Goal: Task Accomplishment & Management: Manage account settings

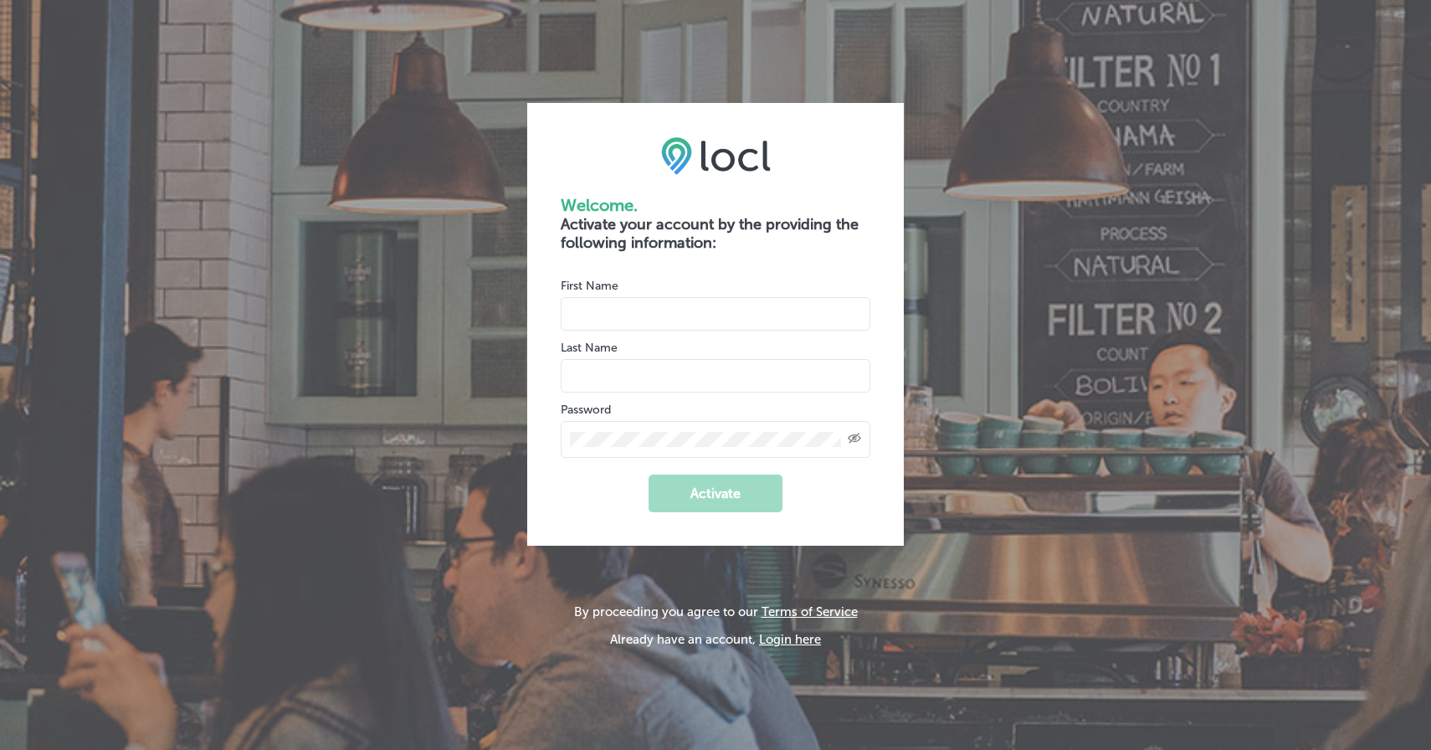
click at [728, 327] on input "name" at bounding box center [716, 313] width 310 height 33
type input "Skye"
click at [672, 376] on input "name" at bounding box center [716, 375] width 310 height 33
type input "Schoedel"
click at [704, 504] on button "Activate" at bounding box center [715, 493] width 134 height 38
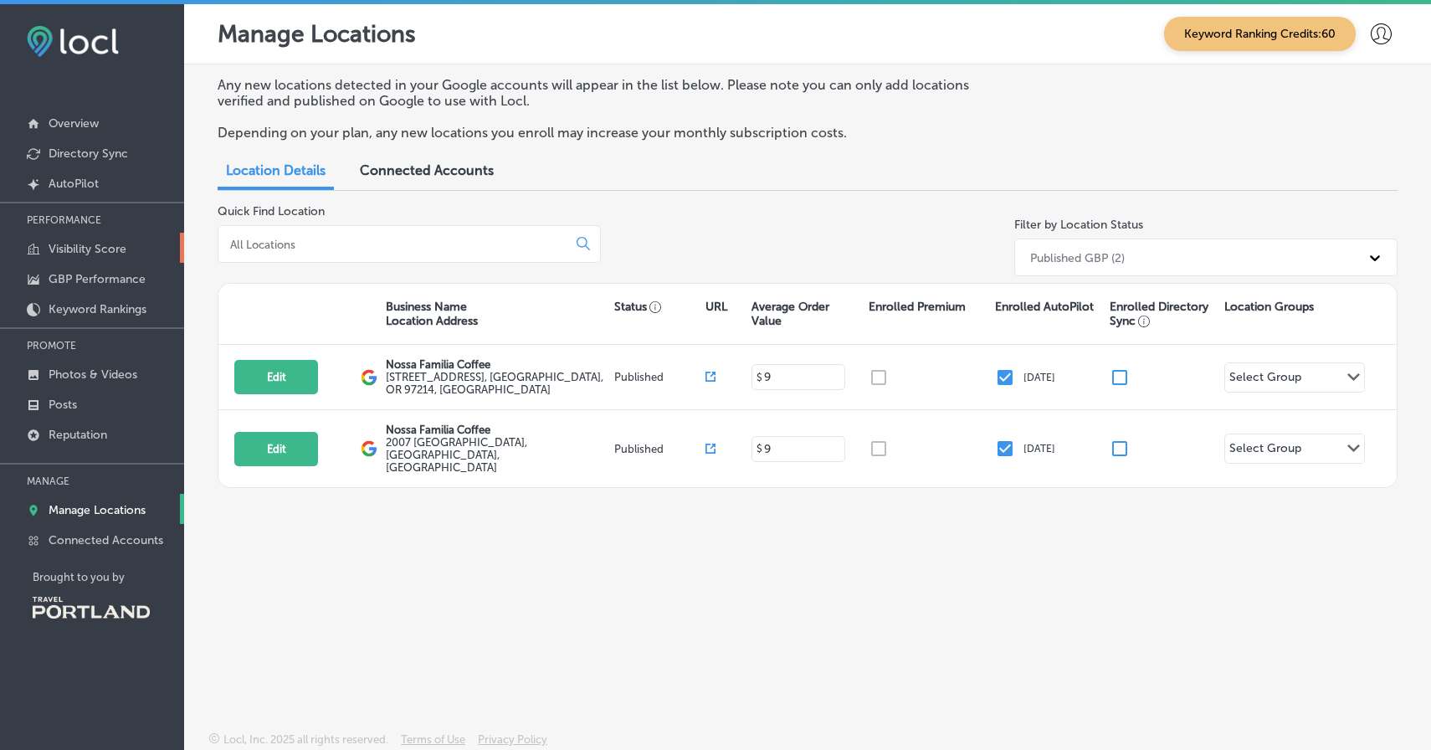
click at [79, 248] on p "Visibility Score" at bounding box center [88, 249] width 78 height 14
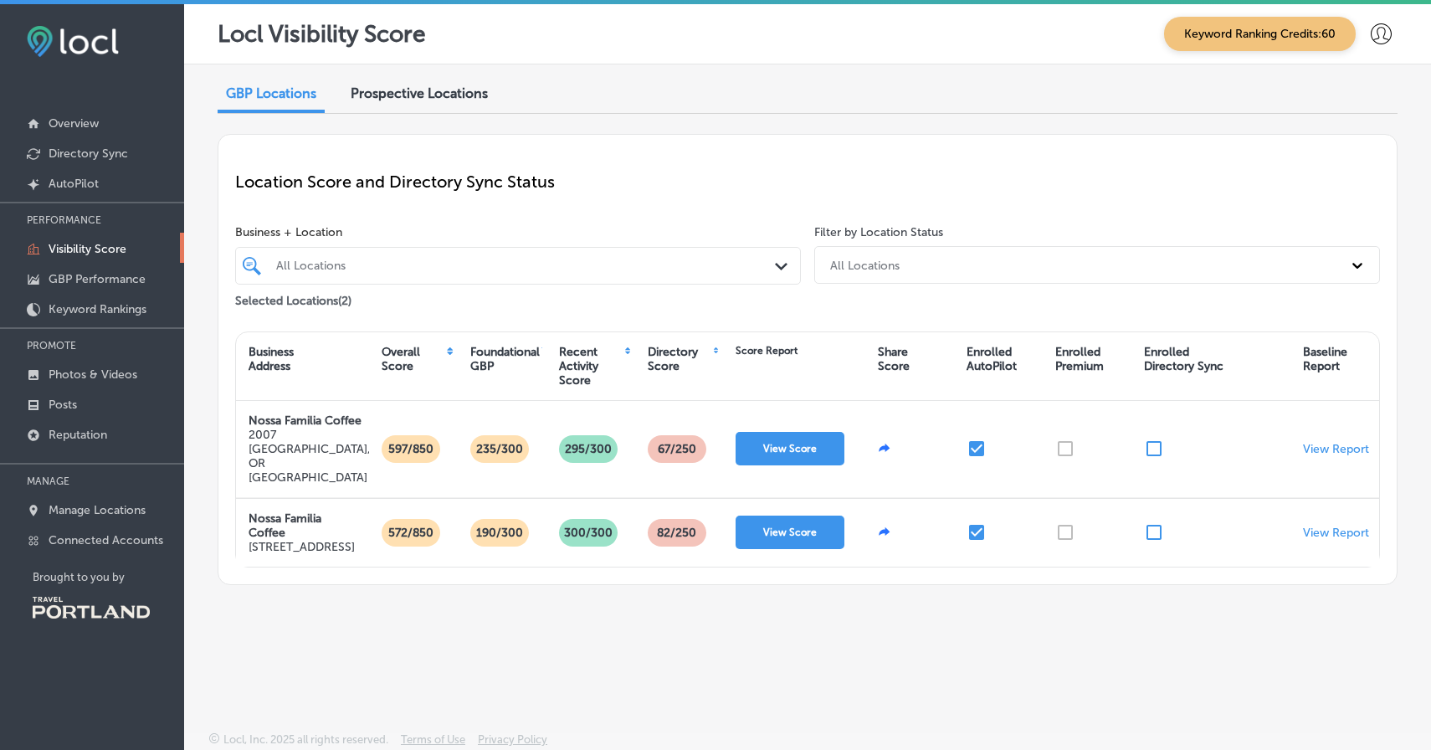
scroll to position [4, 0]
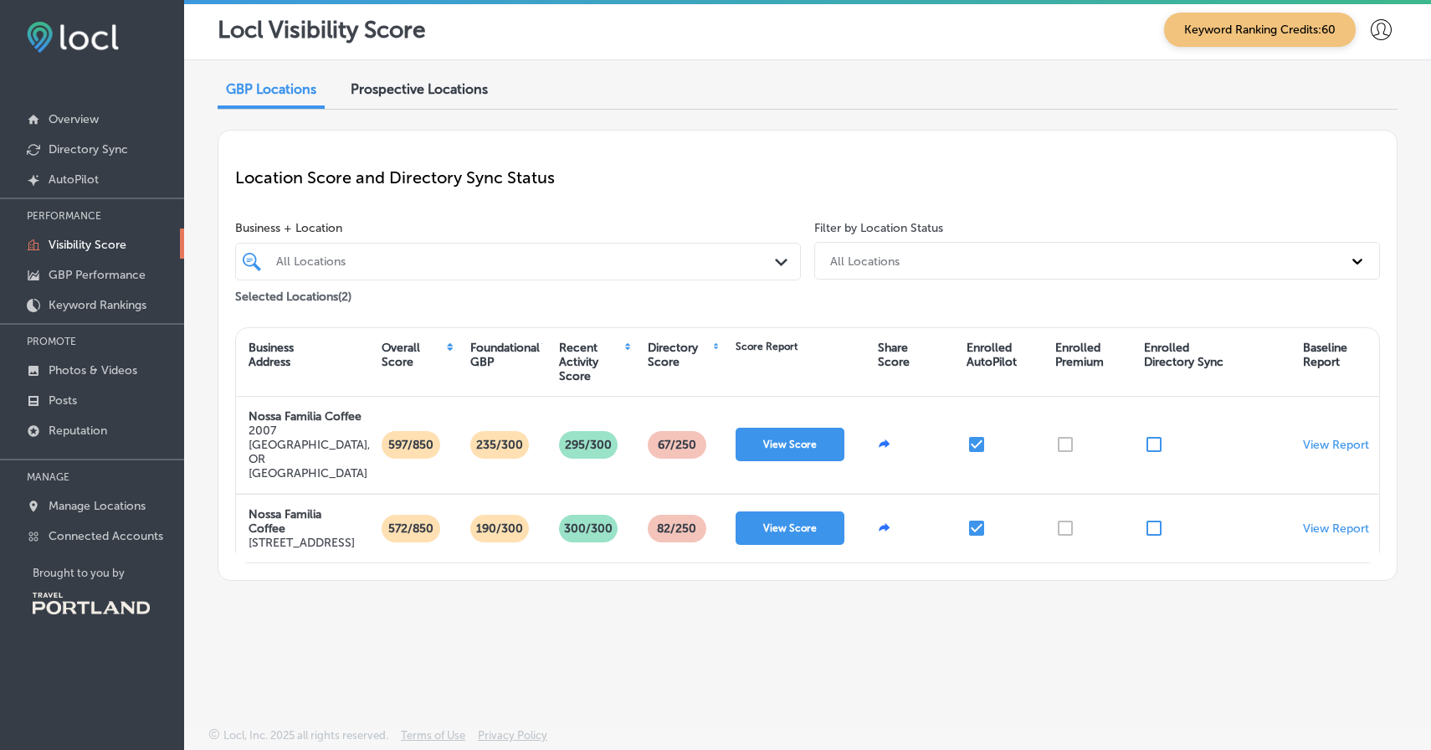
click at [423, 84] on span "Prospective Locations" at bounding box center [419, 89] width 137 height 16
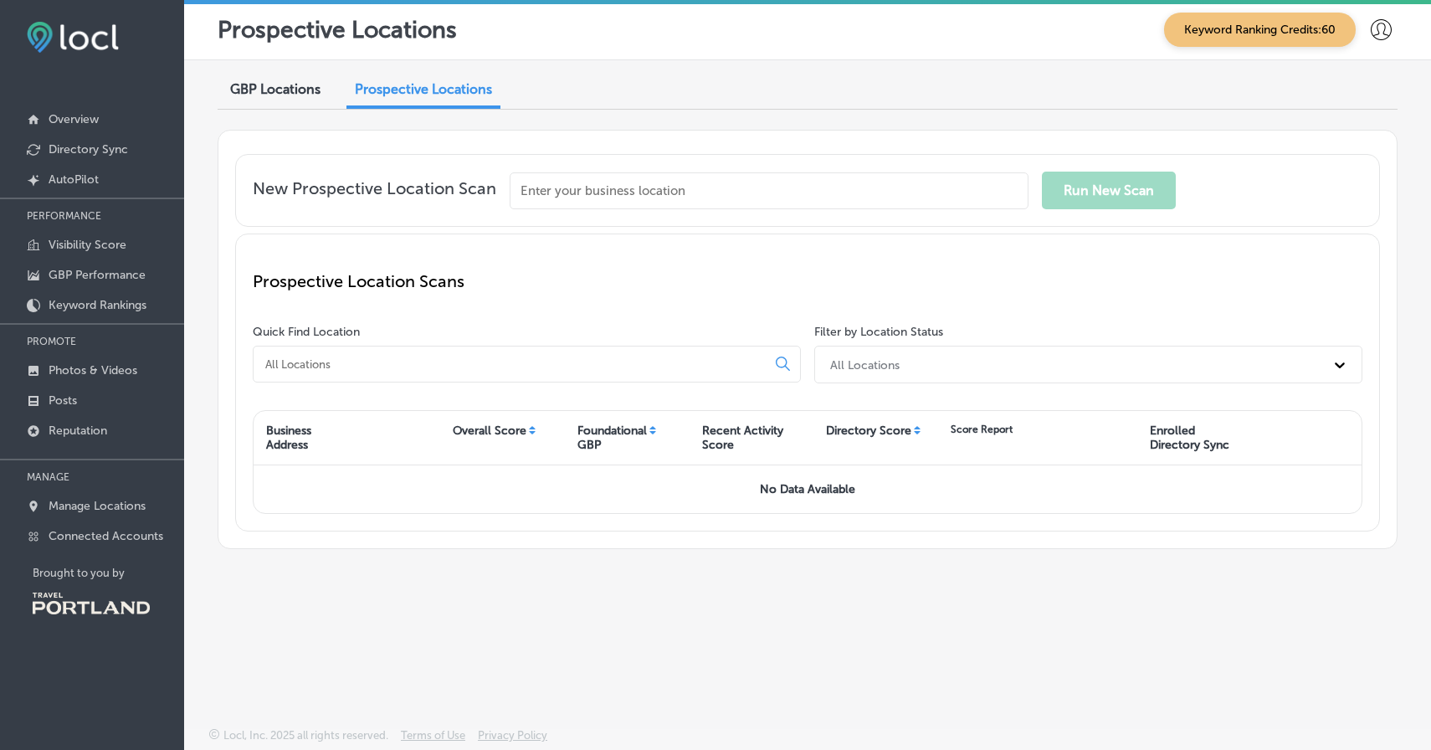
click at [266, 84] on span "GBP Locations" at bounding box center [275, 89] width 90 height 16
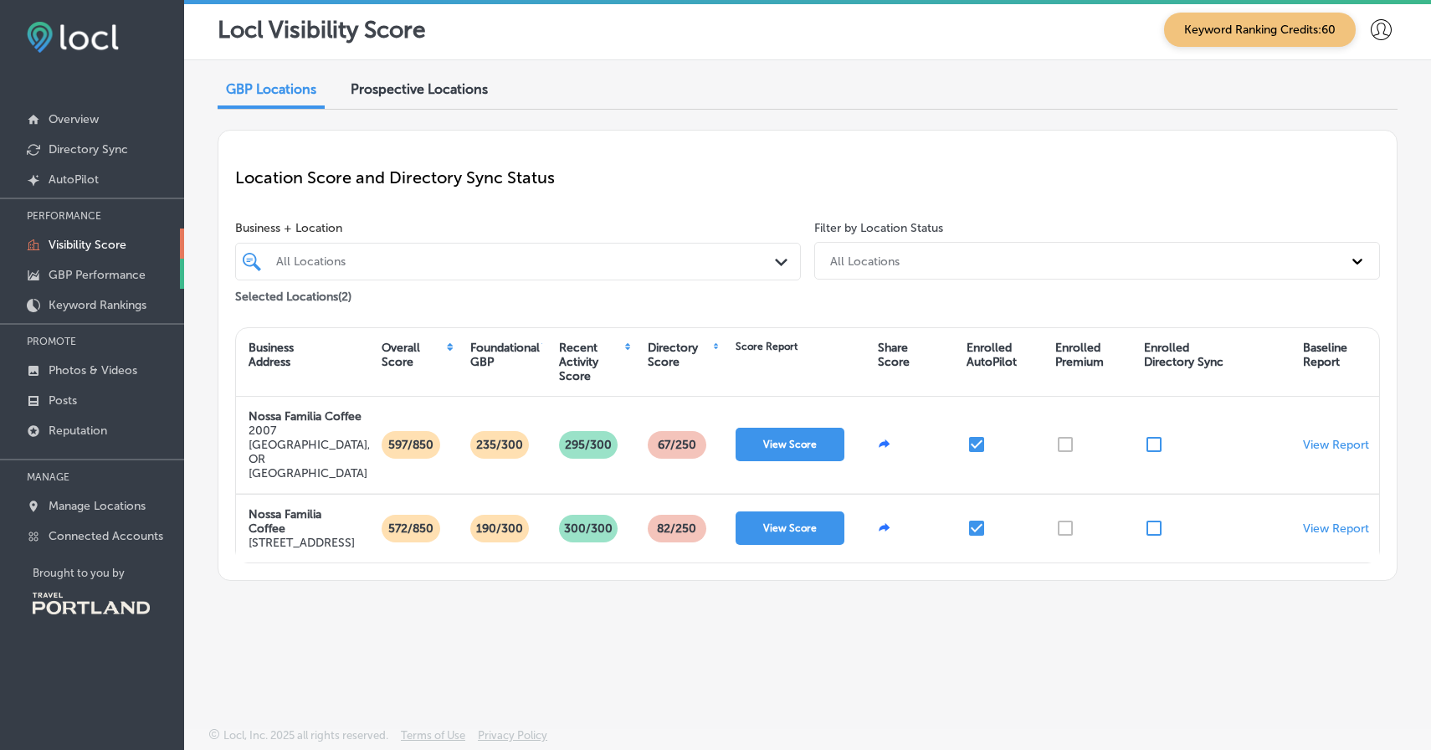
click at [116, 270] on p "GBP Performance" at bounding box center [97, 275] width 97 height 14
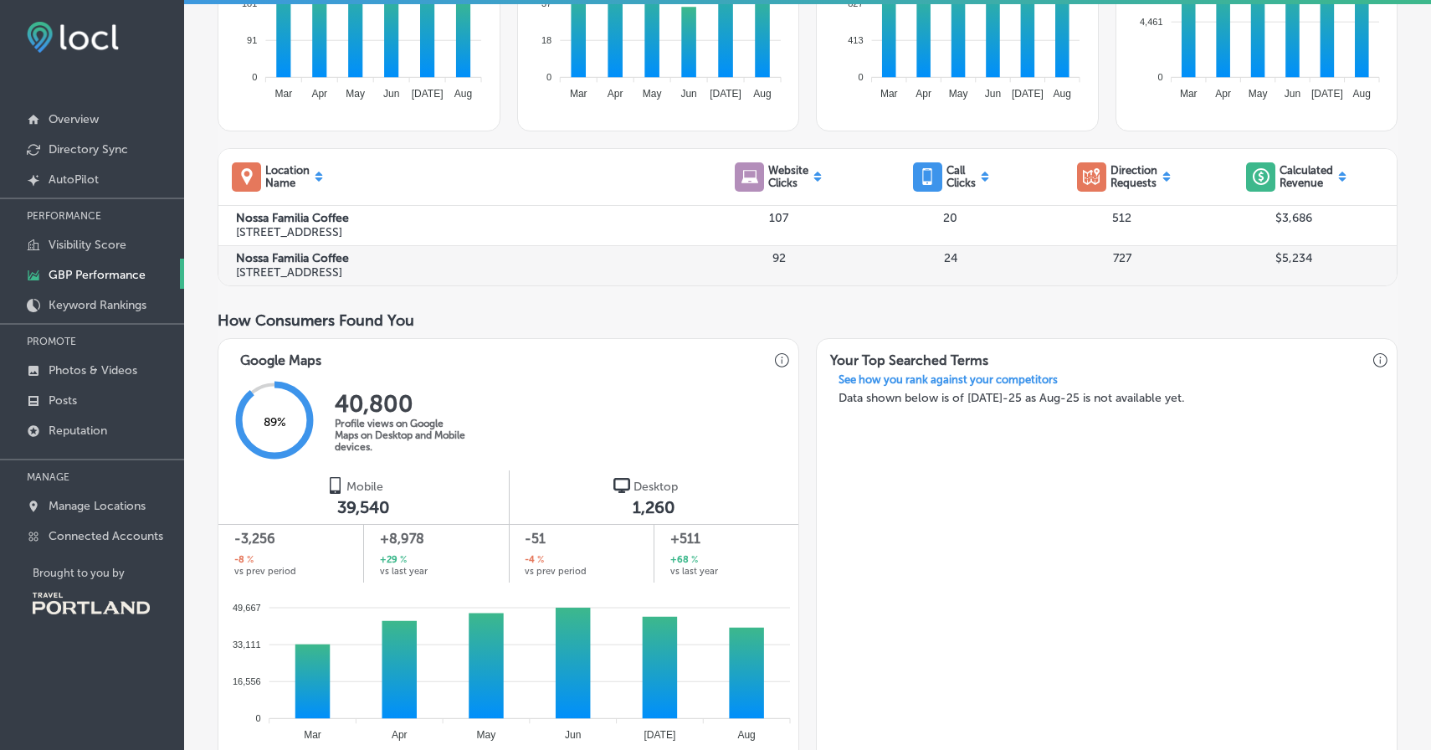
scroll to position [482, 0]
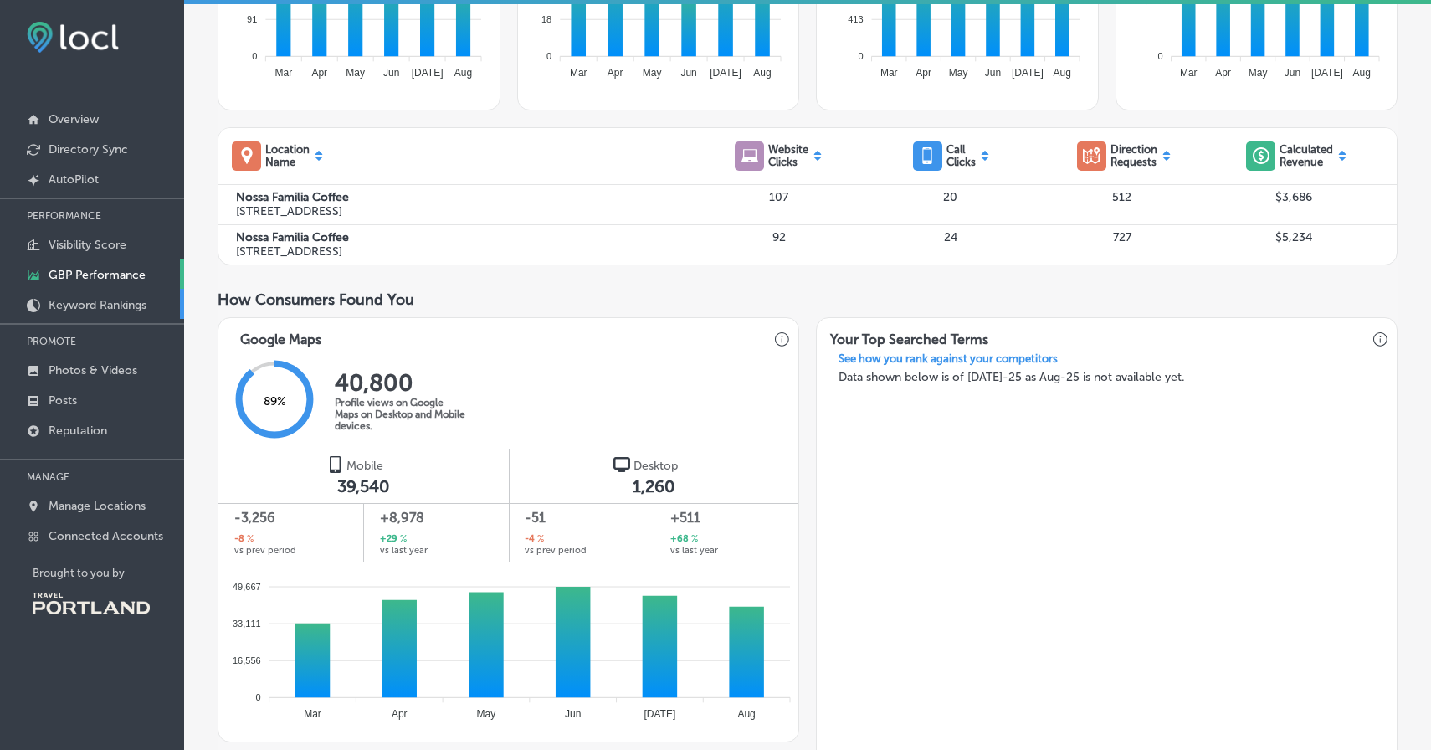
click at [101, 298] on p "Keyword Rankings" at bounding box center [98, 305] width 98 height 14
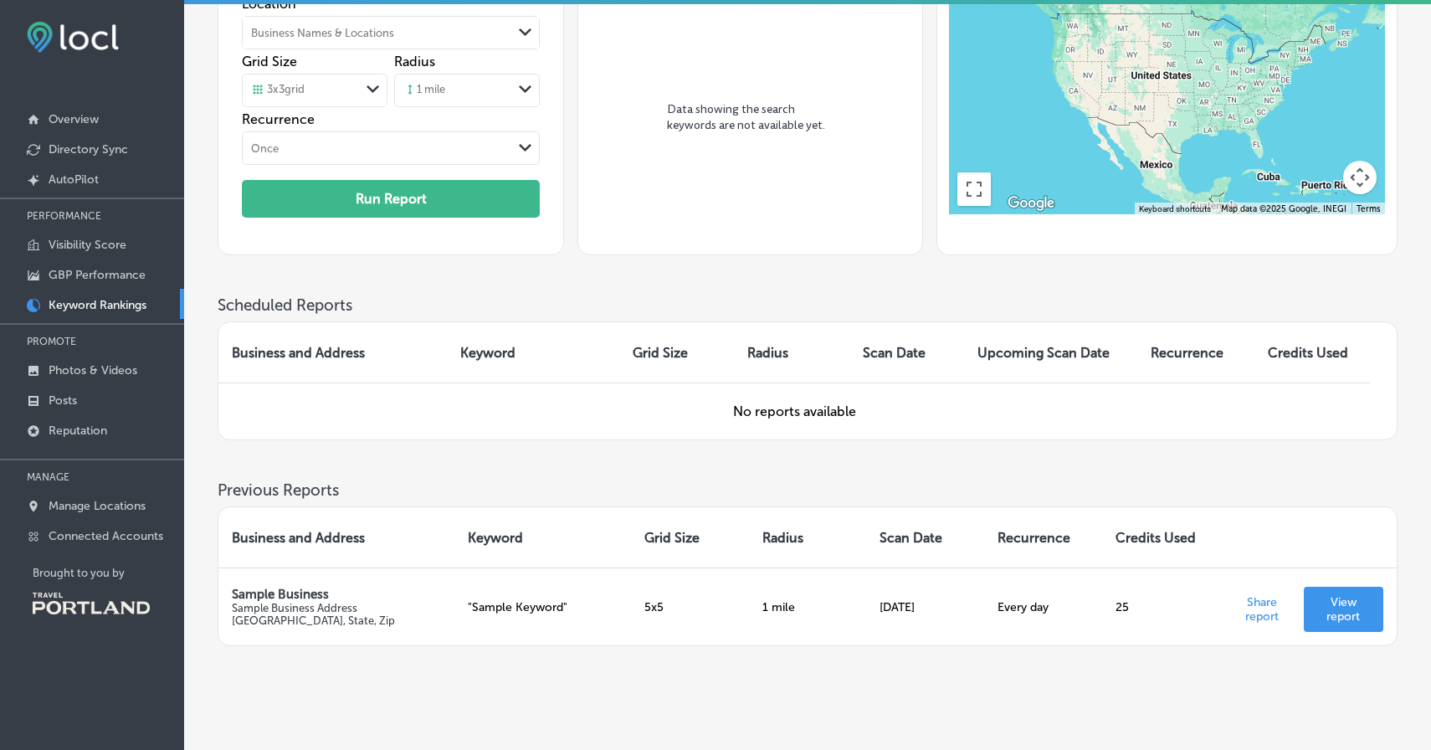
scroll to position [238, 0]
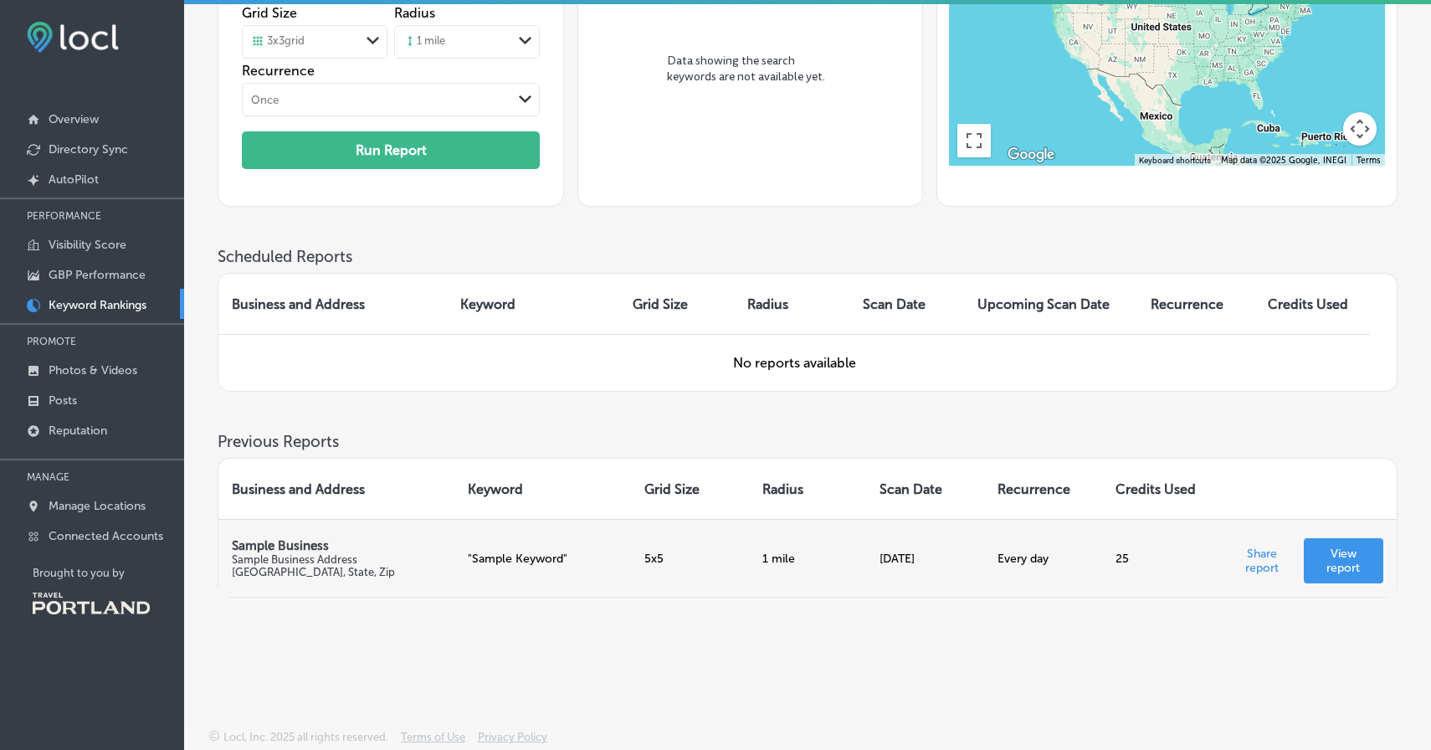
click at [696, 561] on td "5x5" at bounding box center [690, 558] width 118 height 78
click at [356, 556] on p "Sample Business Address [GEOGRAPHIC_DATA], Zip" at bounding box center [336, 565] width 209 height 25
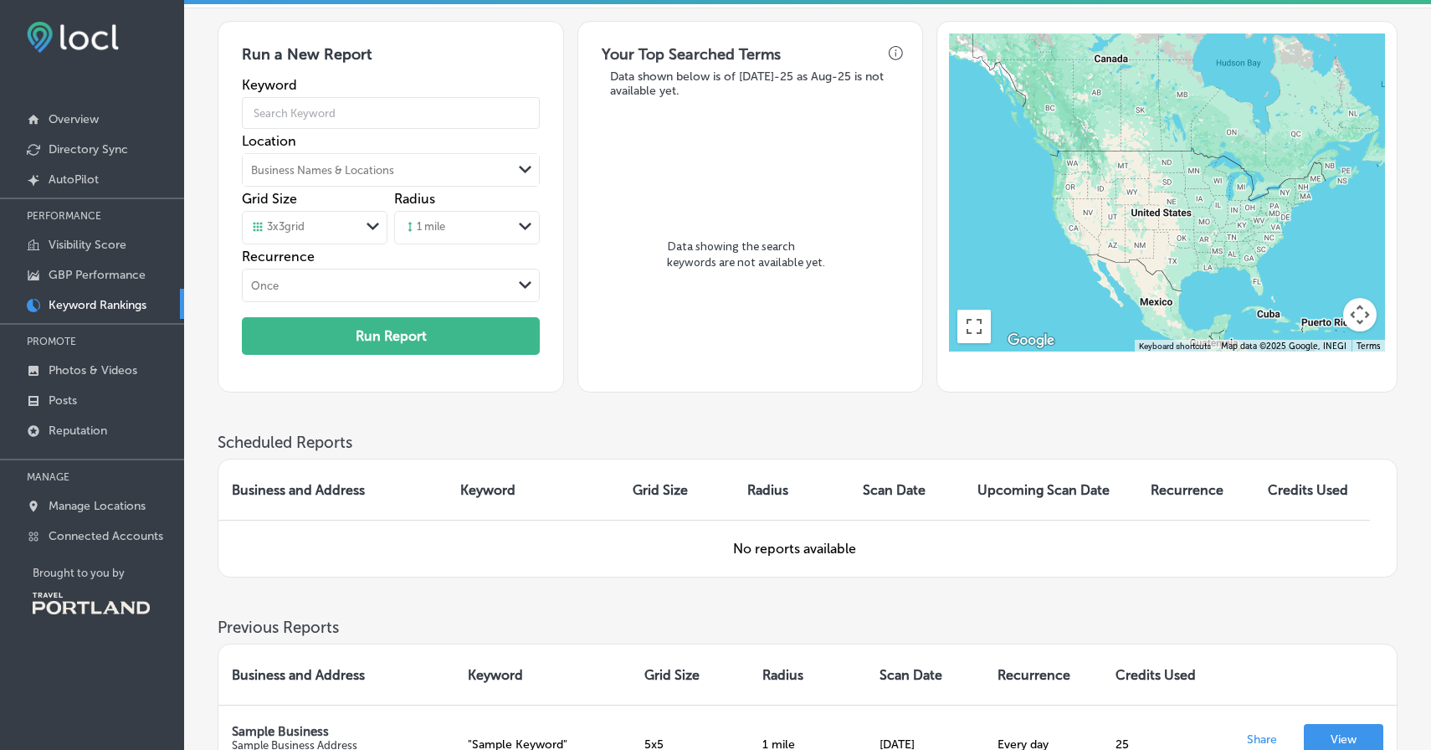
scroll to position [0, 0]
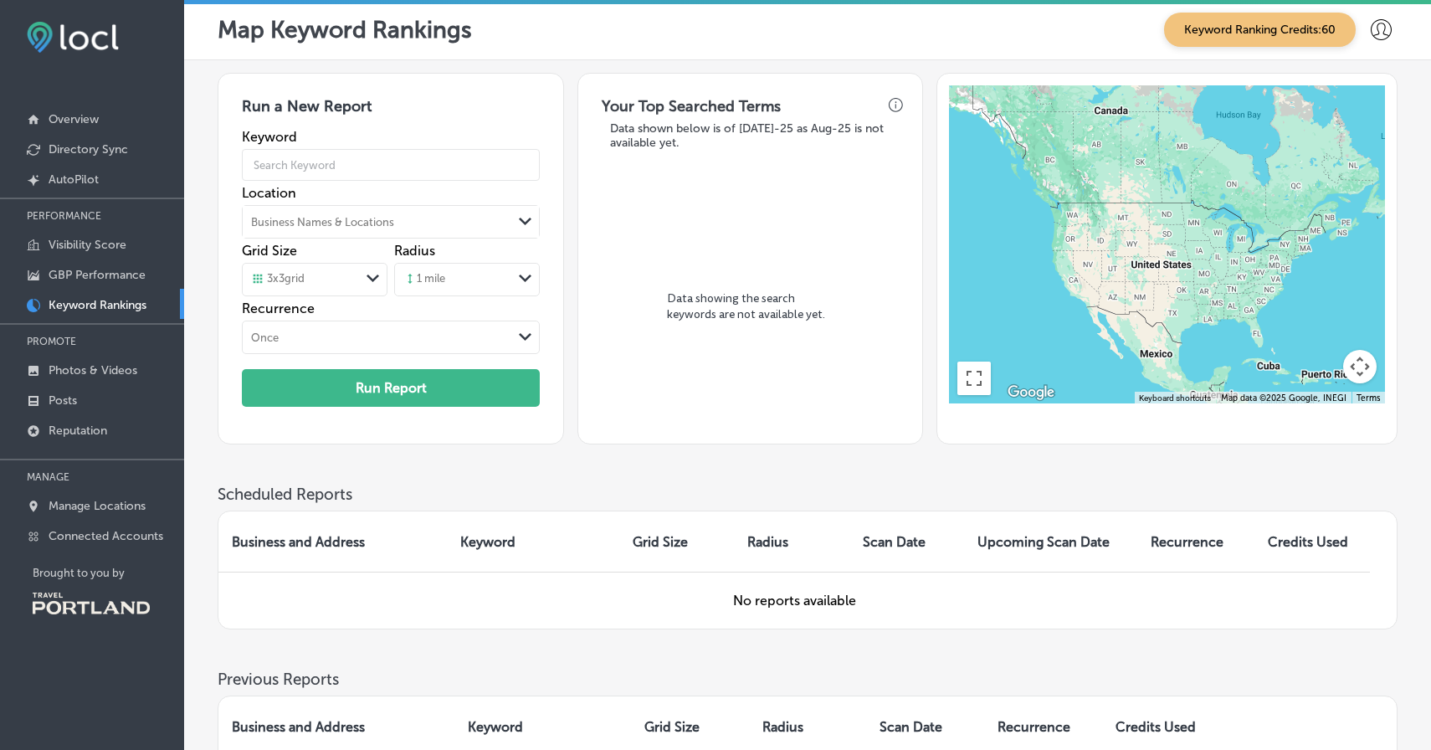
click at [423, 217] on div "Business Names & Locations" at bounding box center [377, 221] width 269 height 25
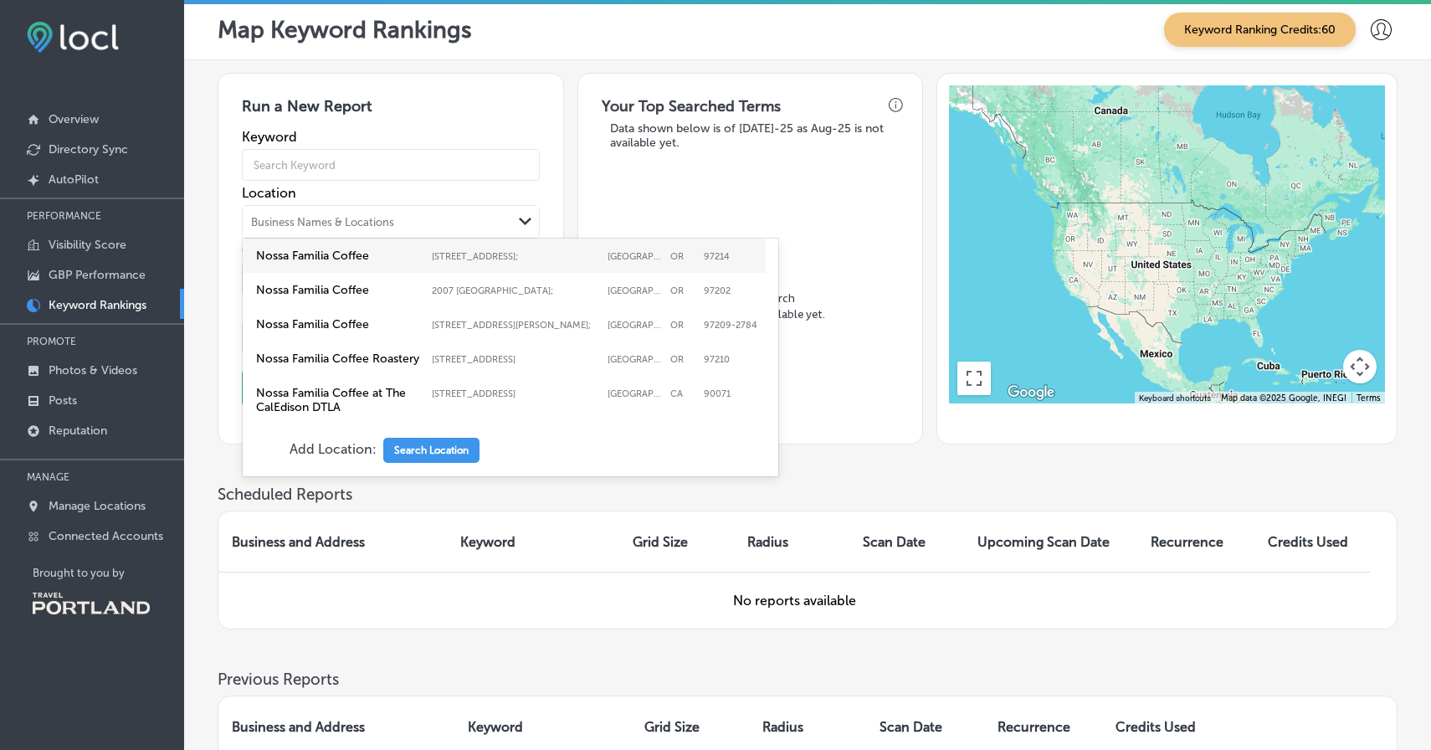
click at [437, 216] on div "Business Names & Locations" at bounding box center [377, 221] width 269 height 25
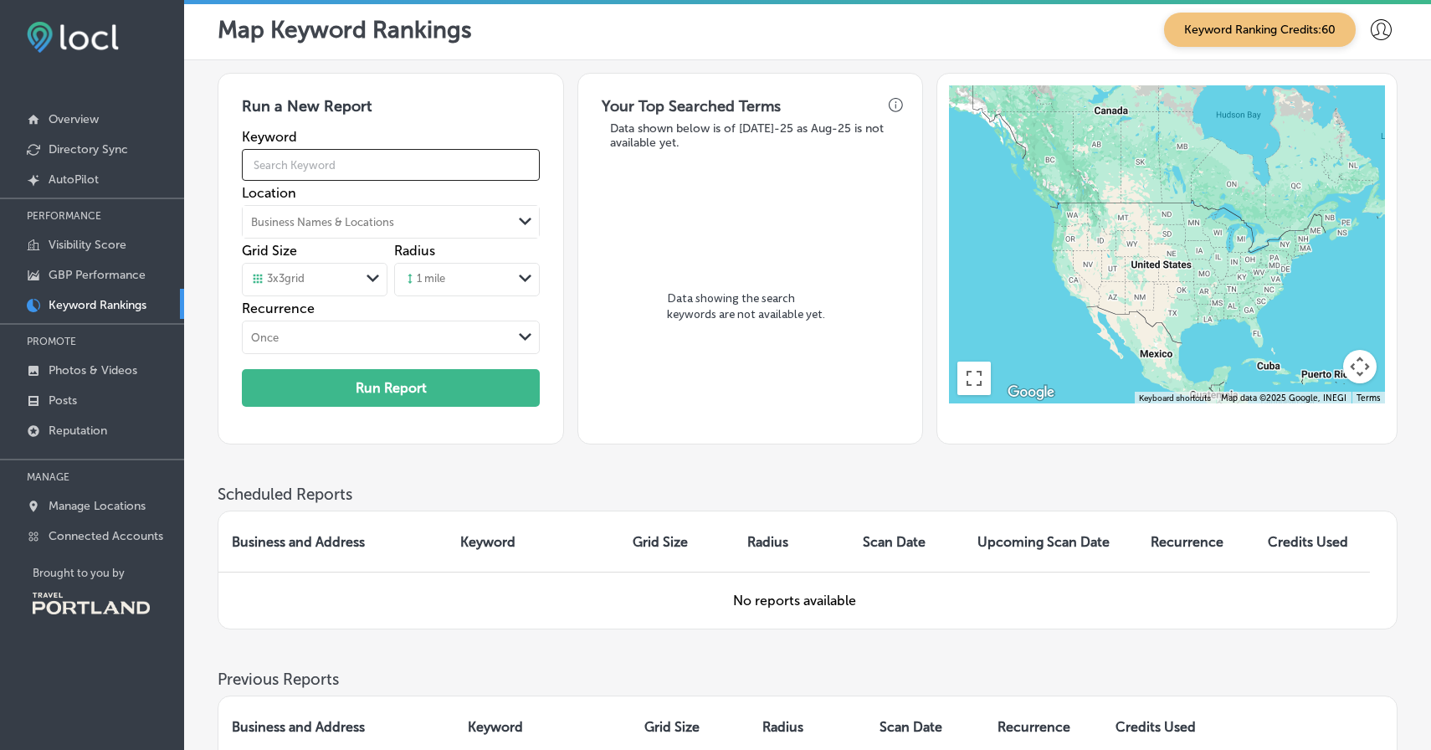
click at [415, 158] on input "text" at bounding box center [391, 164] width 298 height 47
type input "coffee shop"
click at [403, 212] on div "Business Names & Locations" at bounding box center [377, 221] width 269 height 25
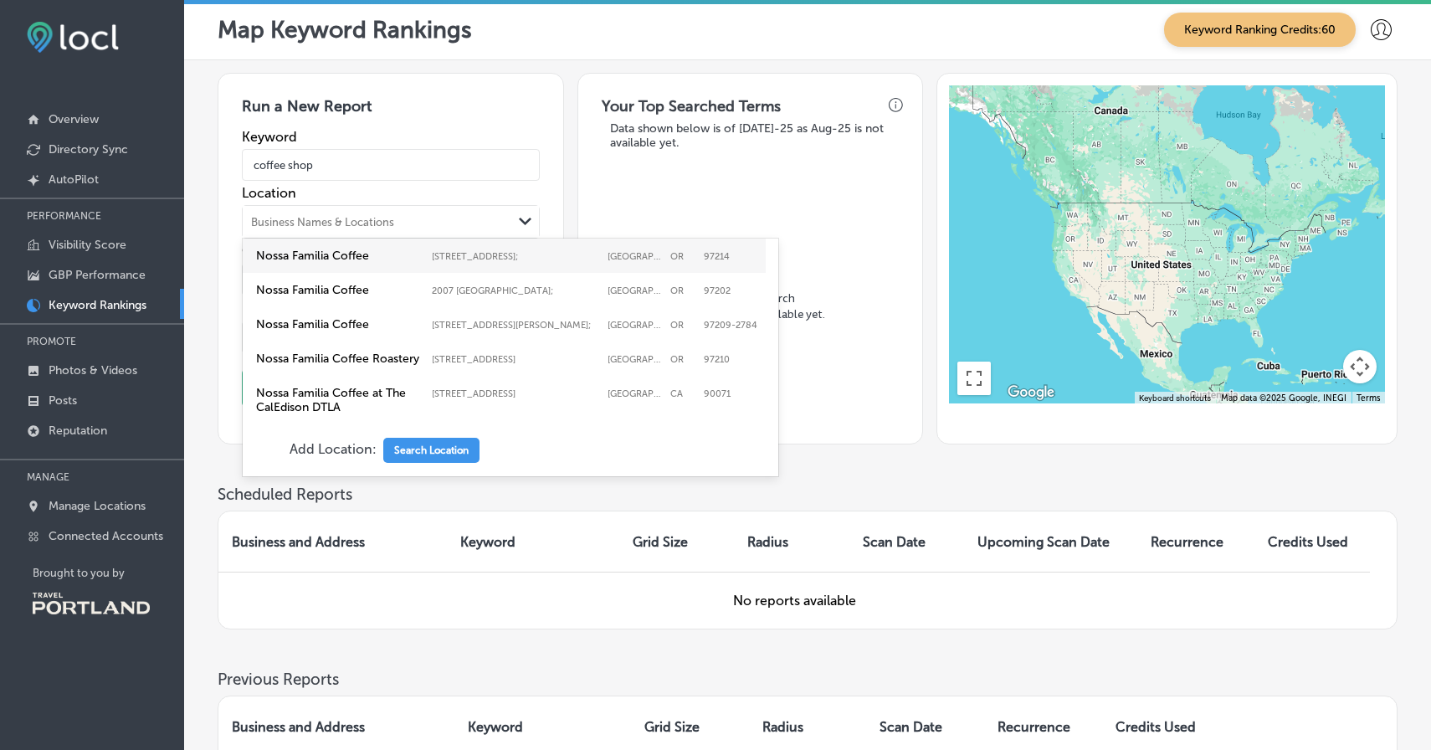
click at [398, 254] on label "Nossa Familia Coffee" at bounding box center [339, 255] width 167 height 14
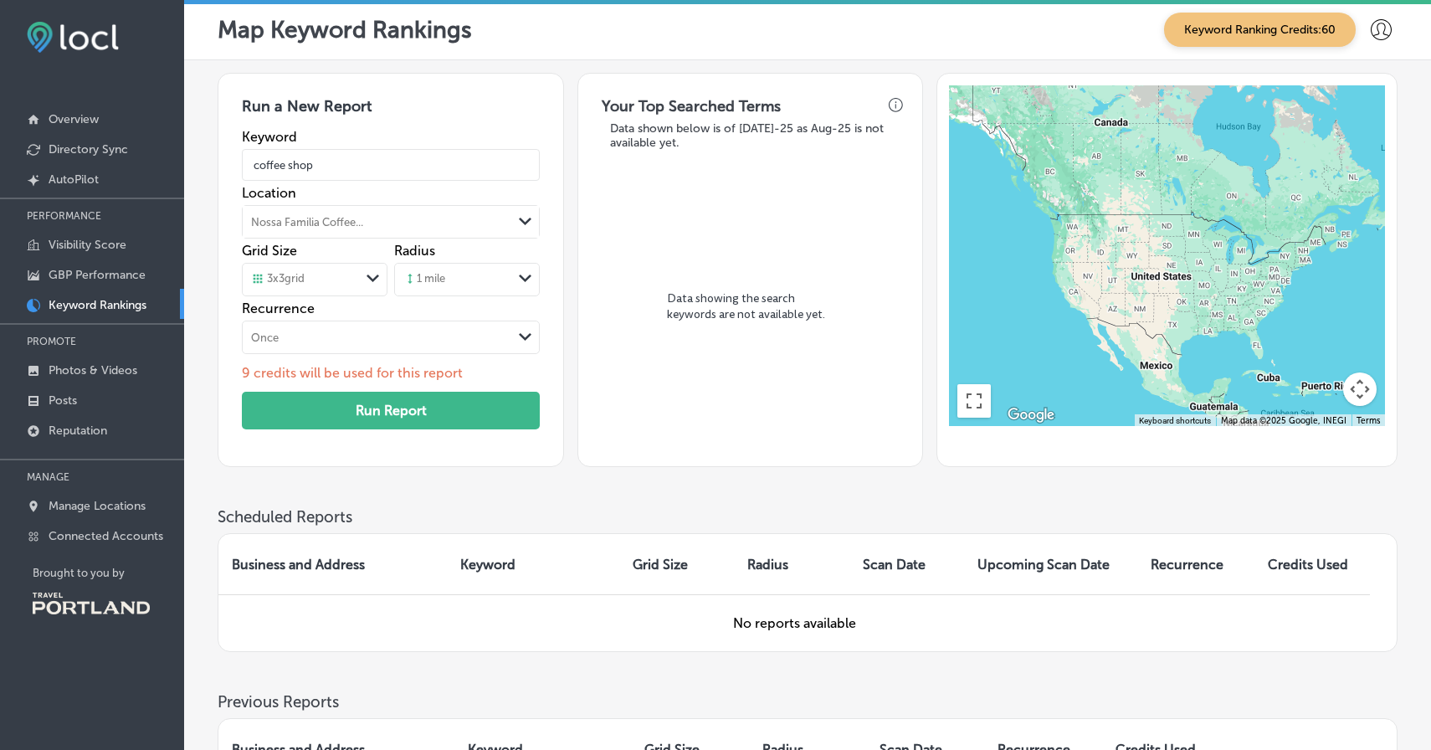
click at [341, 285] on div "3 x 3 grid" at bounding box center [301, 279] width 117 height 18
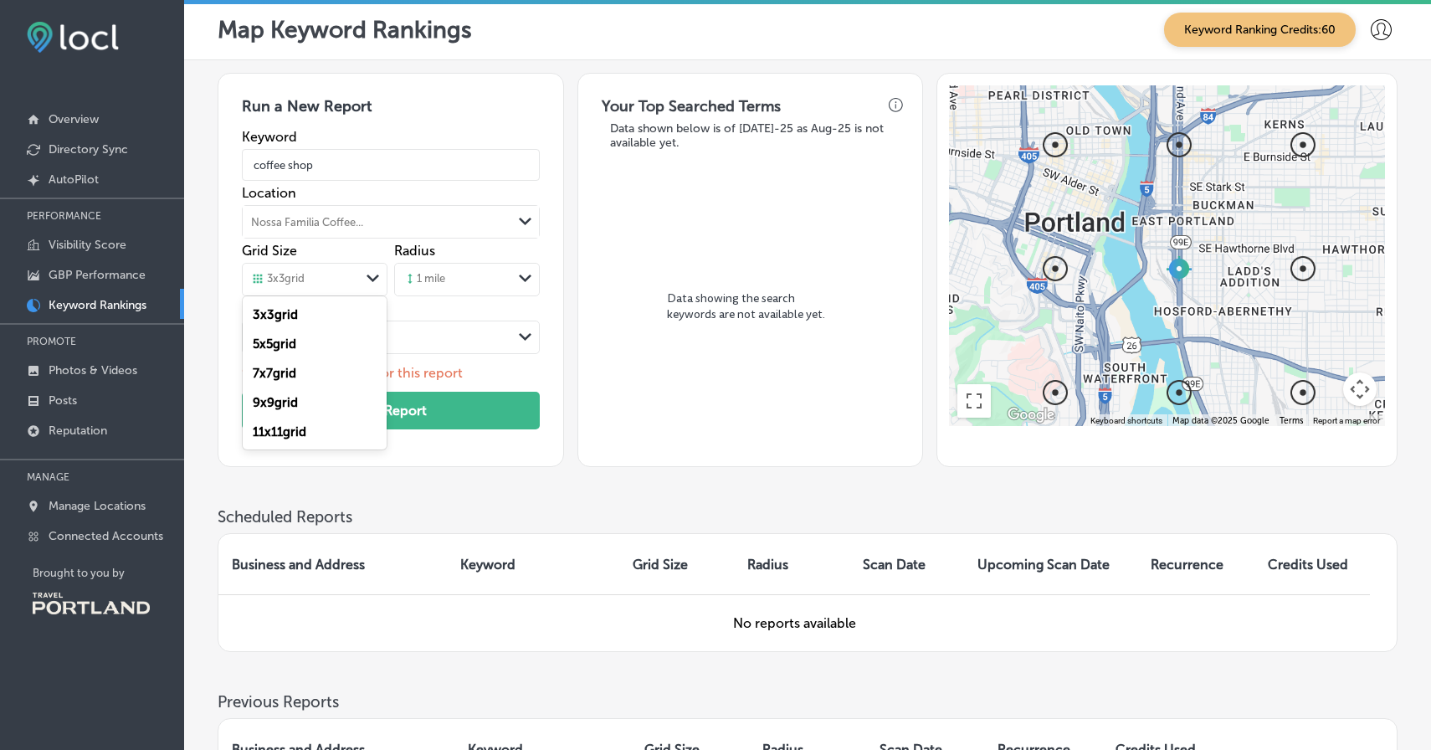
click at [341, 285] on div "3 x 3 grid" at bounding box center [301, 279] width 117 height 18
click at [390, 344] on div "Once" at bounding box center [377, 337] width 269 height 18
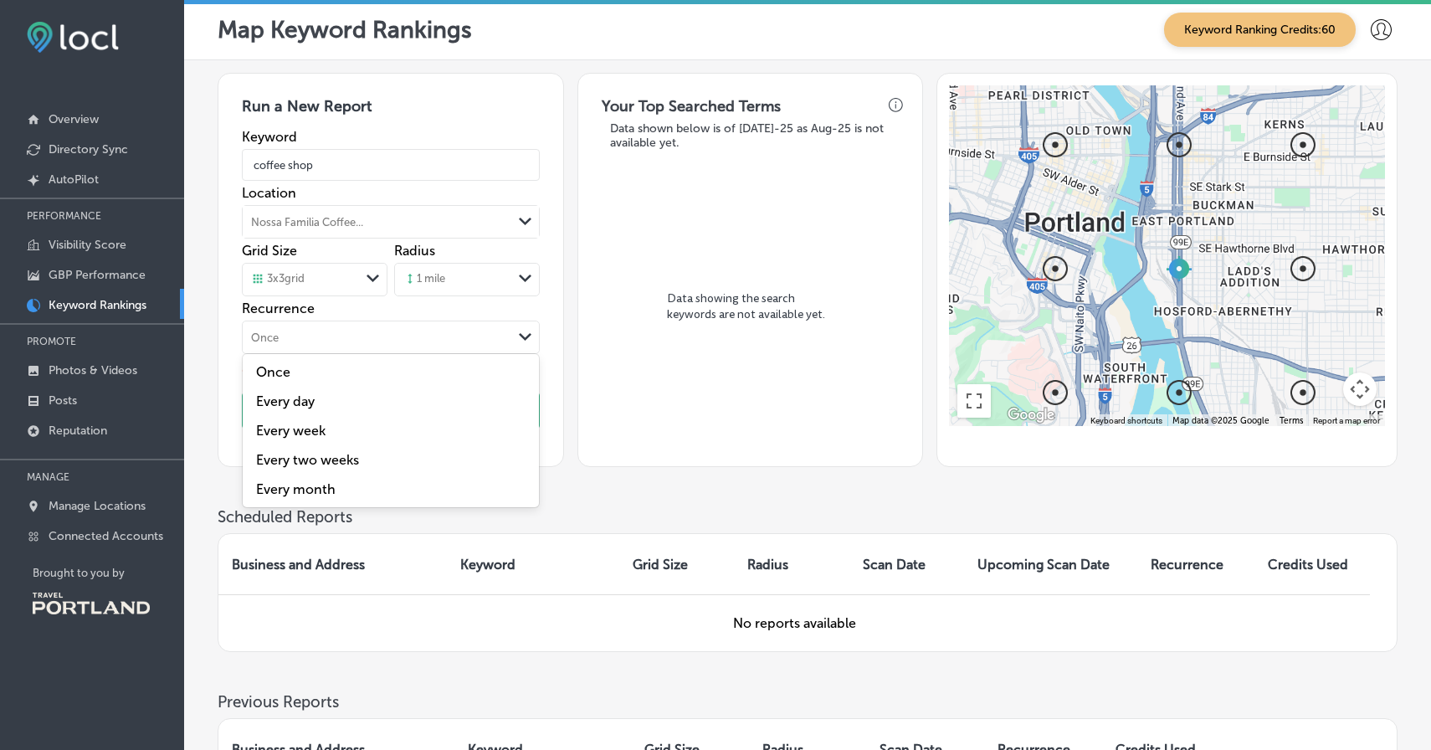
click at [390, 344] on div "Once" at bounding box center [377, 337] width 269 height 18
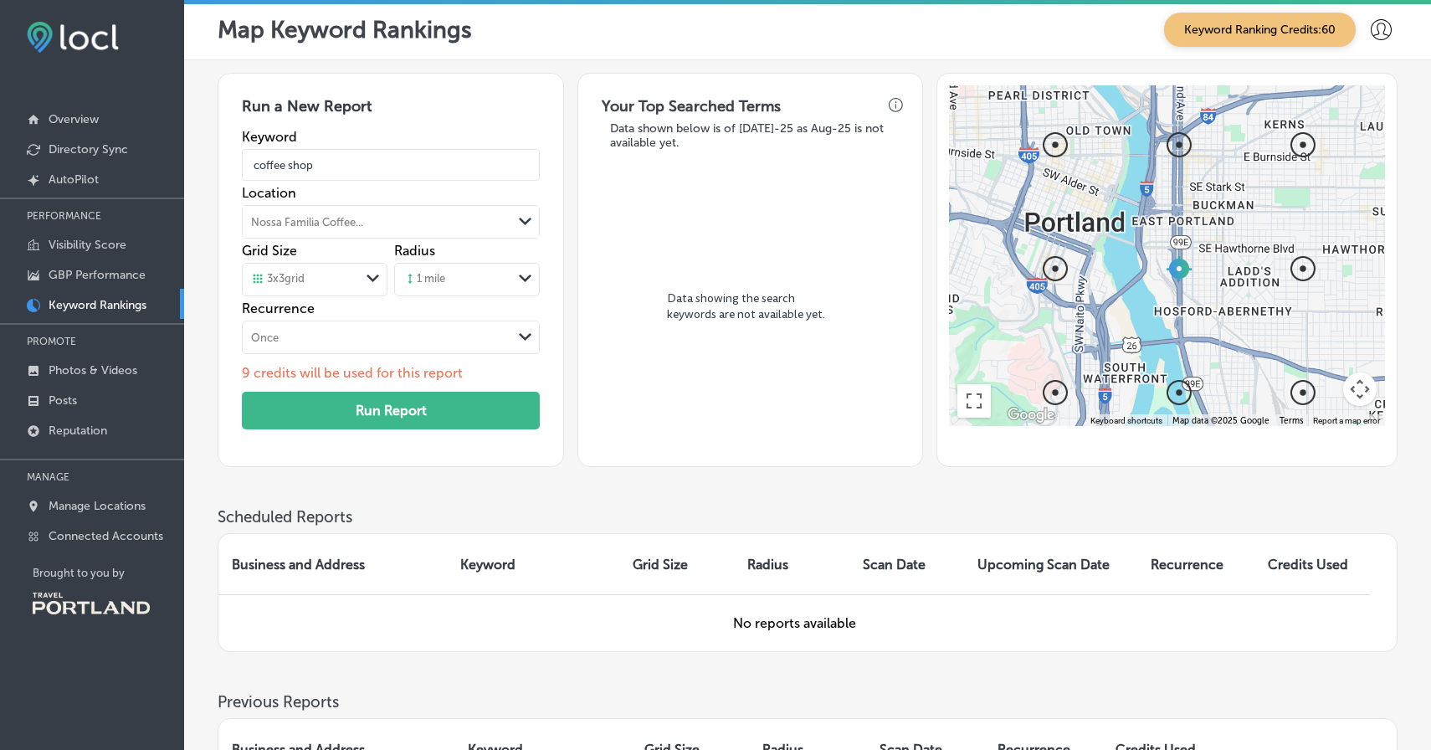
click at [390, 344] on div "Once" at bounding box center [377, 337] width 269 height 18
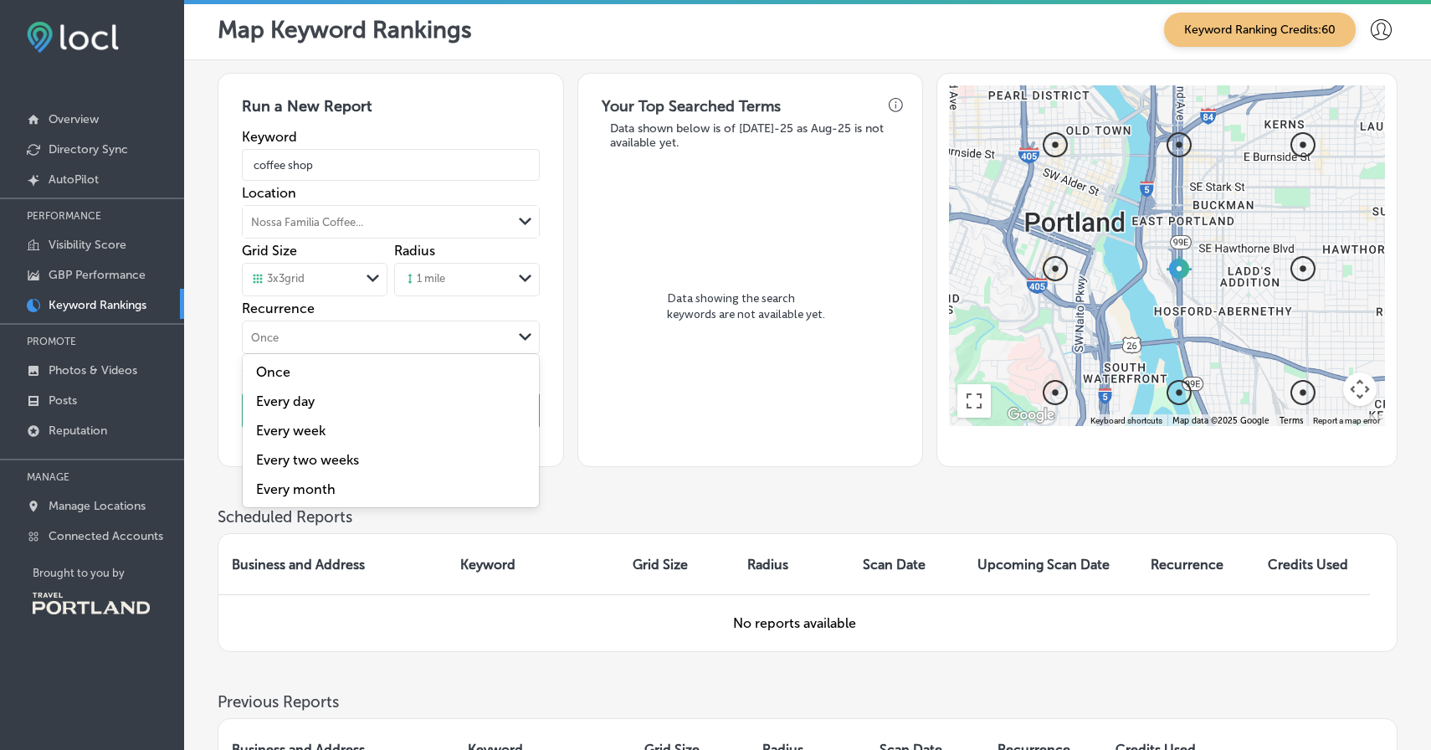
click at [520, 330] on div "Path Created with Sketch." at bounding box center [525, 336] width 13 height 13
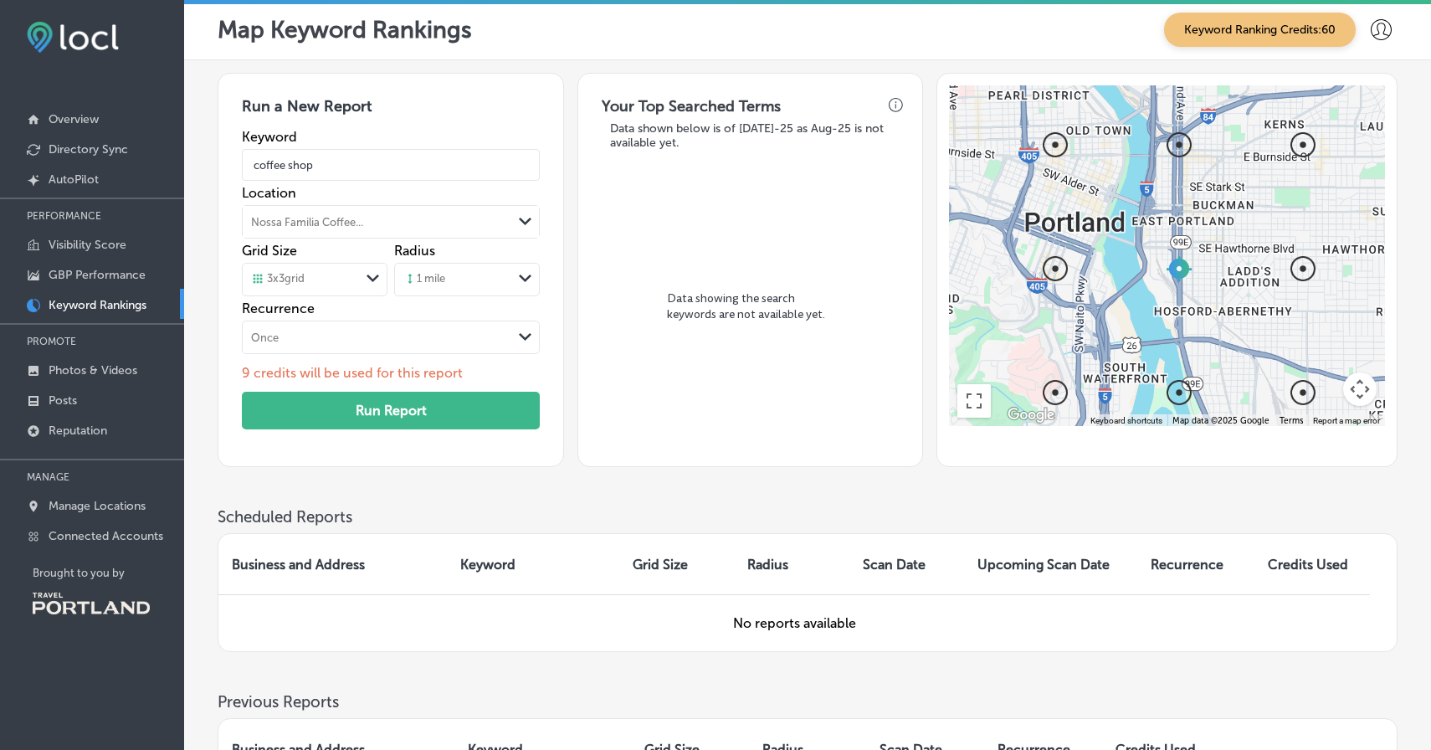
click at [715, 453] on div "Data showing the search keywords are not available yet." at bounding box center [749, 313] width 323 height 318
click at [72, 359] on link "Photos & Videos" at bounding box center [92, 369] width 184 height 30
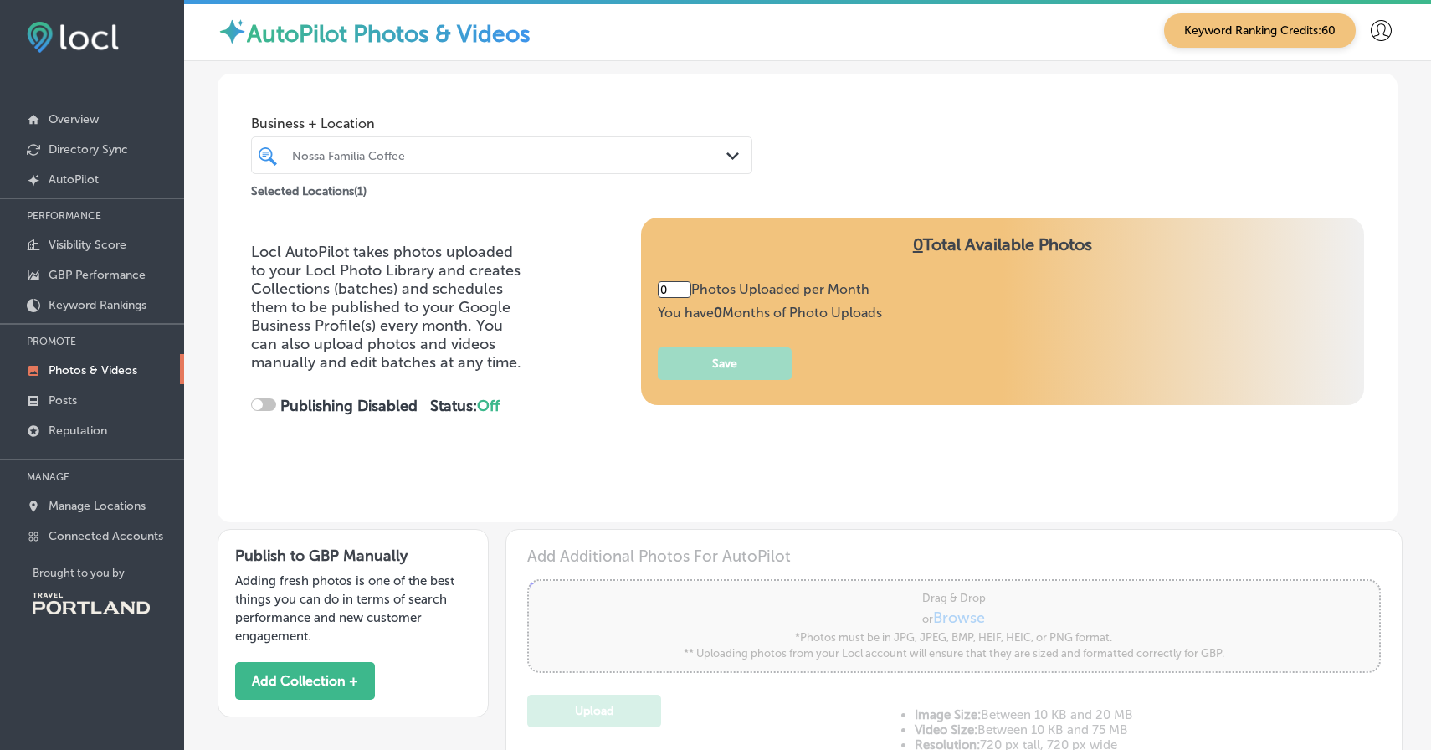
type input "5"
checkbox input "true"
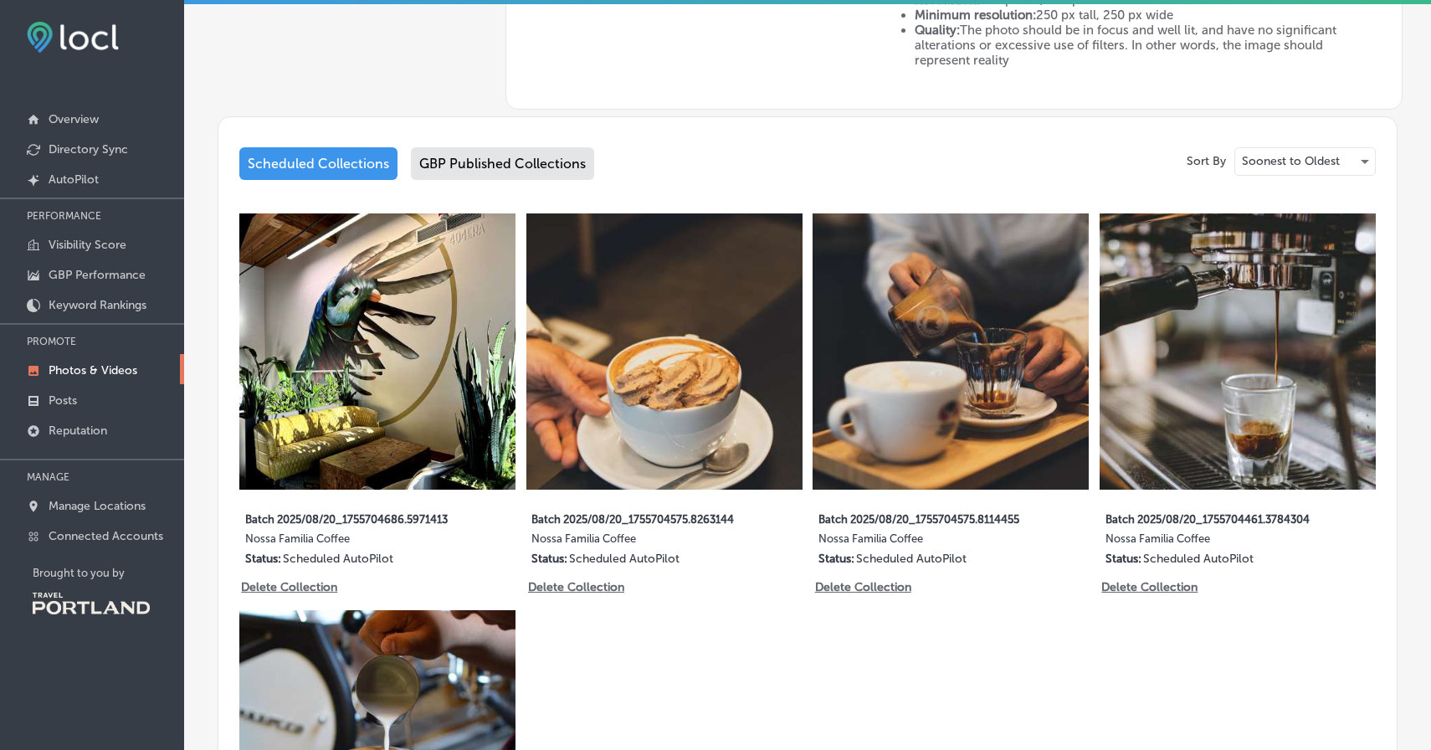
scroll to position [733, 0]
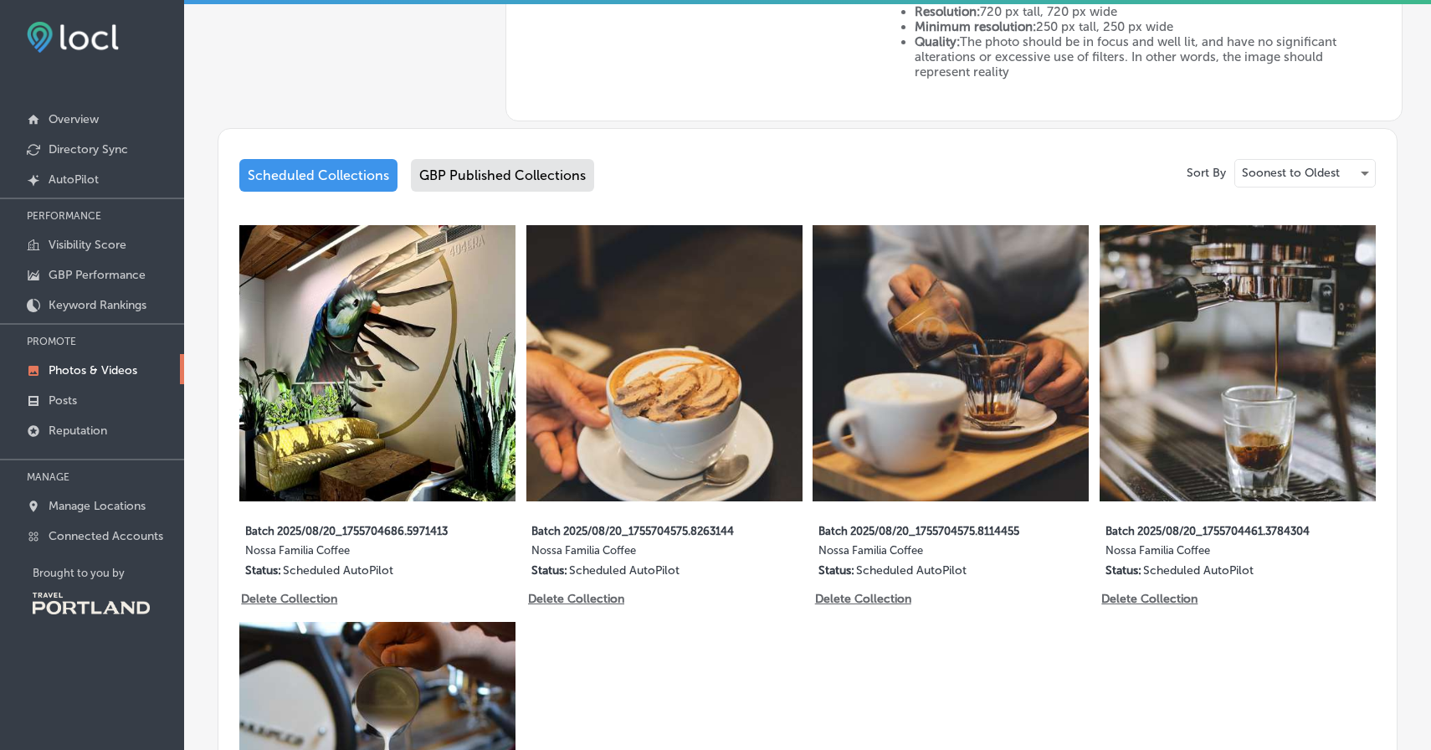
click at [490, 180] on div "GBP Published Collections" at bounding box center [502, 175] width 183 height 33
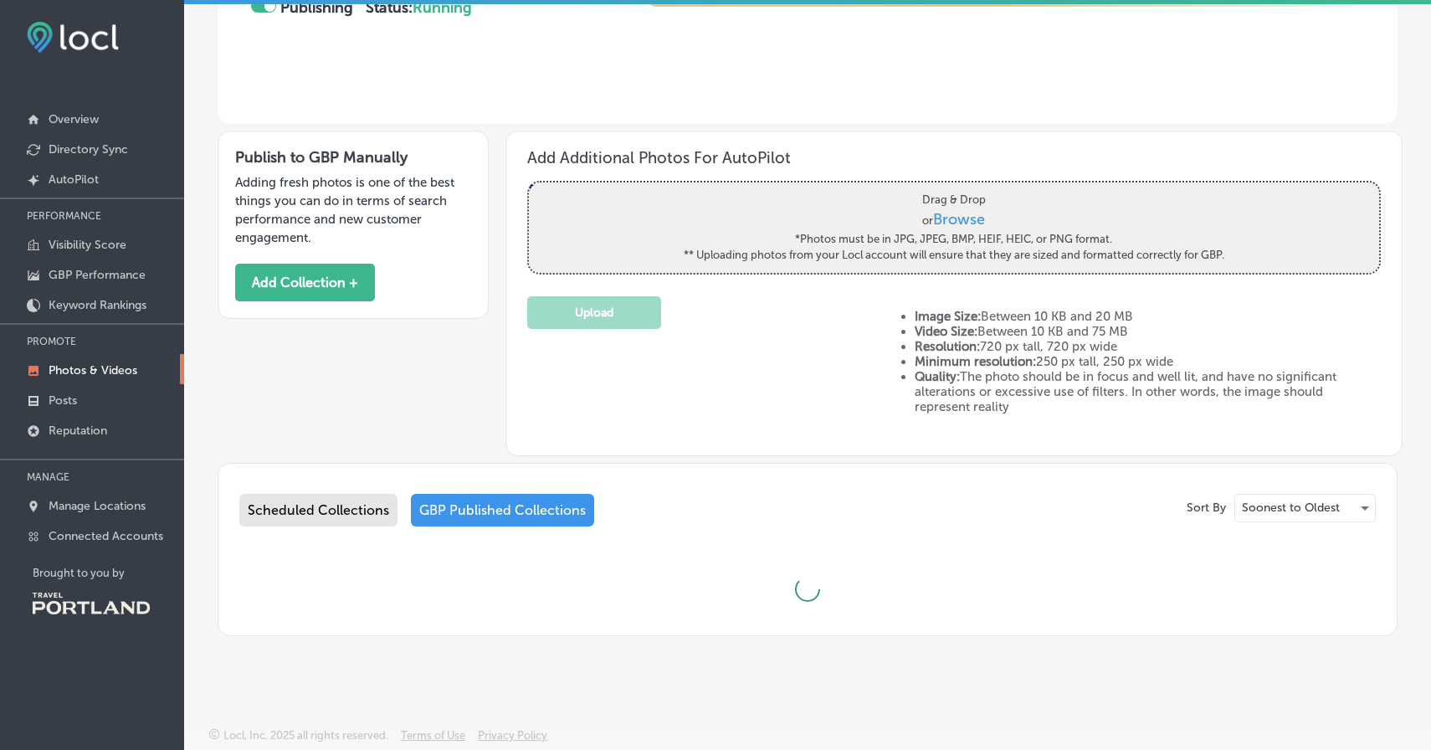
scroll to position [733, 0]
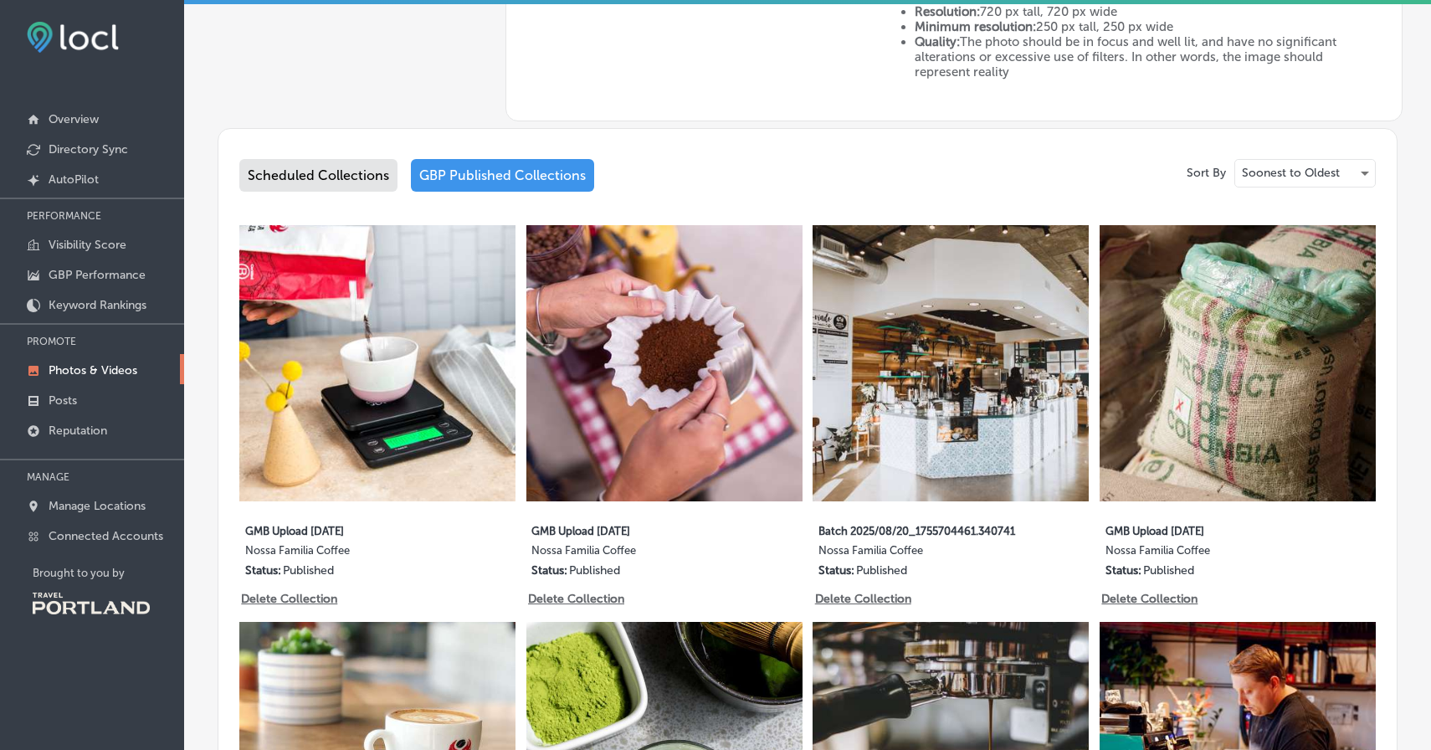
click at [292, 169] on div "Scheduled Collections" at bounding box center [318, 175] width 158 height 33
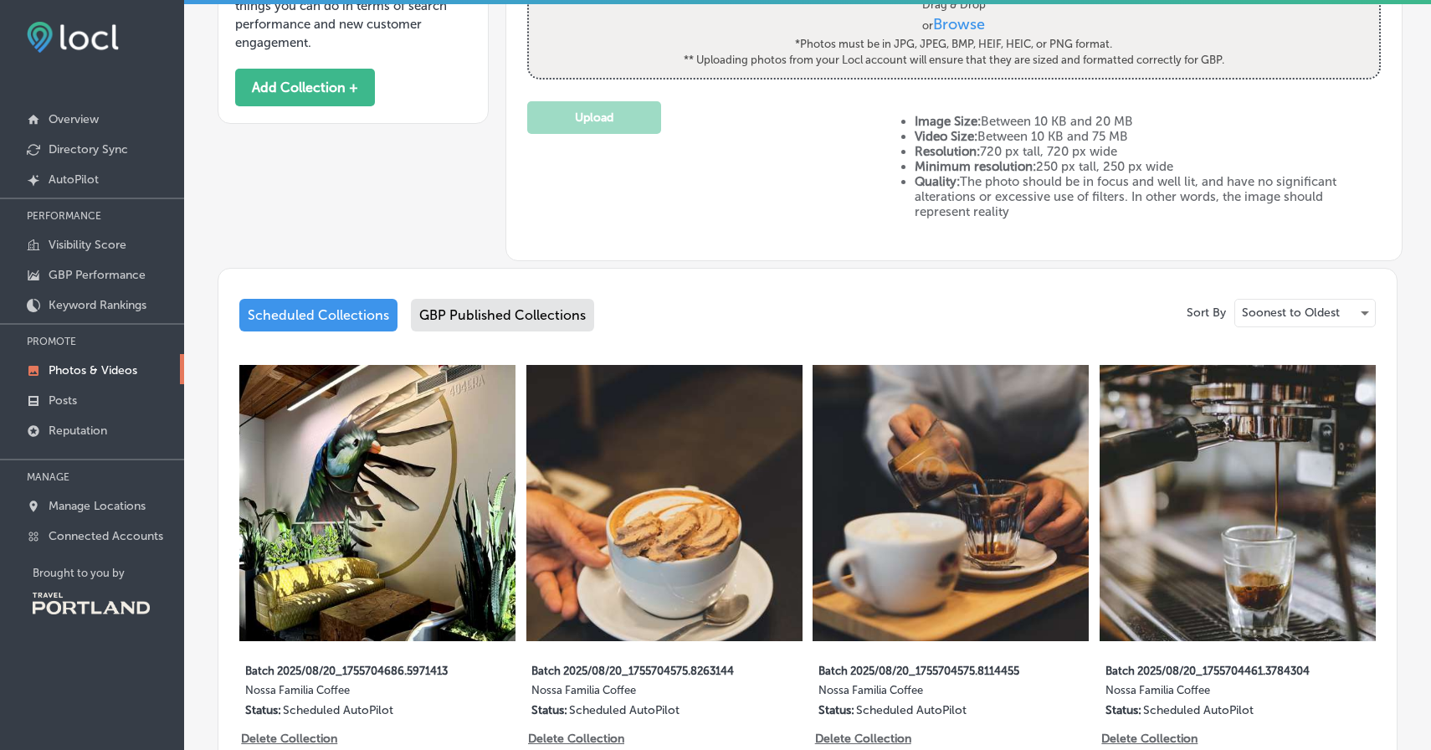
scroll to position [573, 0]
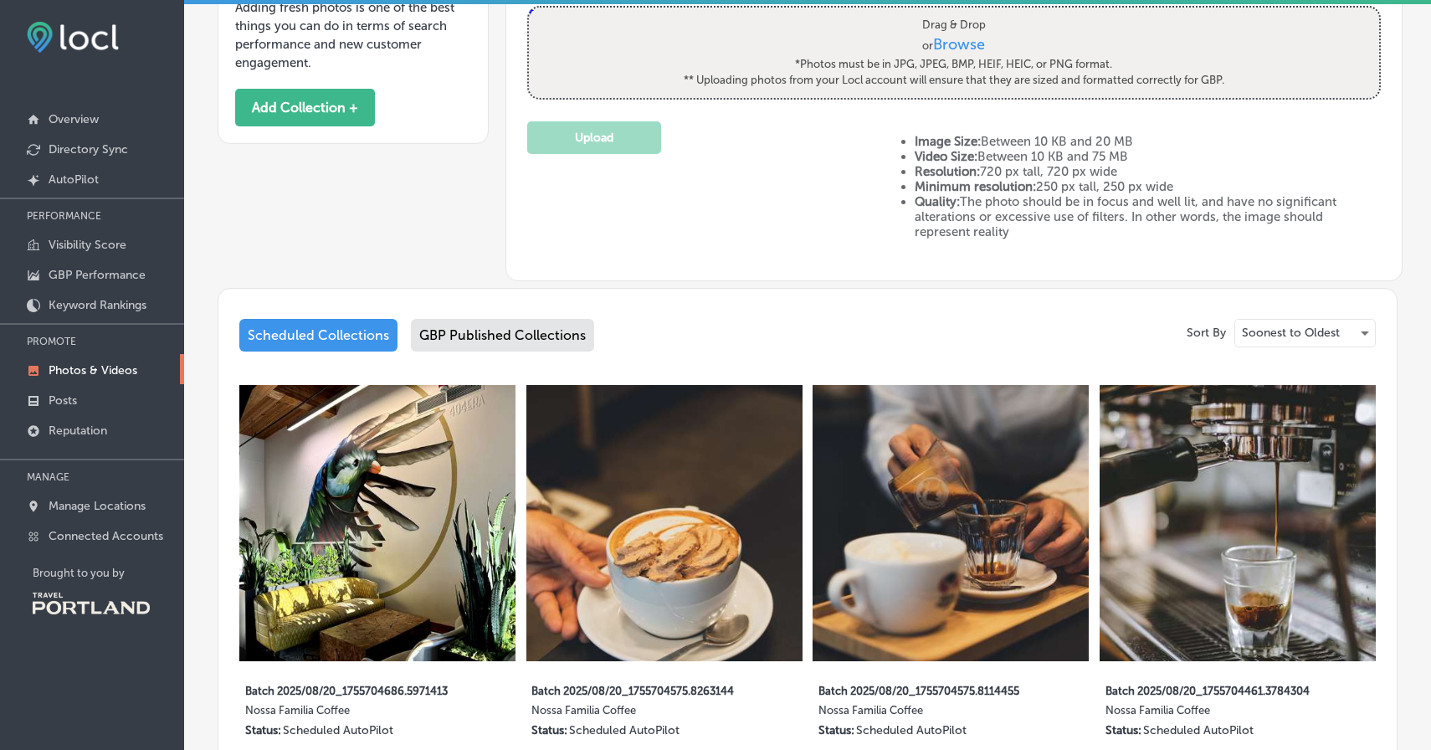
click at [520, 335] on div "GBP Published Collections" at bounding box center [502, 335] width 183 height 33
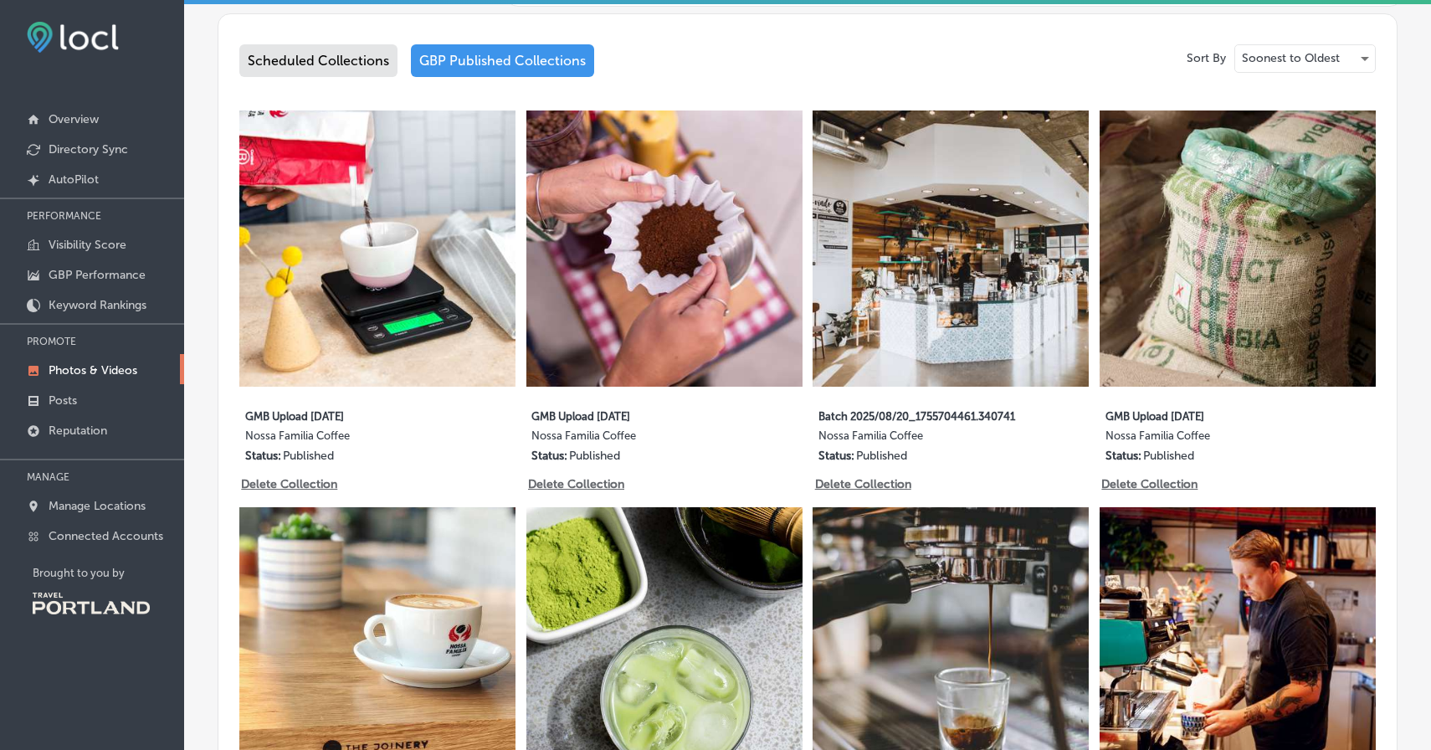
scroll to position [891, 0]
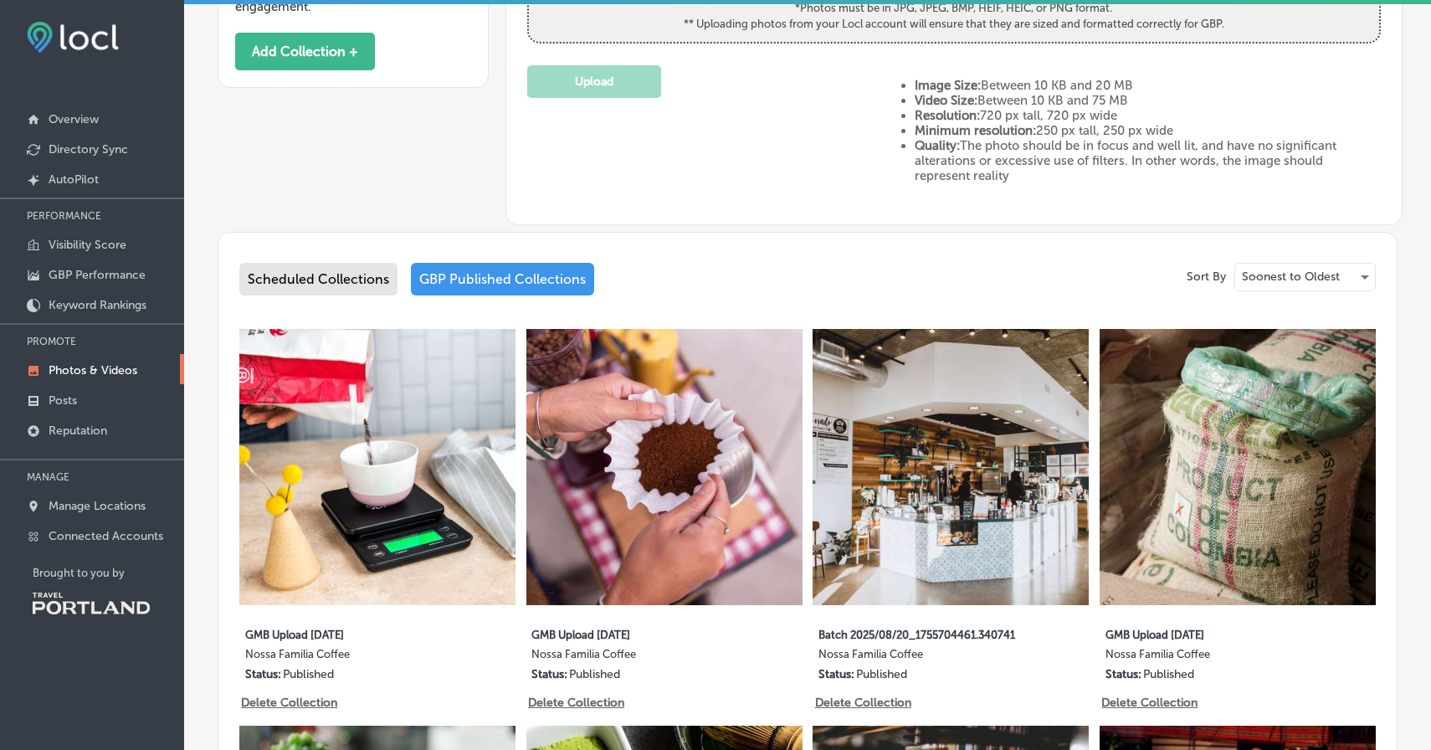
click at [324, 264] on div "Scheduled Collections" at bounding box center [318, 279] width 158 height 33
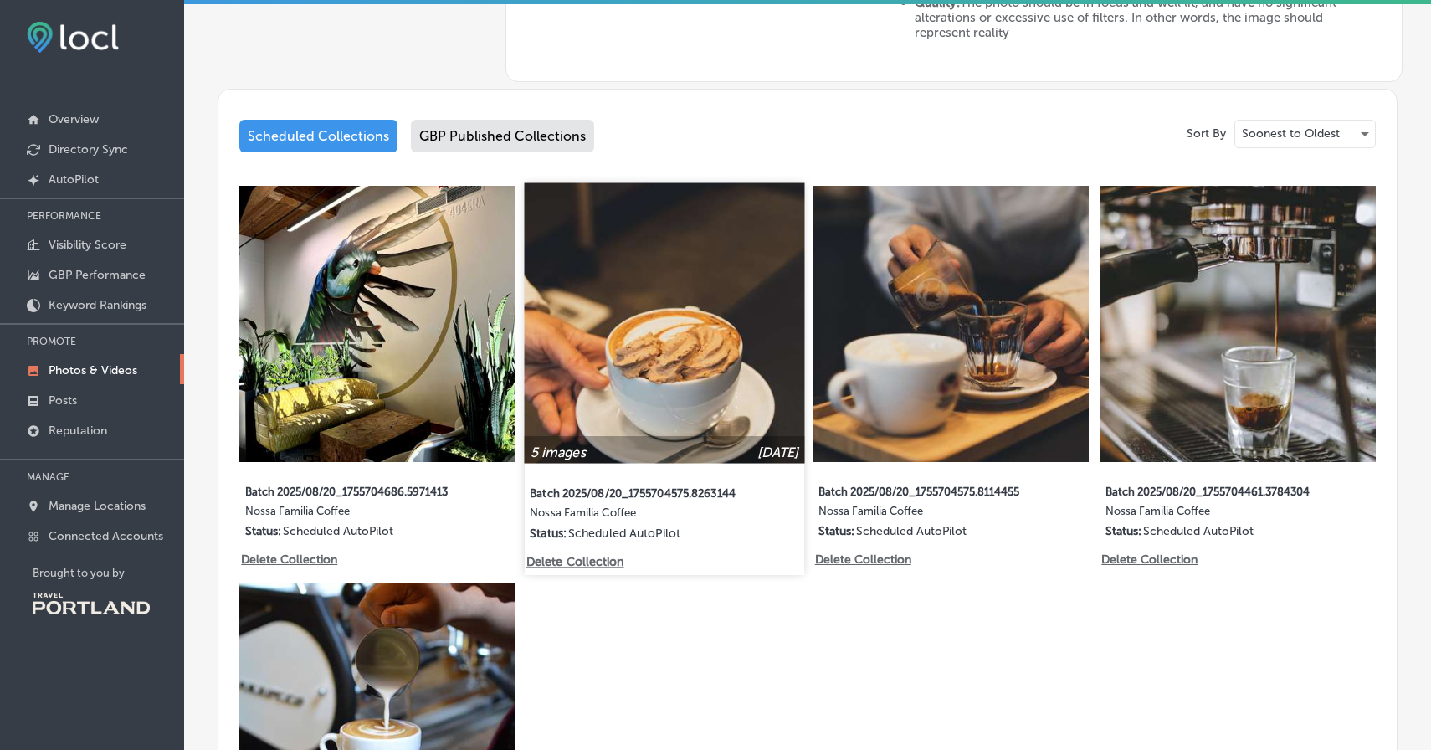
scroll to position [844, 0]
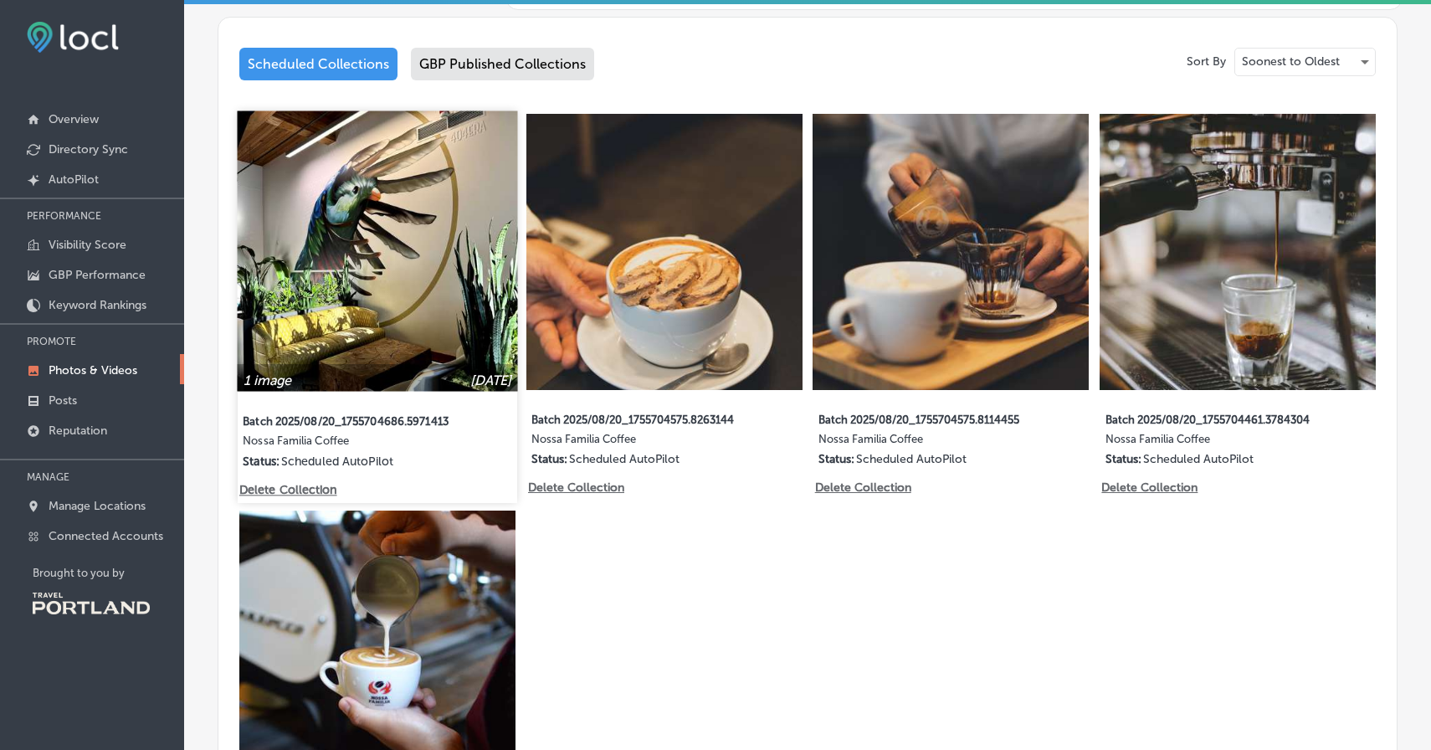
click at [446, 441] on label "Nossa Familia Coffee" at bounding box center [352, 443] width 218 height 19
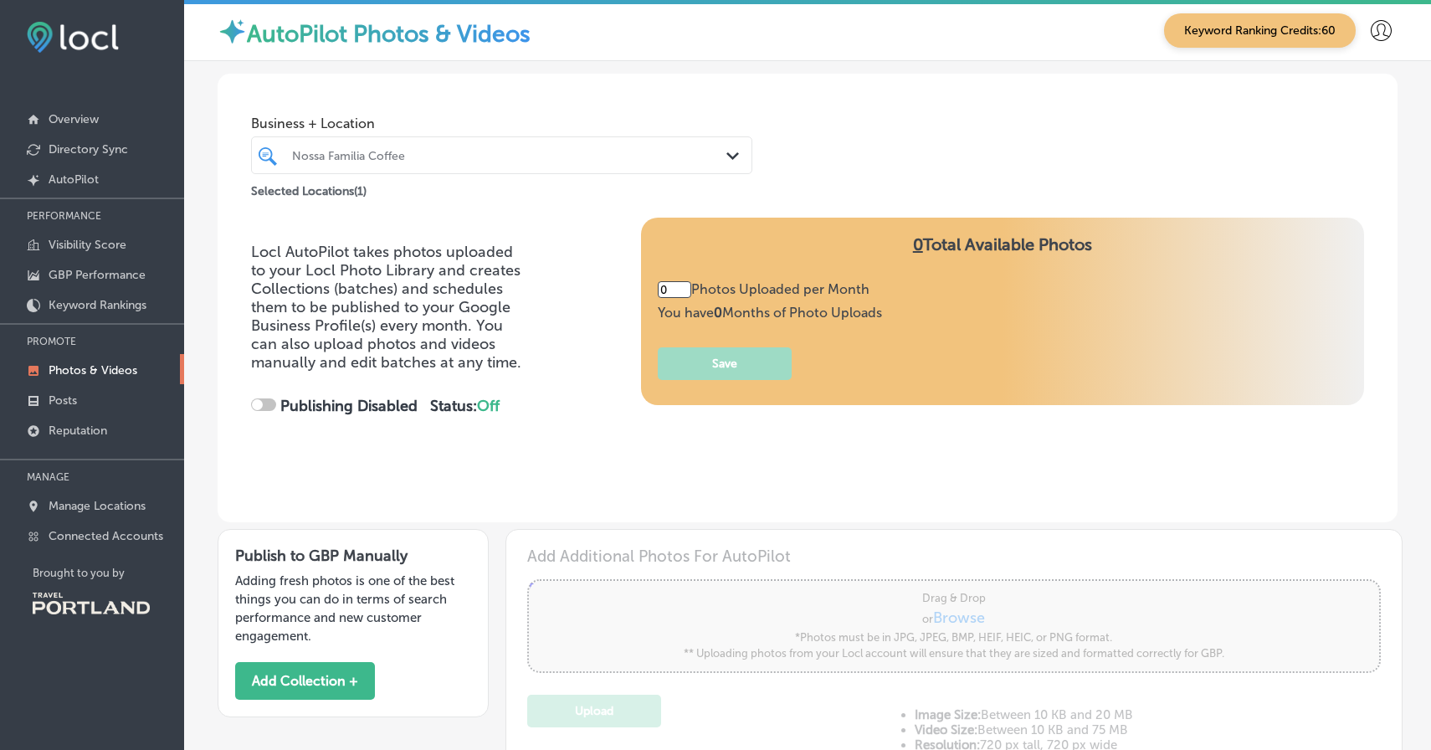
type input "5"
checkbox input "true"
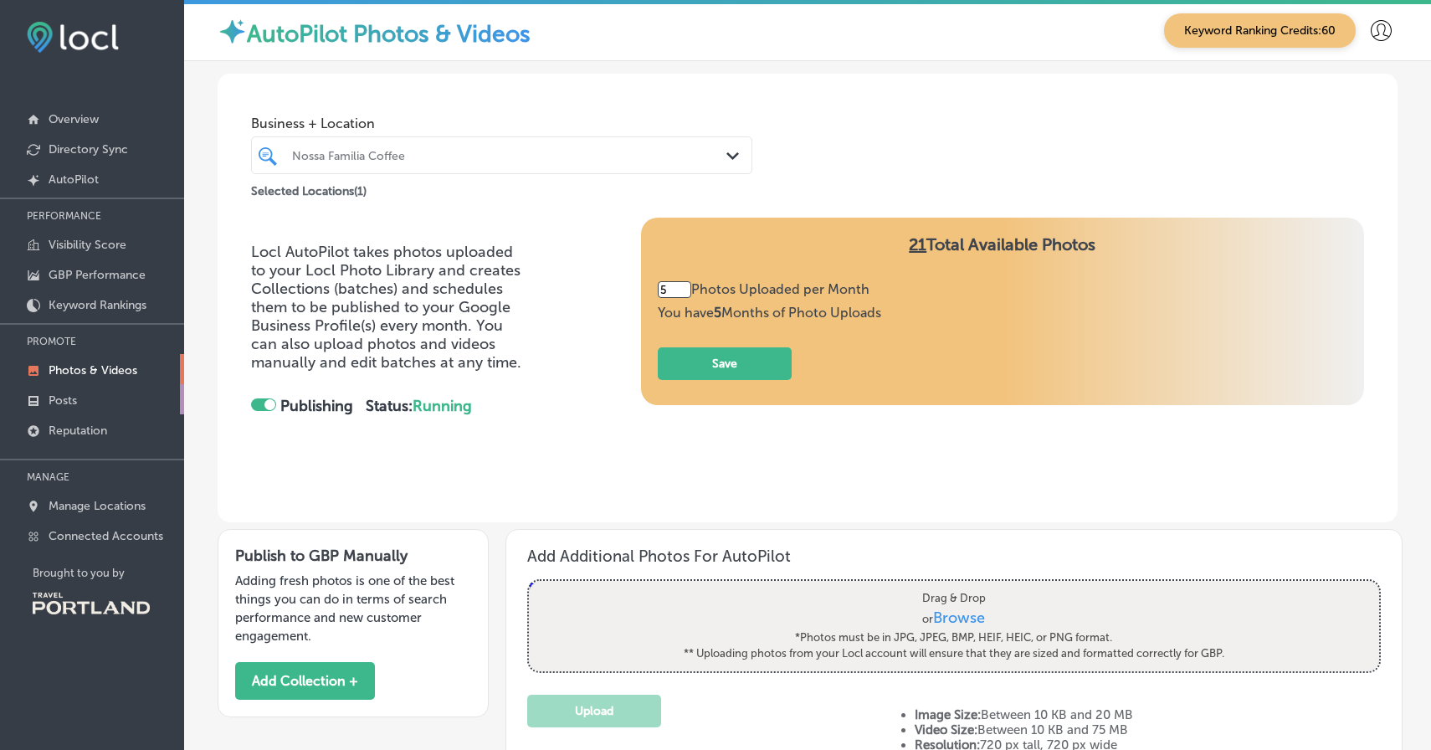
click at [116, 391] on link "Posts" at bounding box center [92, 399] width 184 height 30
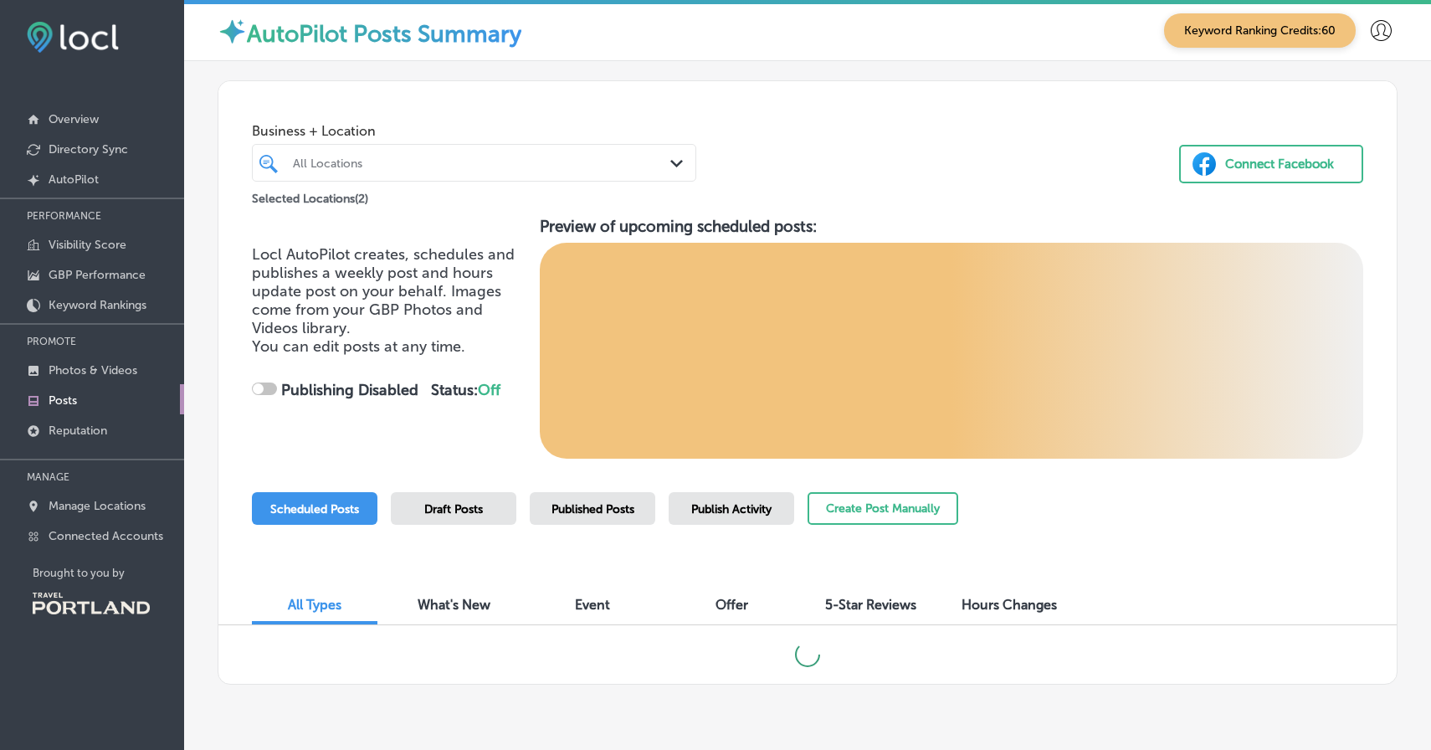
scroll to position [49, 0]
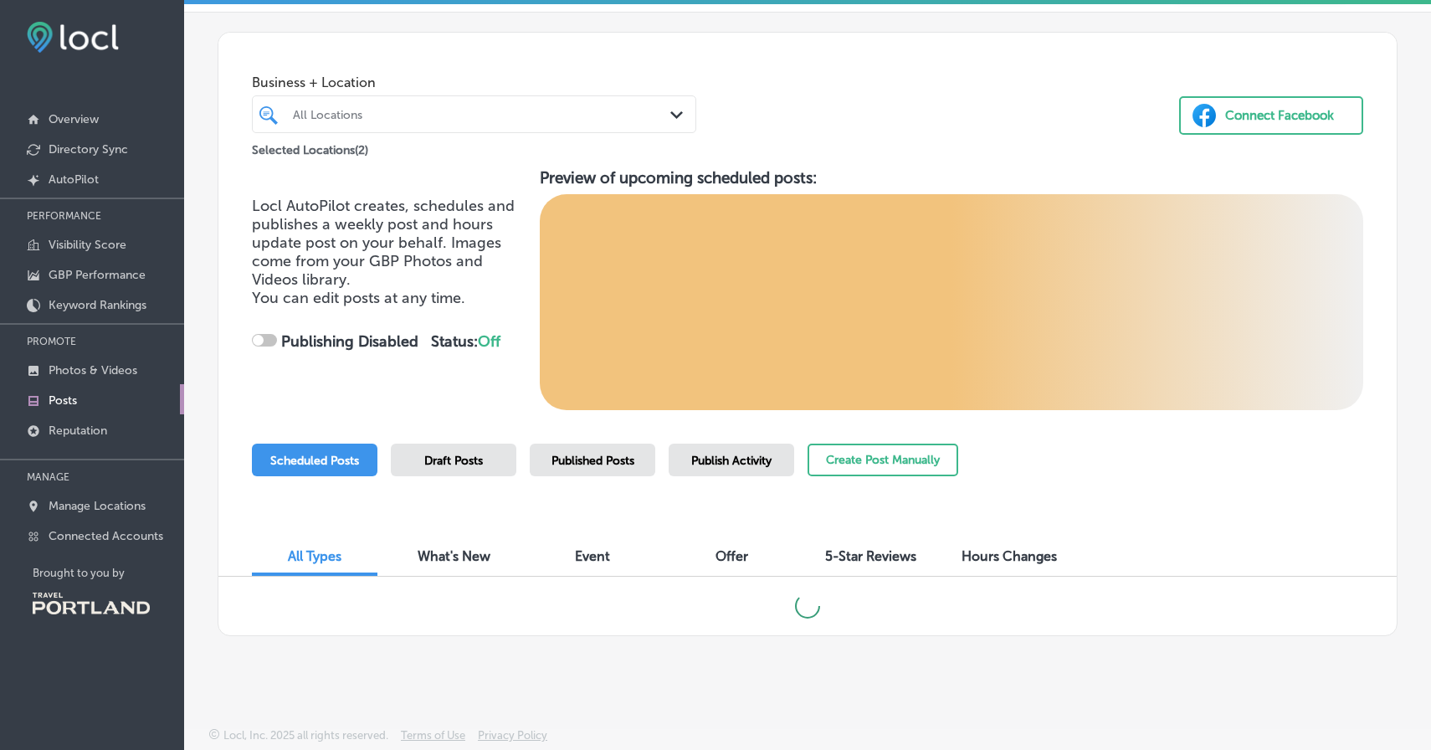
checkbox input "true"
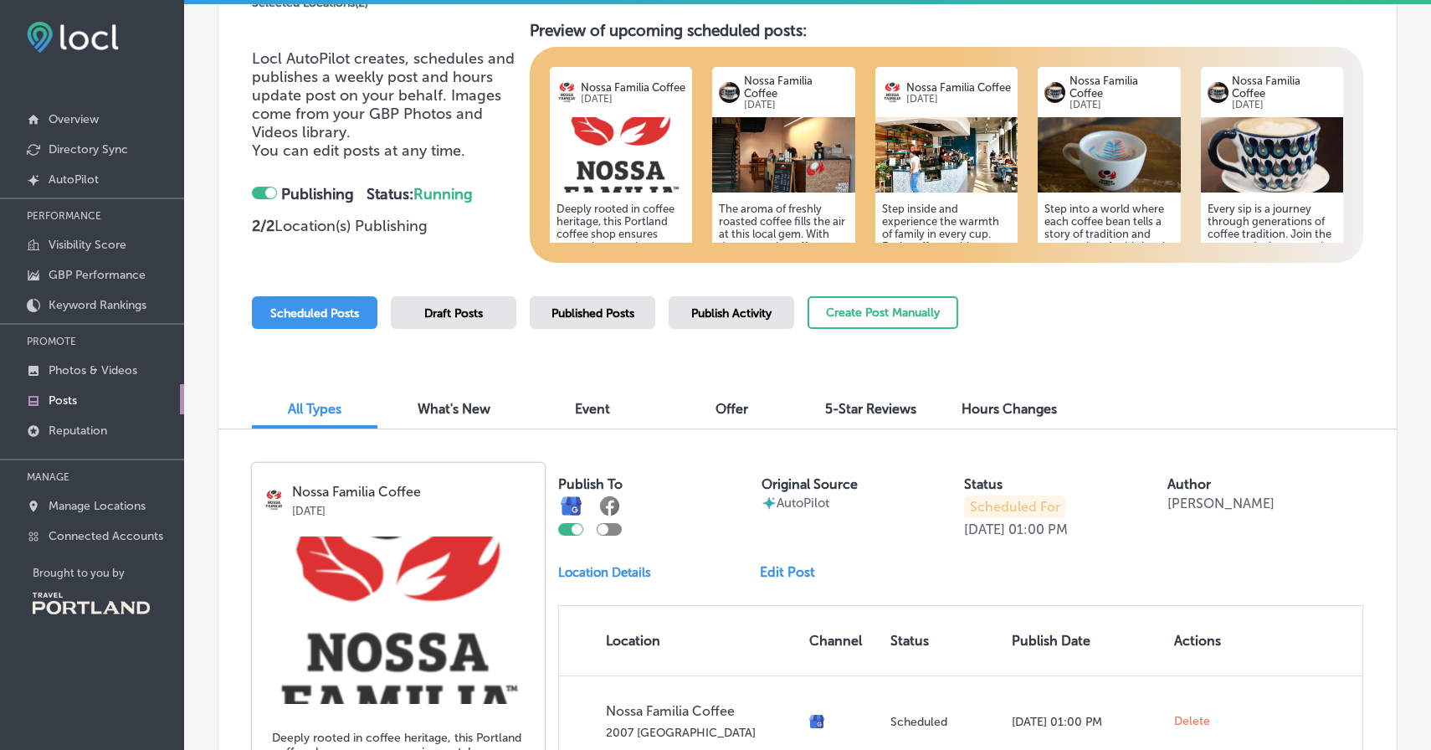
scroll to position [0, 0]
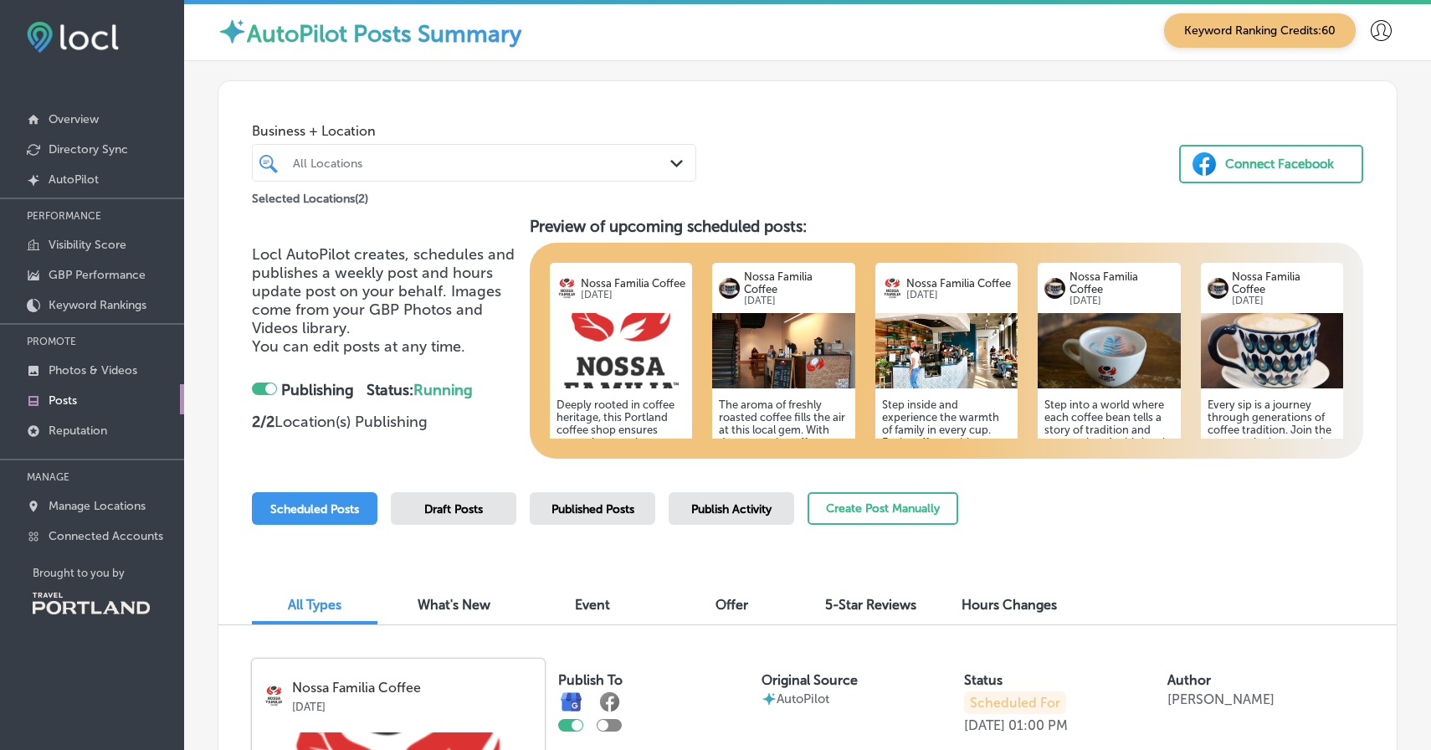
click at [475, 161] on div "All Locations" at bounding box center [482, 163] width 379 height 14
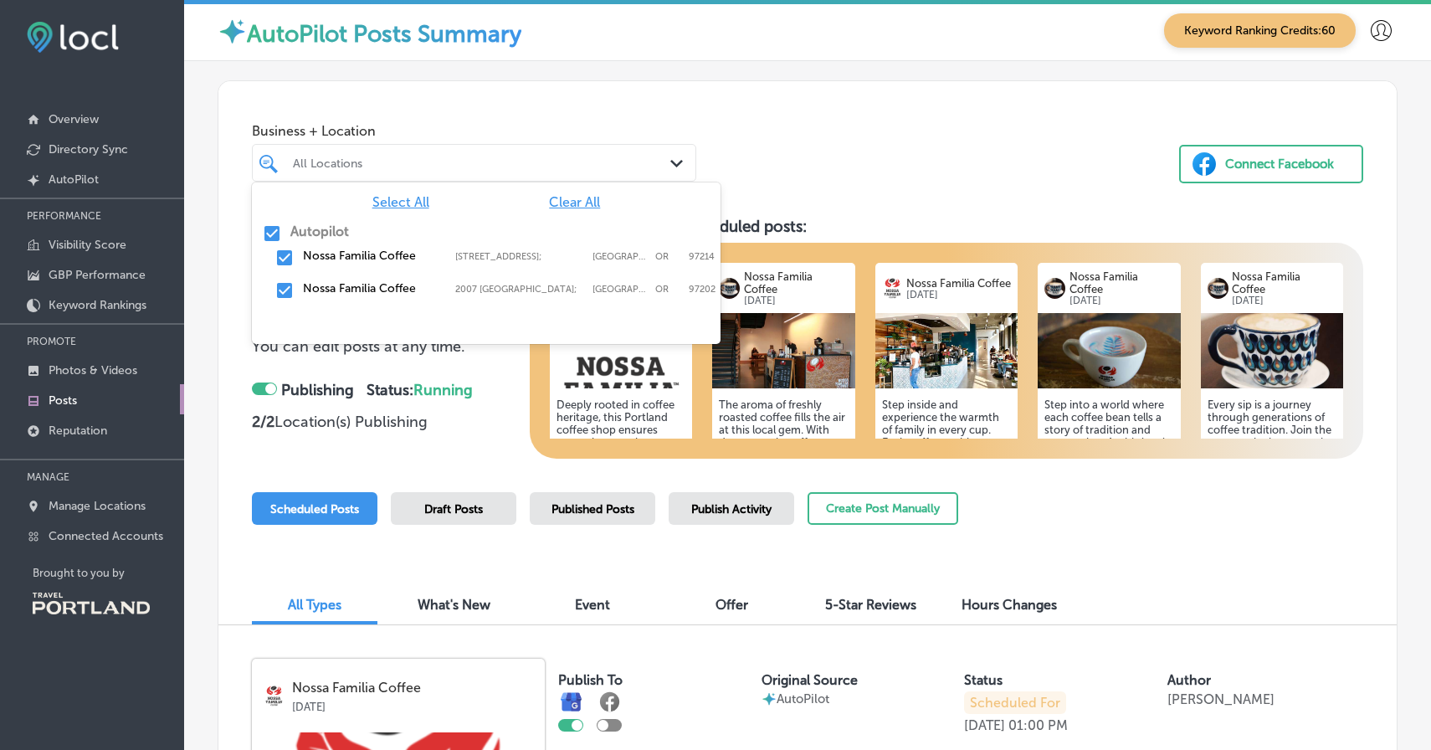
click at [489, 145] on div "All Locations Path Created with Sketch." at bounding box center [474, 163] width 444 height 38
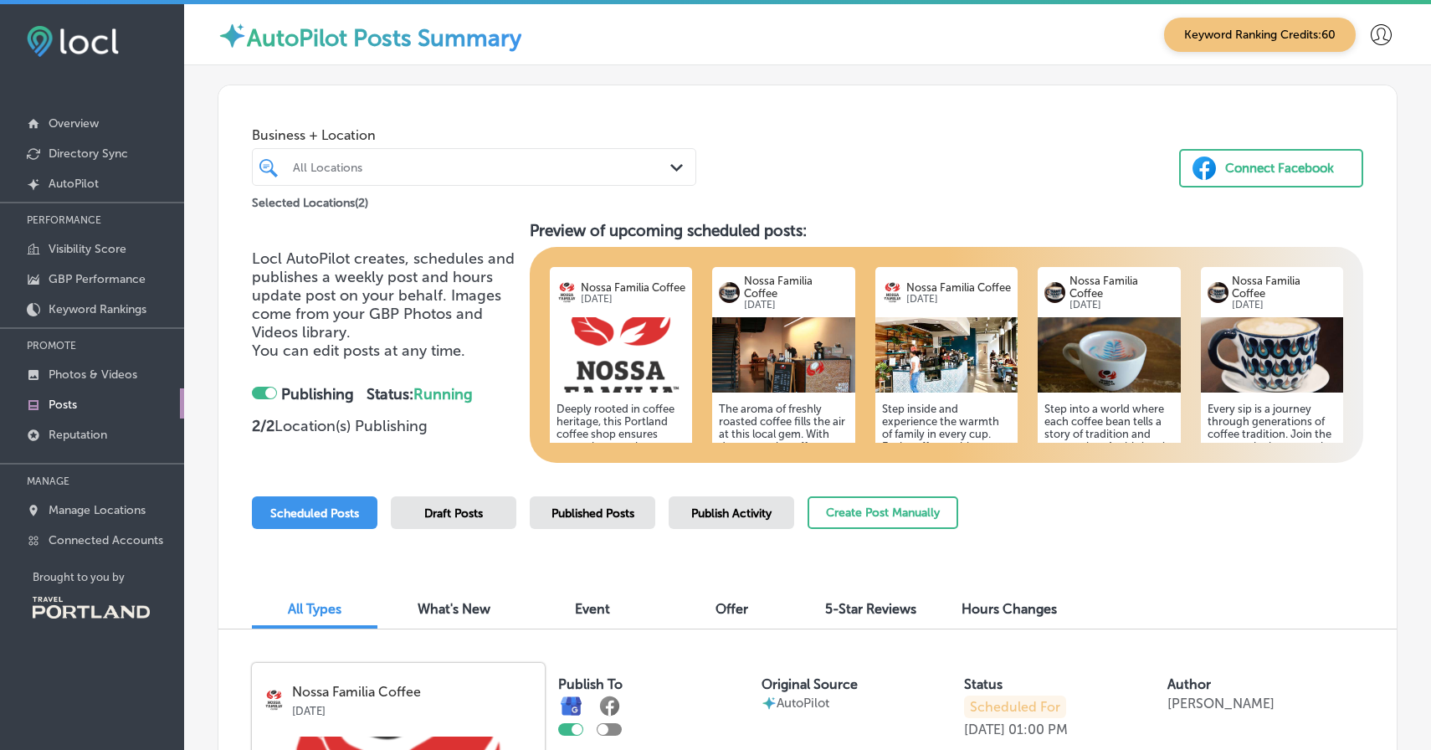
click at [779, 507] on div "Publish Activity" at bounding box center [730, 512] width 125 height 33
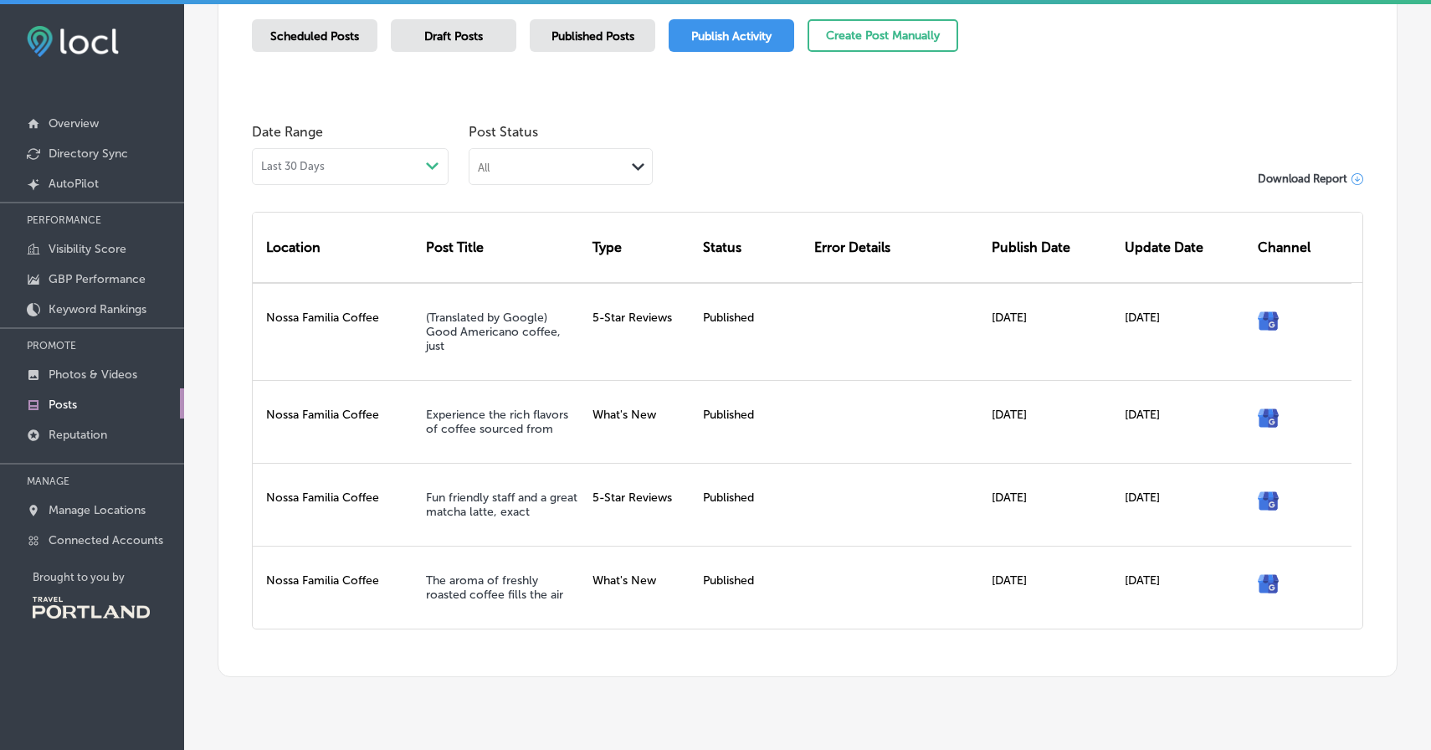
scroll to position [471, 0]
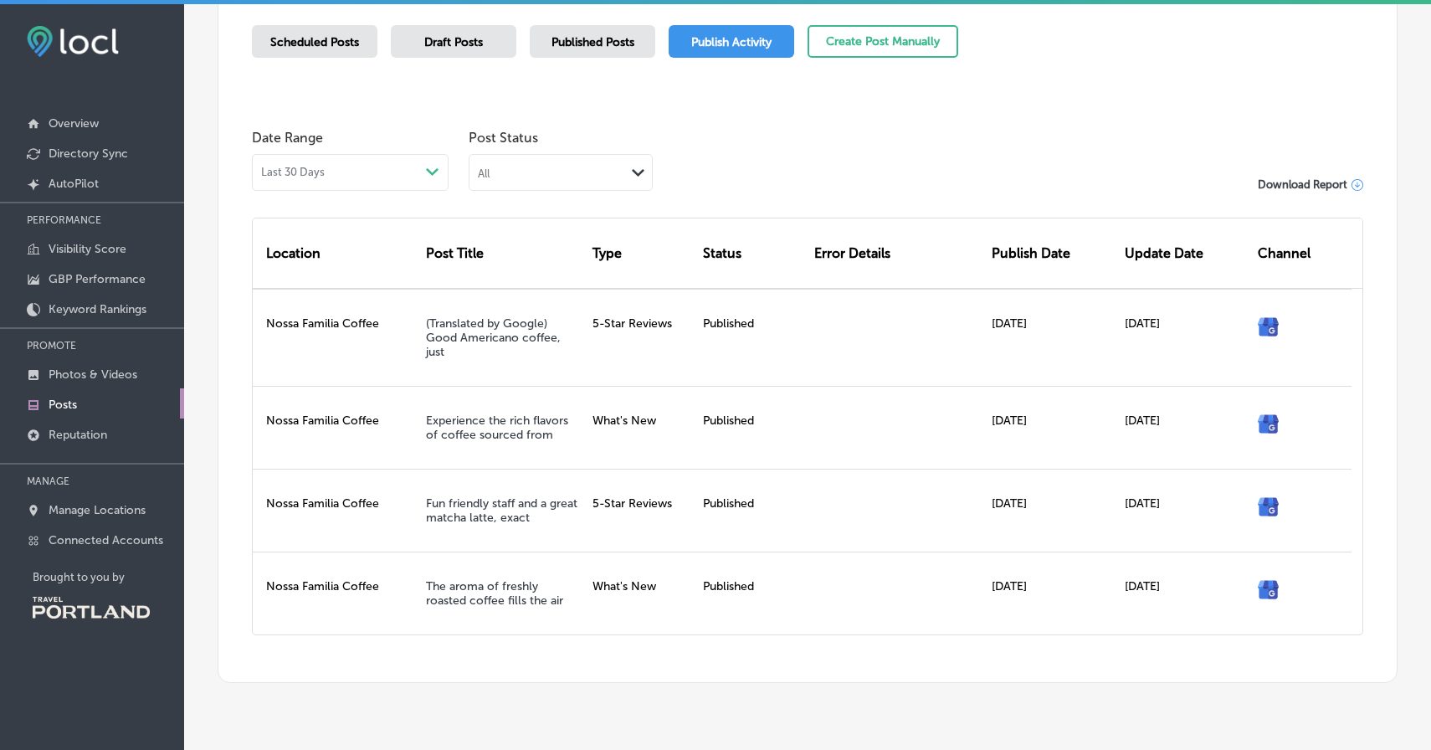
click at [613, 38] on span "Published Posts" at bounding box center [592, 42] width 83 height 14
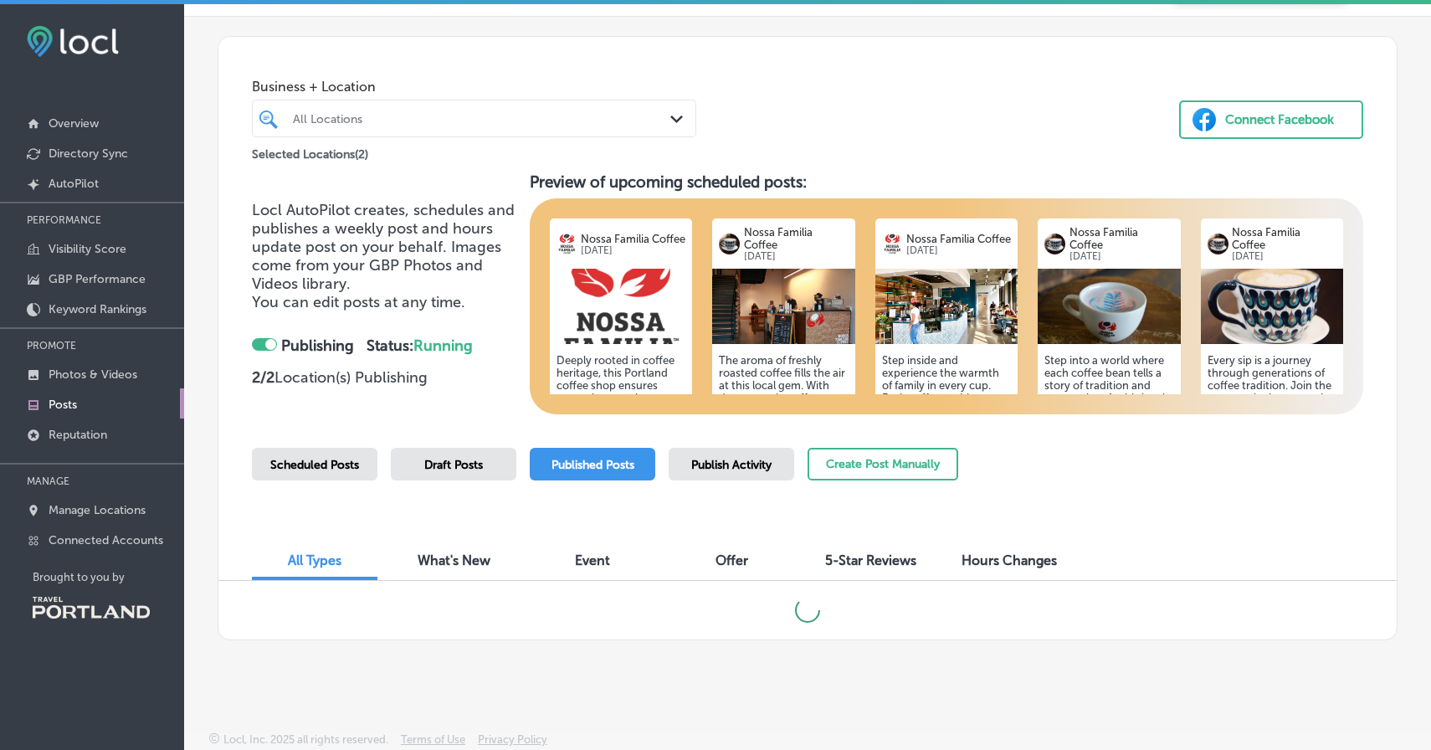
scroll to position [49, 0]
click at [447, 470] on span "Draft Posts" at bounding box center [453, 465] width 59 height 14
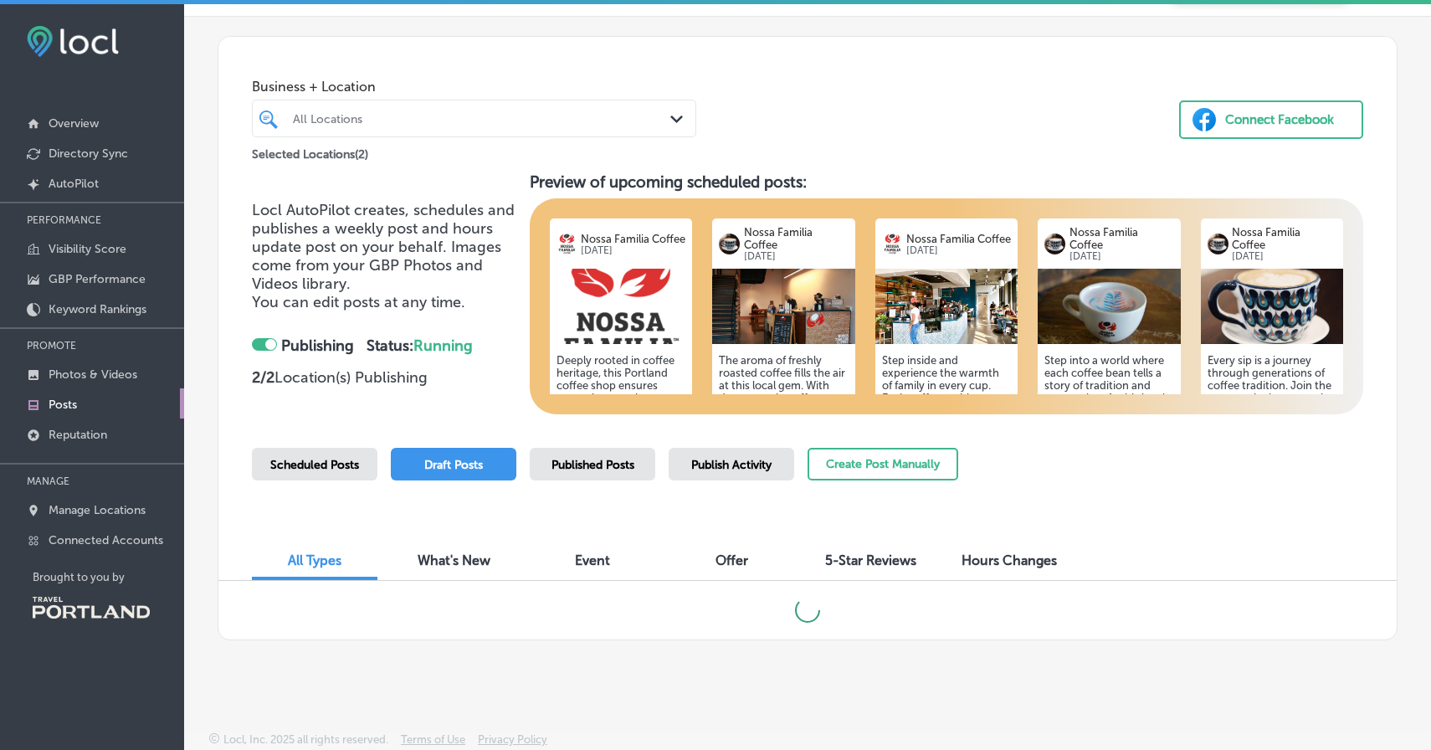
click at [310, 474] on div "Scheduled Posts" at bounding box center [314, 464] width 125 height 33
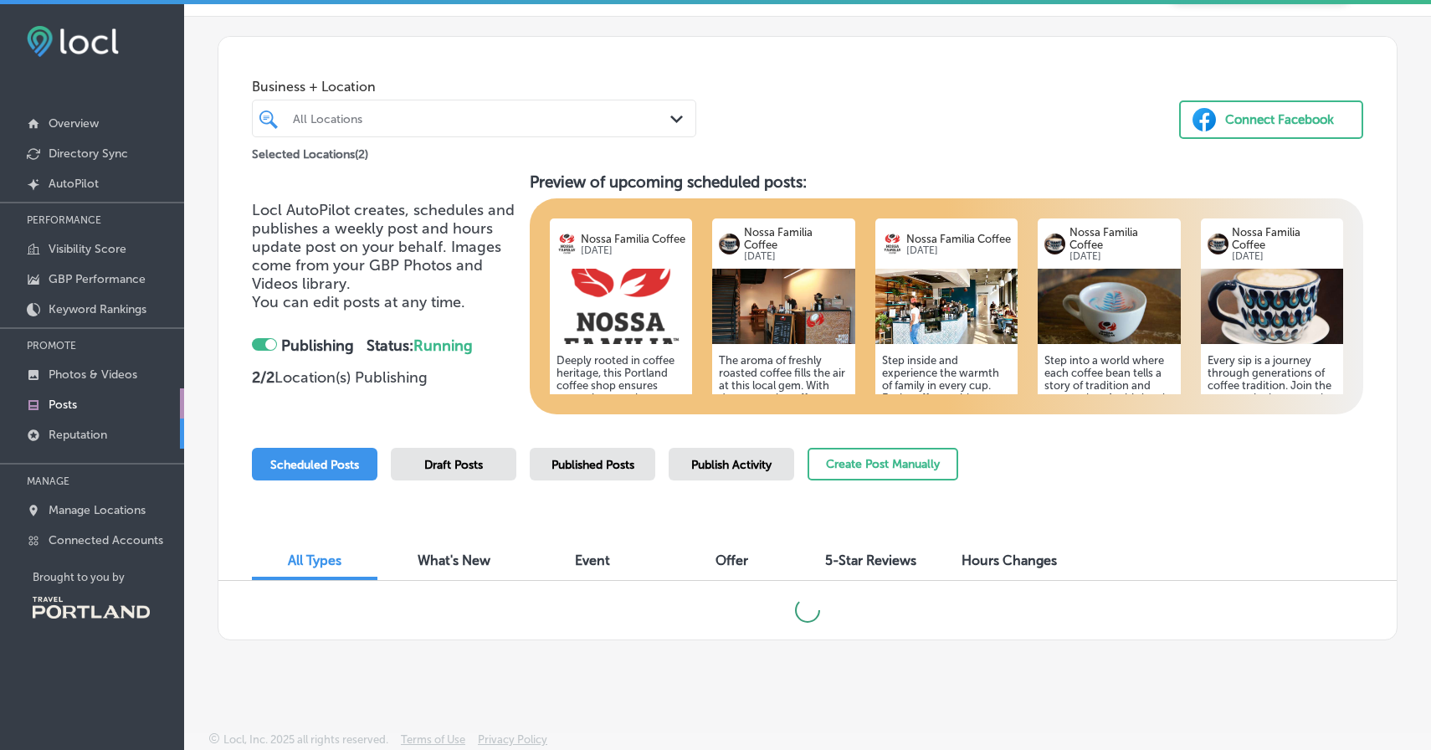
click at [111, 434] on link "Reputation" at bounding box center [92, 433] width 184 height 30
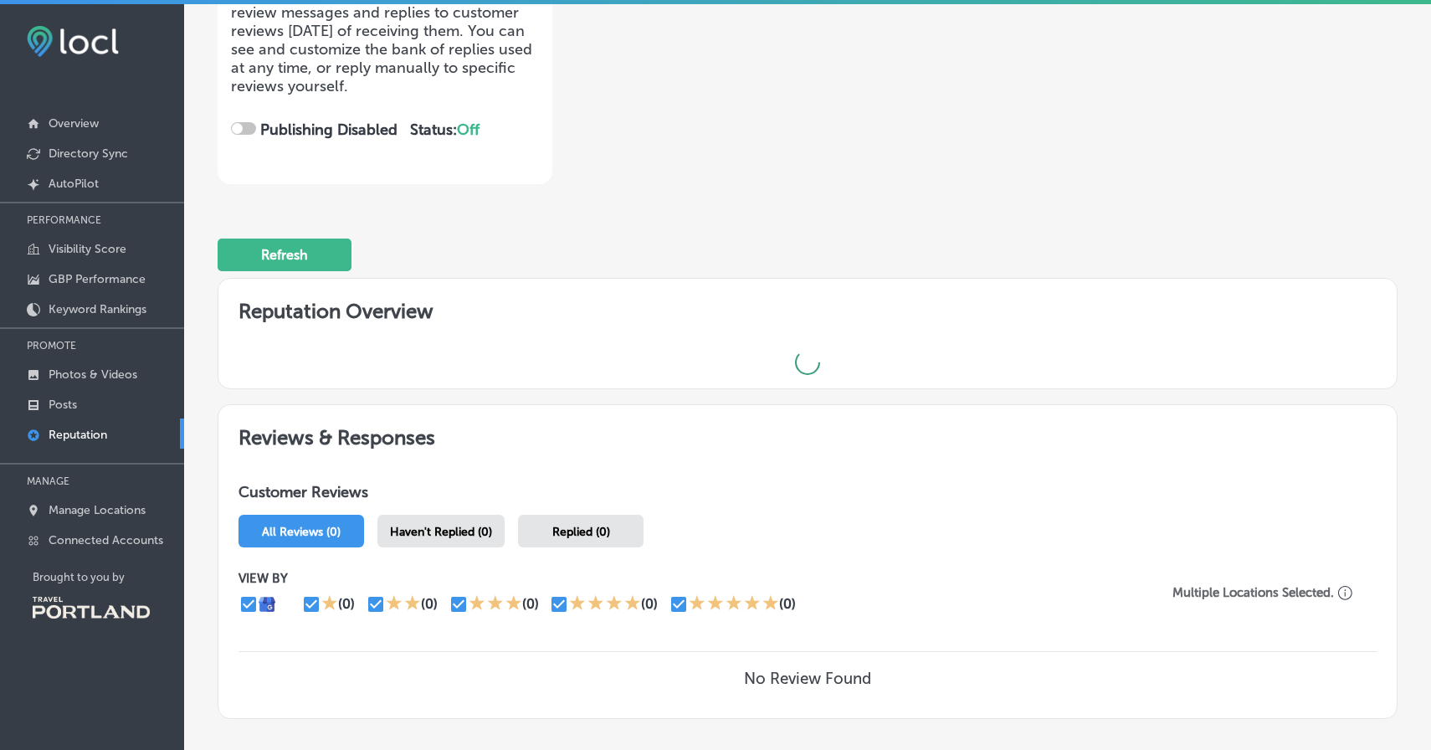
scroll to position [264, 0]
checkbox input "true"
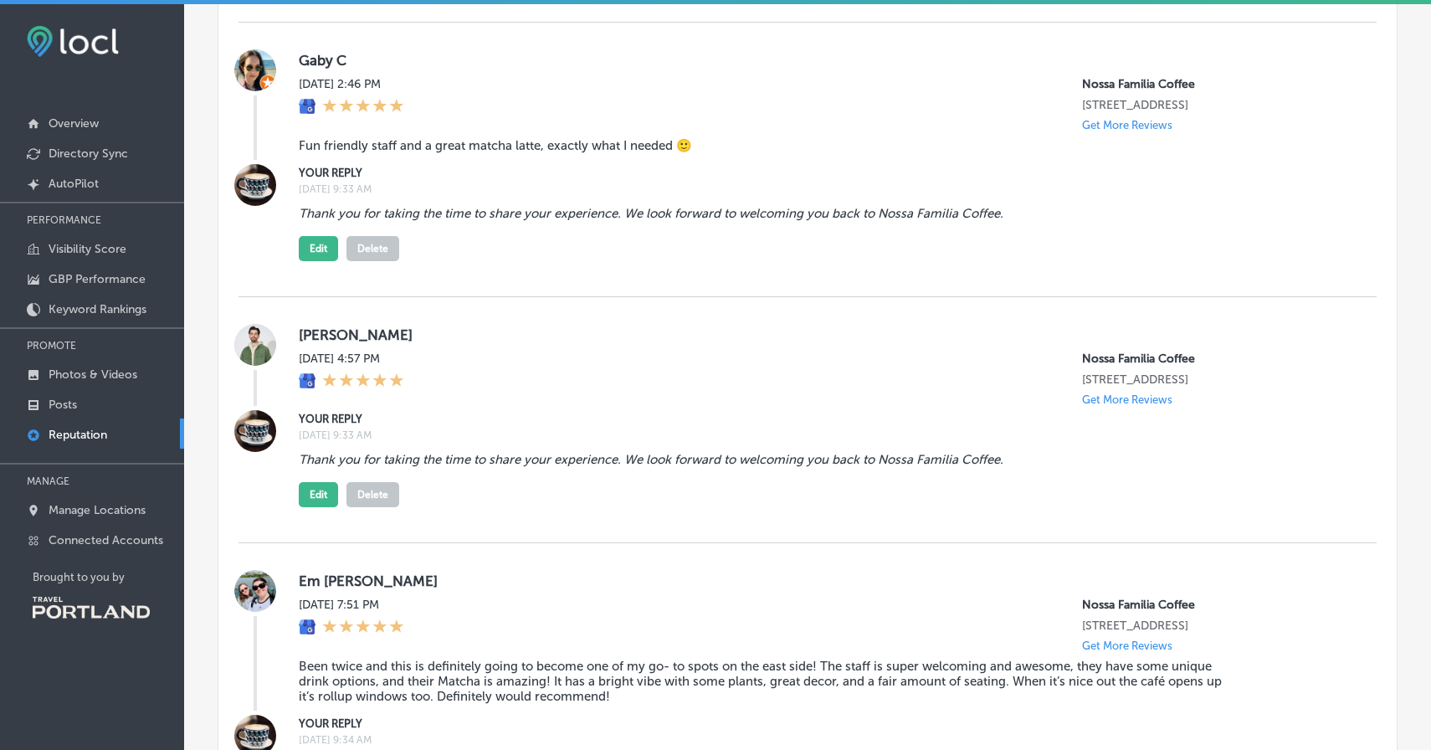
scroll to position [3042, 0]
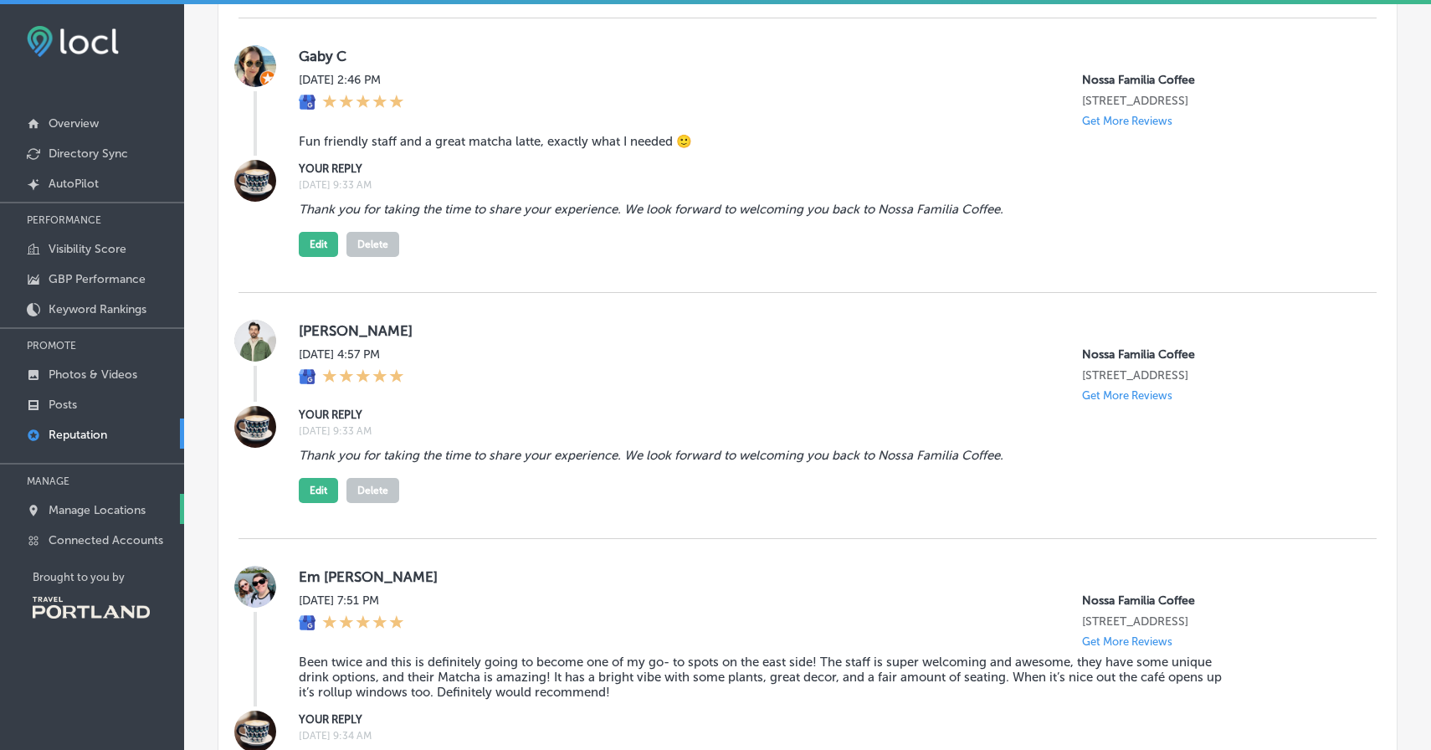
click at [92, 494] on link "Manage Locations" at bounding box center [92, 509] width 184 height 30
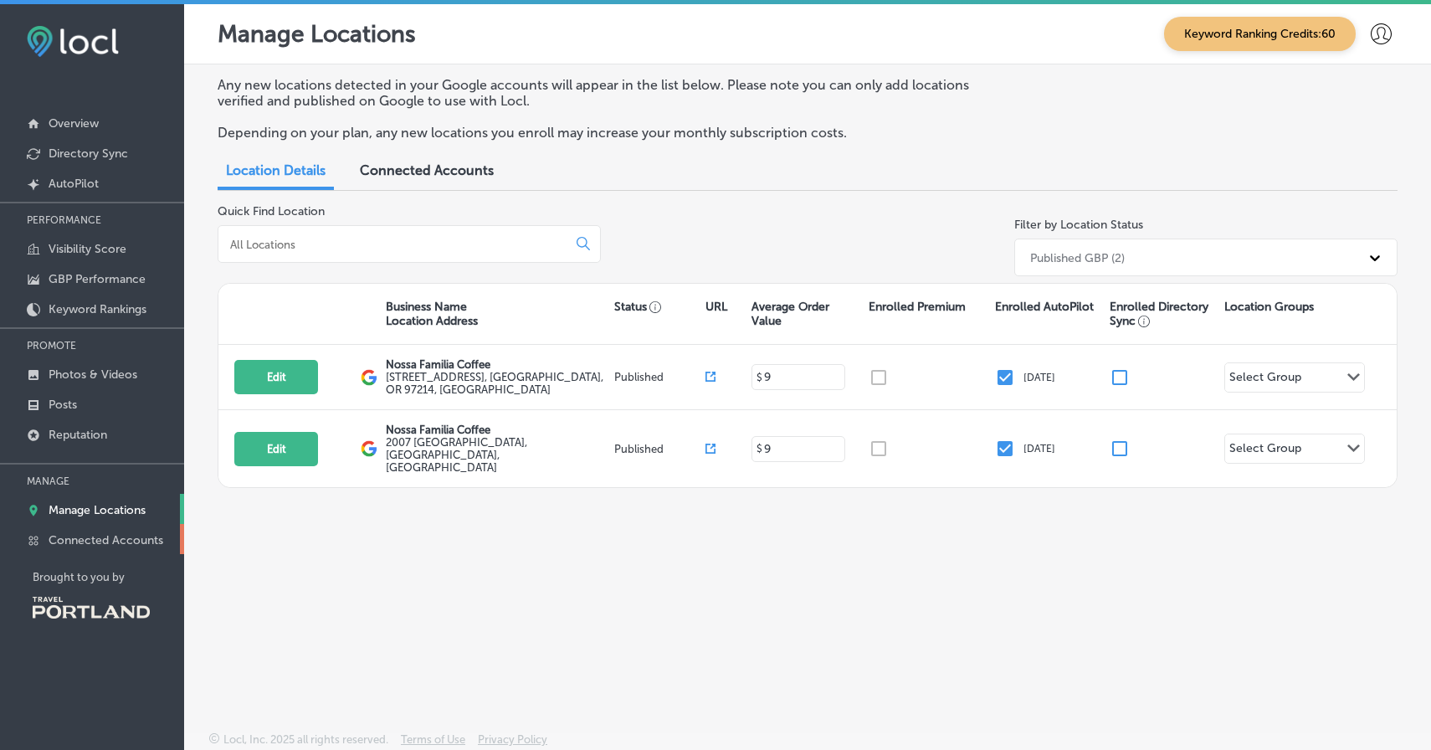
click at [92, 542] on p "Connected Accounts" at bounding box center [106, 540] width 115 height 14
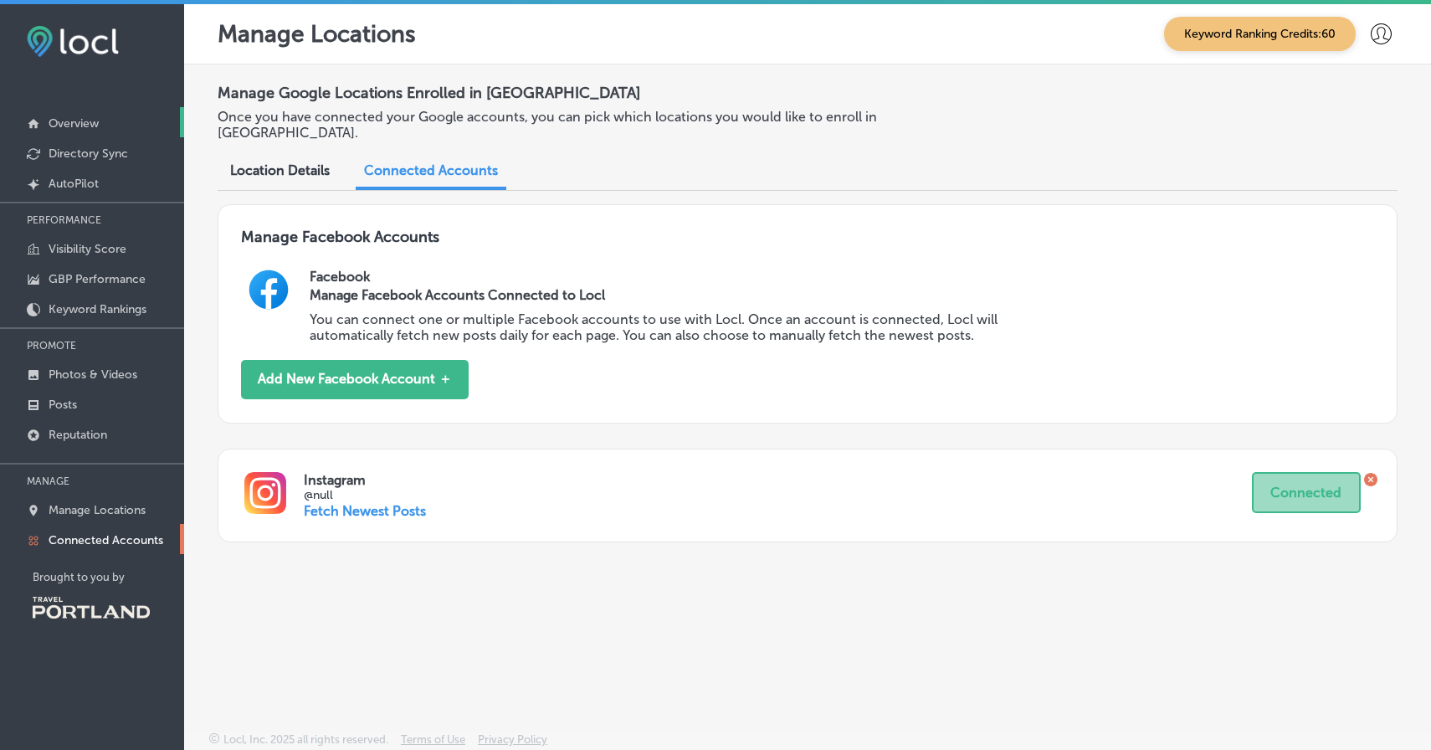
click at [136, 120] on link "Overview" at bounding box center [92, 122] width 184 height 30
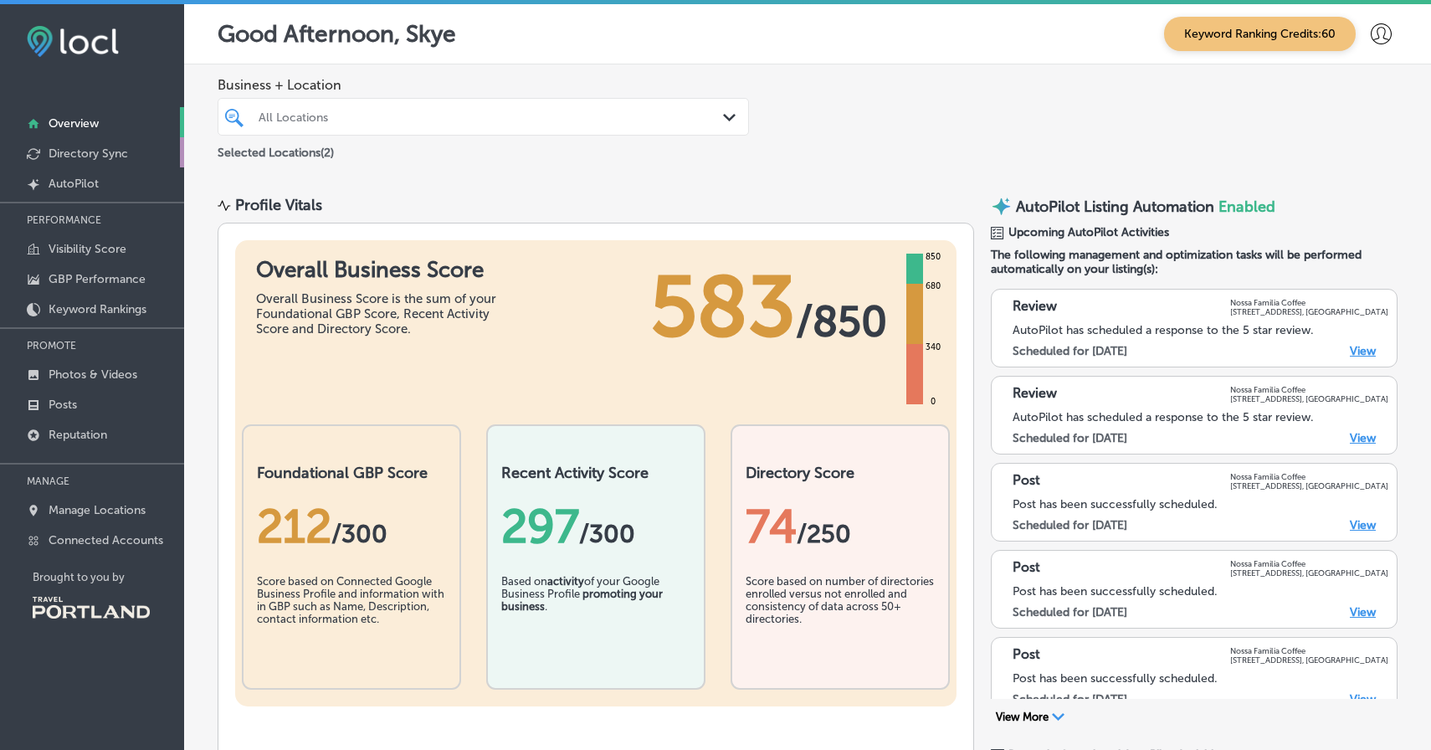
click at [117, 162] on link "Directory Sync" at bounding box center [92, 152] width 184 height 30
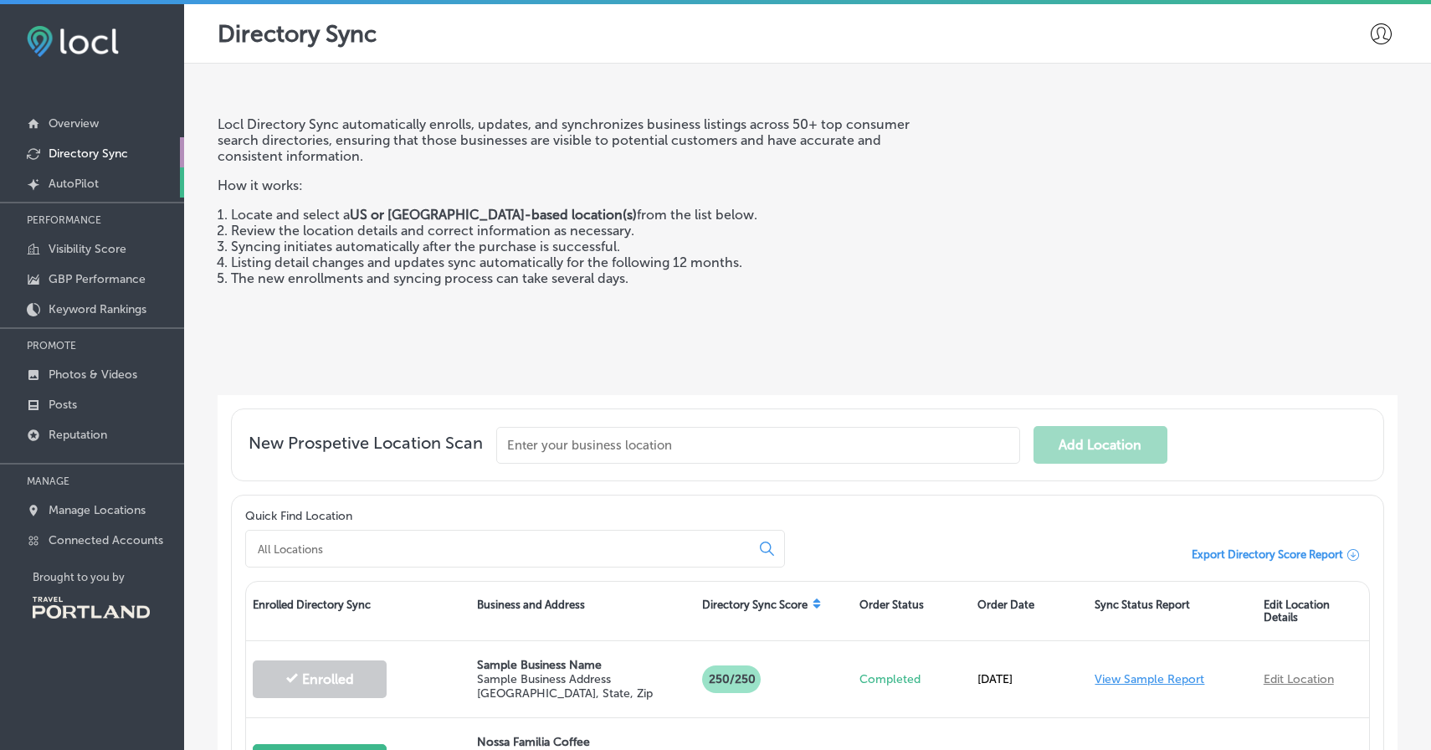
click at [113, 190] on link "Created by potrace 1.10, written by [PERSON_NAME] [DATE]-[DATE] AutoPilot" at bounding box center [92, 182] width 184 height 30
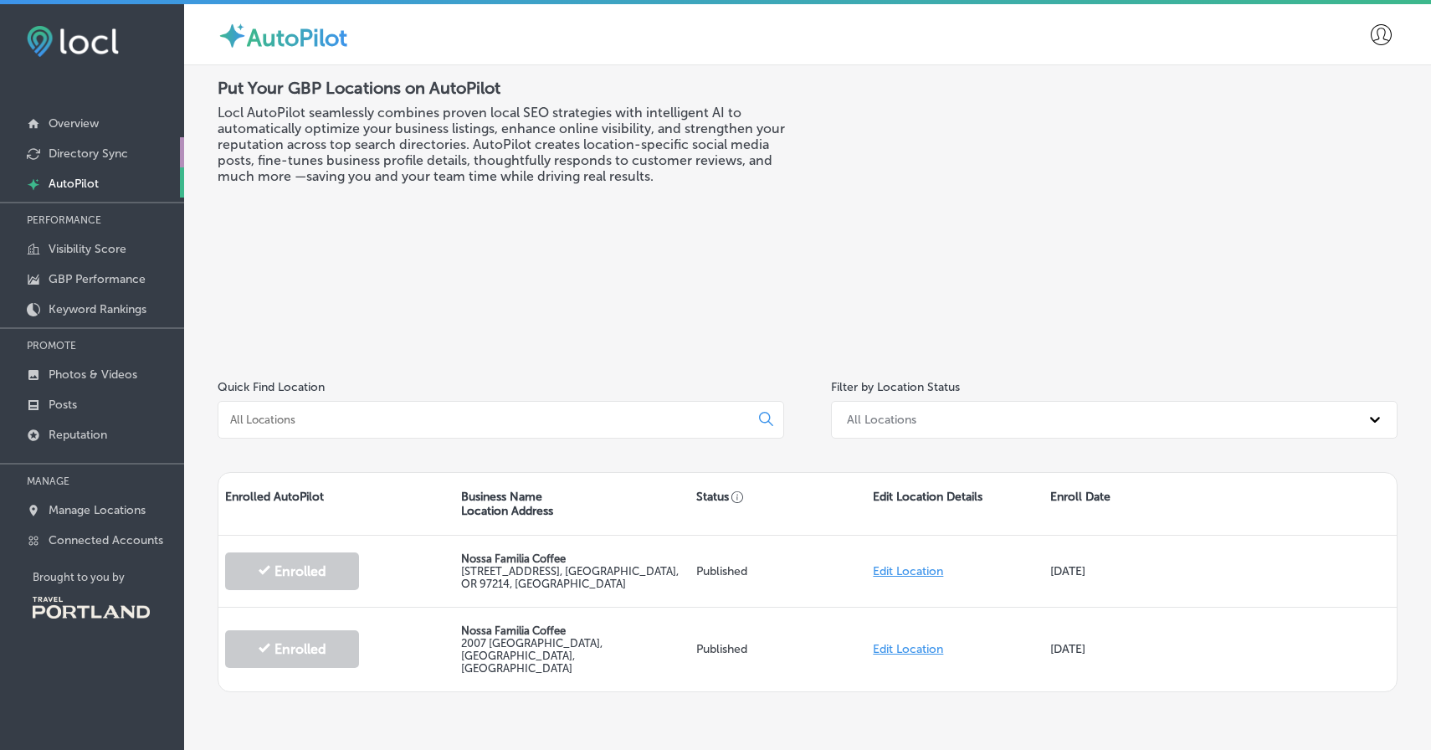
click at [125, 153] on p "Directory Sync" at bounding box center [88, 153] width 79 height 14
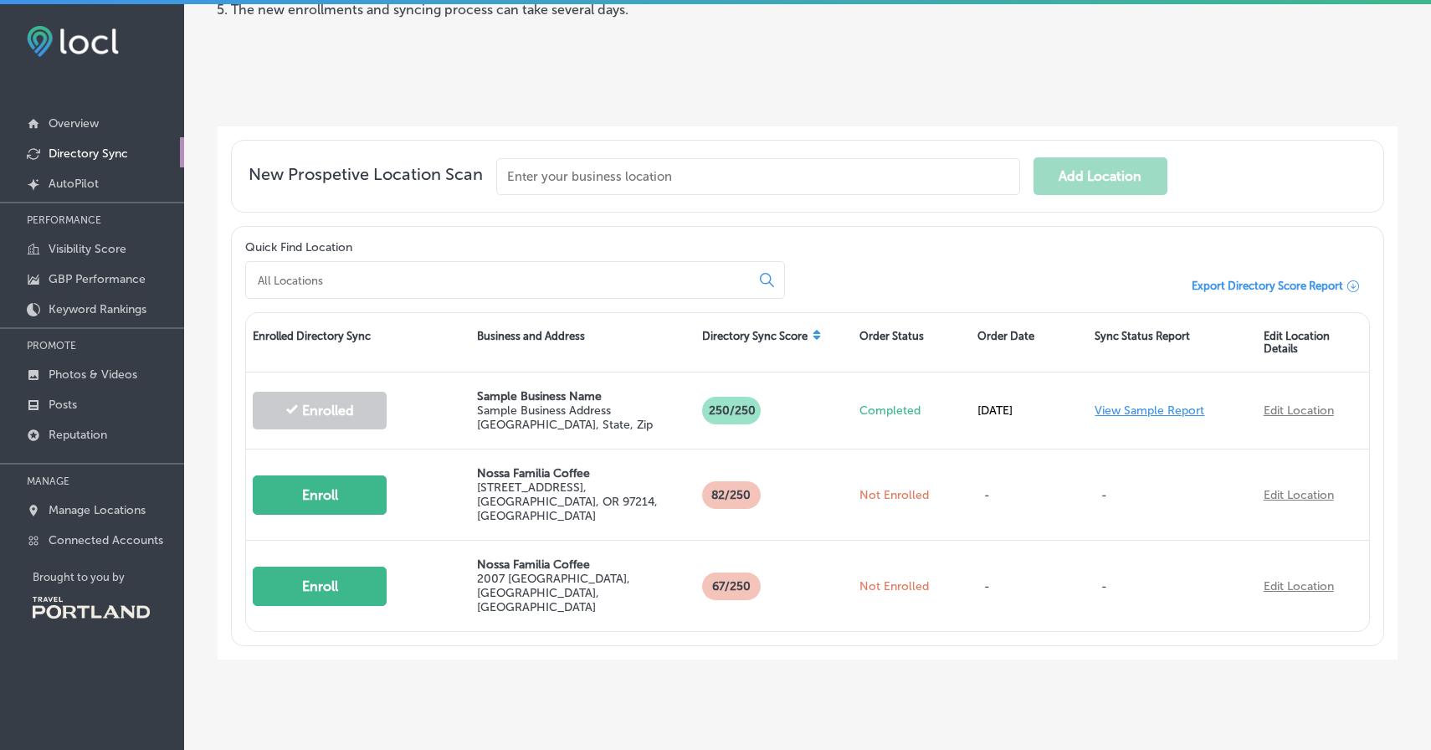
scroll to position [4, 0]
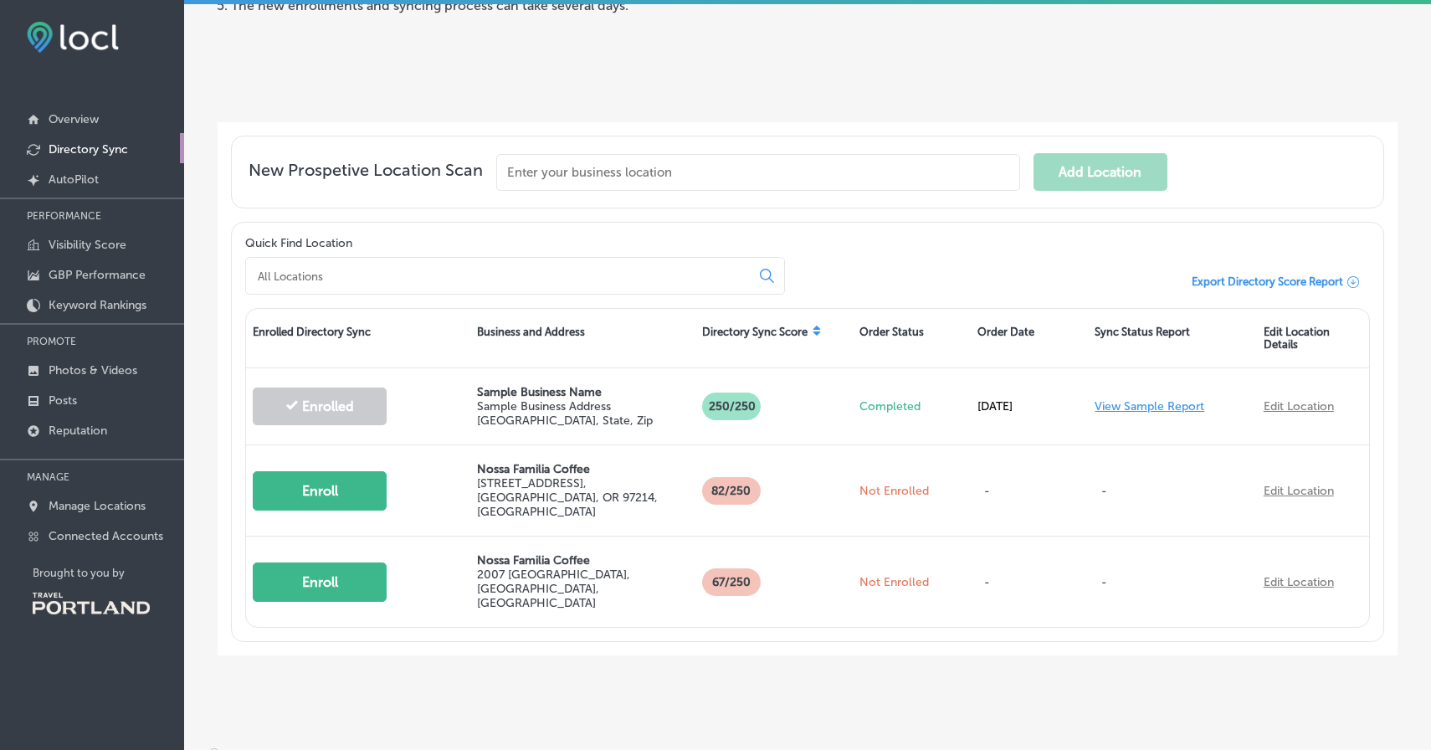
click at [97, 223] on p "PERFORMANCE" at bounding box center [92, 215] width 184 height 25
click at [97, 250] on p "Visibility Score" at bounding box center [88, 245] width 78 height 14
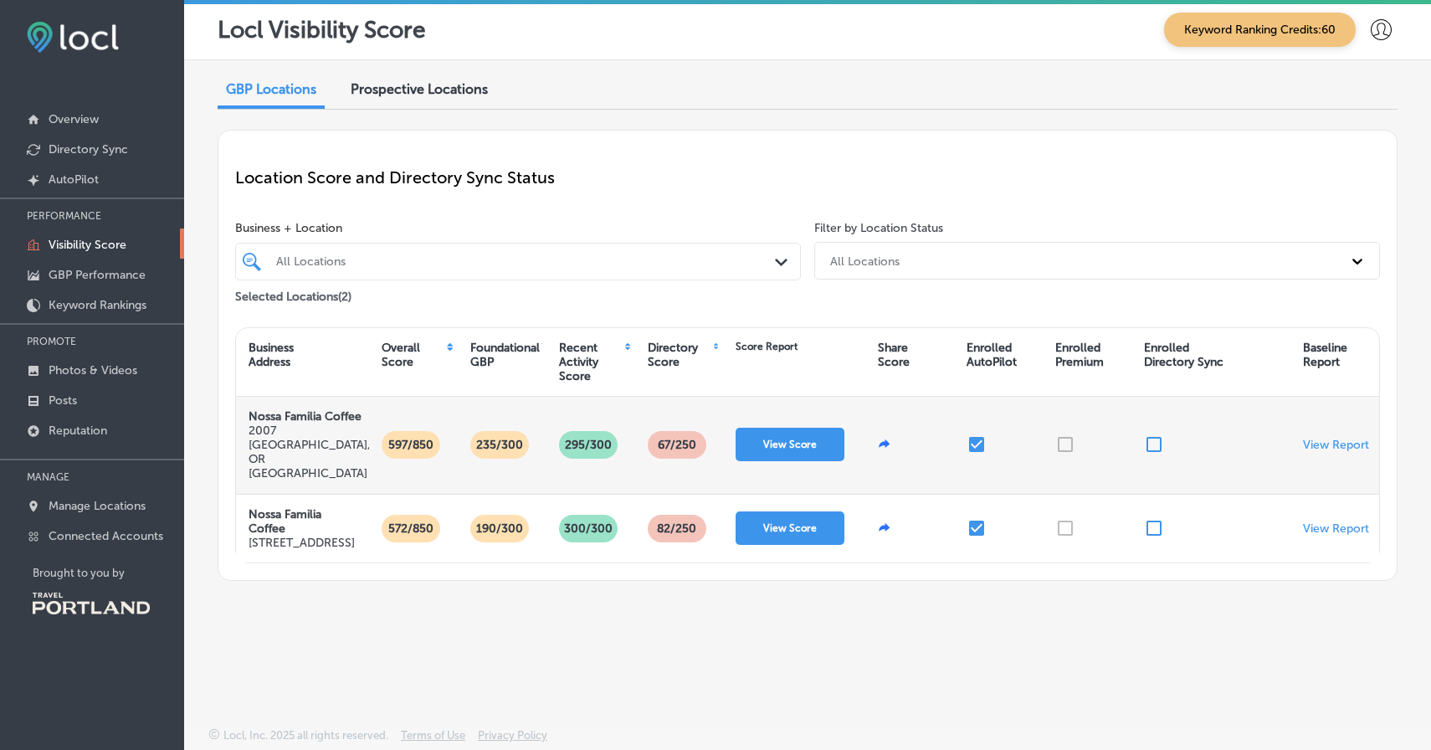
click at [679, 440] on p "67 /250" at bounding box center [677, 445] width 52 height 28
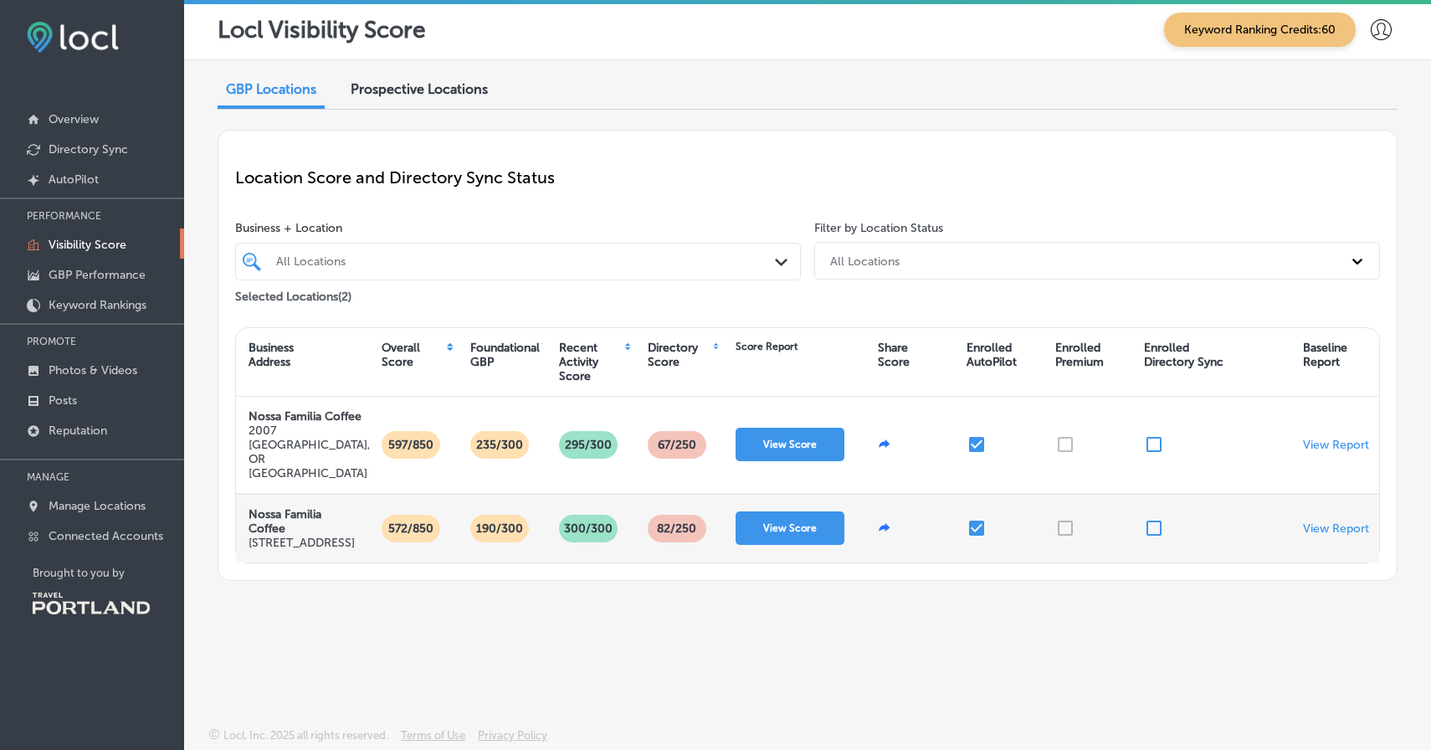
click at [679, 530] on p "82 /250" at bounding box center [676, 529] width 53 height 28
click at [795, 522] on button "View Score" at bounding box center [789, 527] width 109 height 33
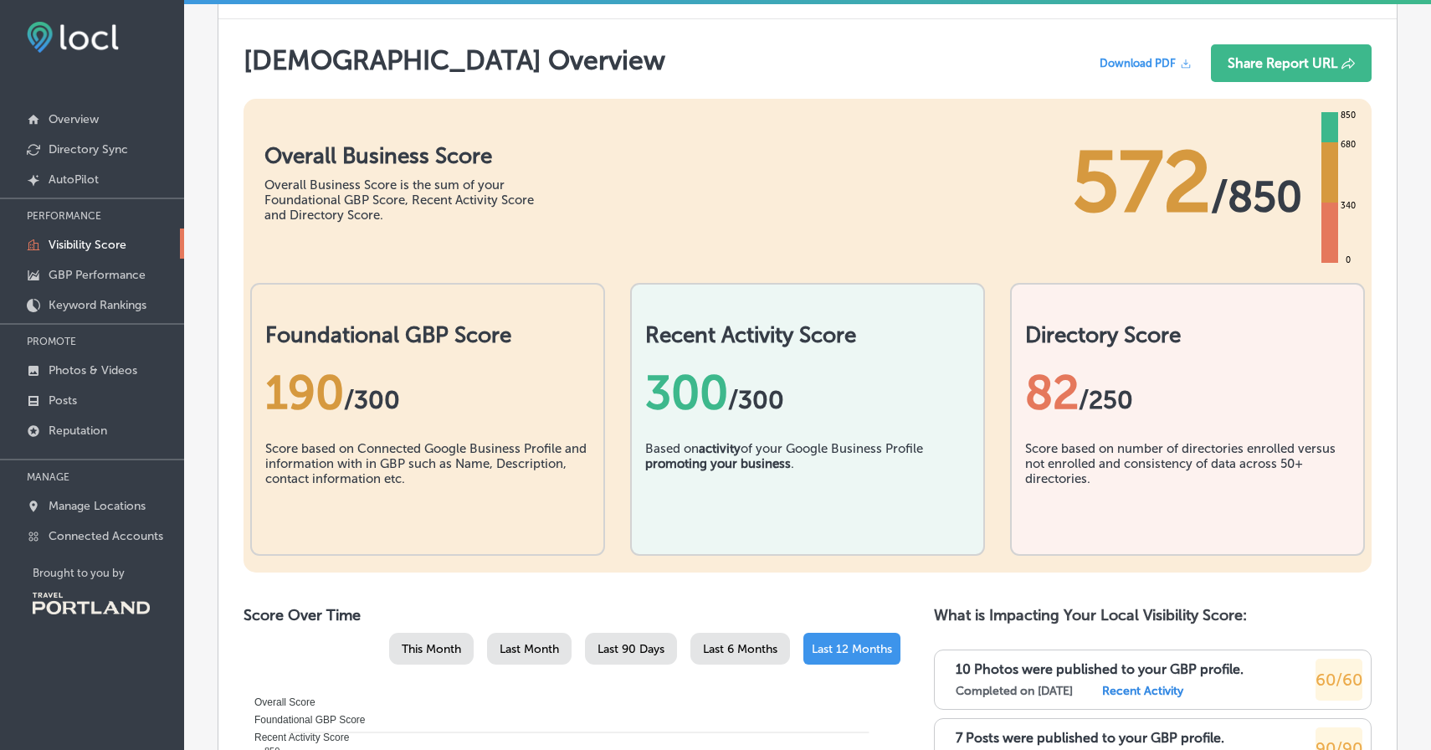
scroll to position [321, 0]
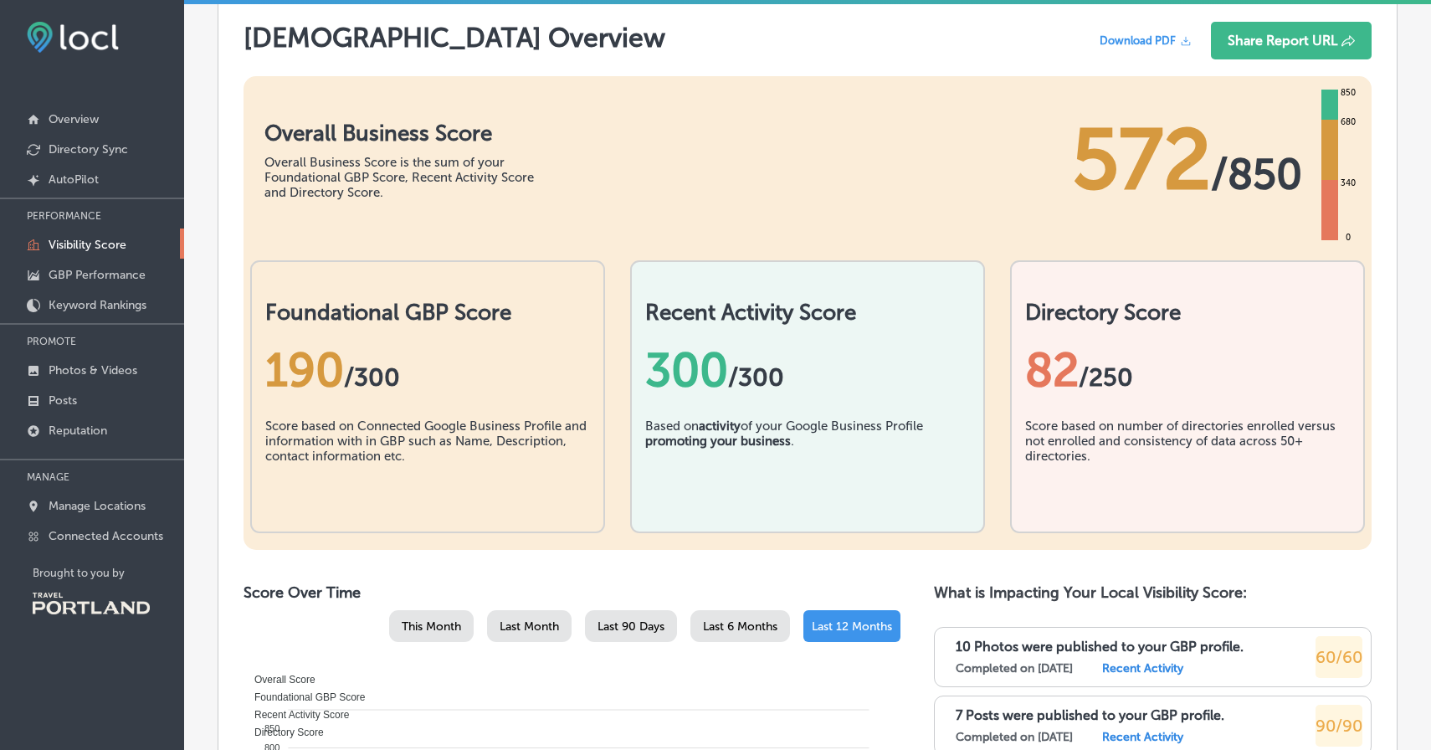
click at [1172, 443] on div "Score based on number of directories enrolled versus not enrolled and consisten…" at bounding box center [1187, 460] width 325 height 84
click at [1135, 453] on div "Score based on number of directories enrolled versus not enrolled and consisten…" at bounding box center [1187, 460] width 325 height 84
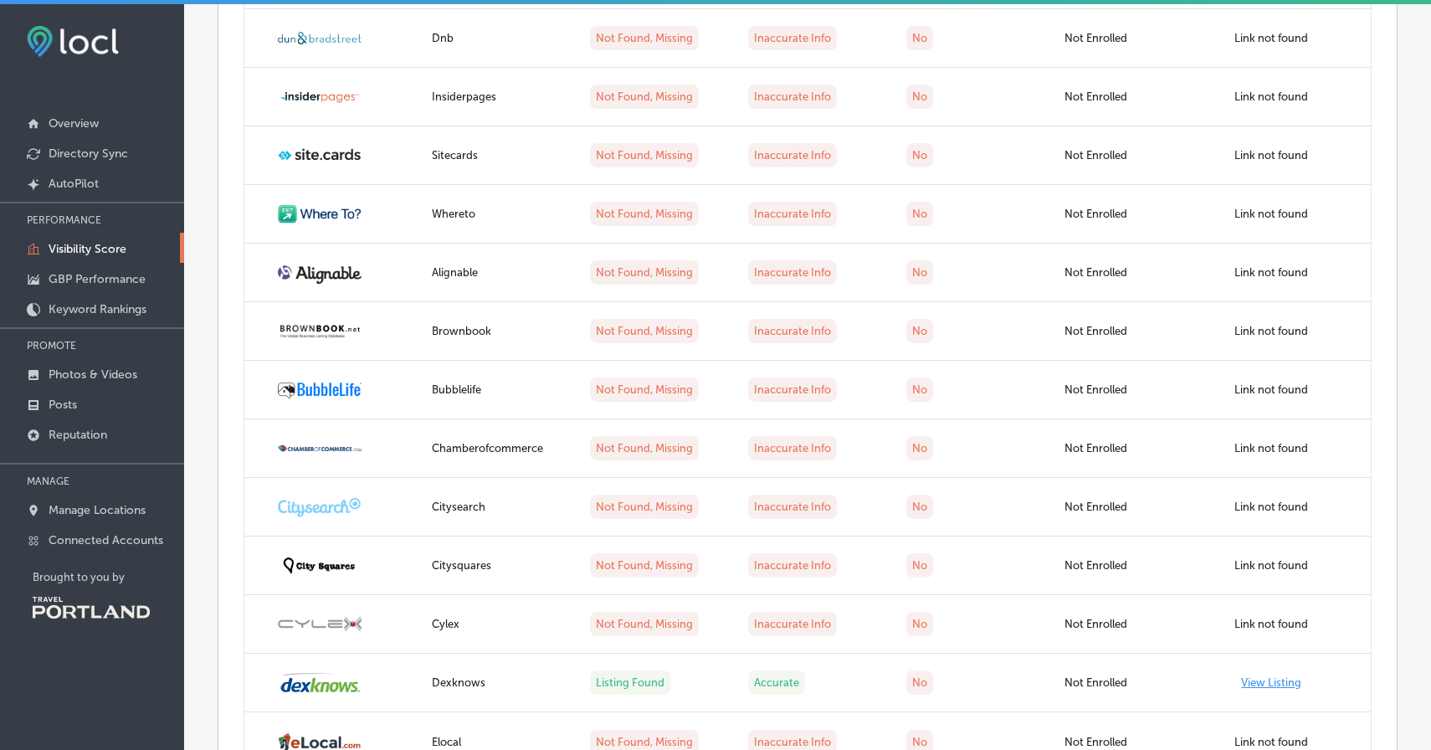
scroll to position [3854, 0]
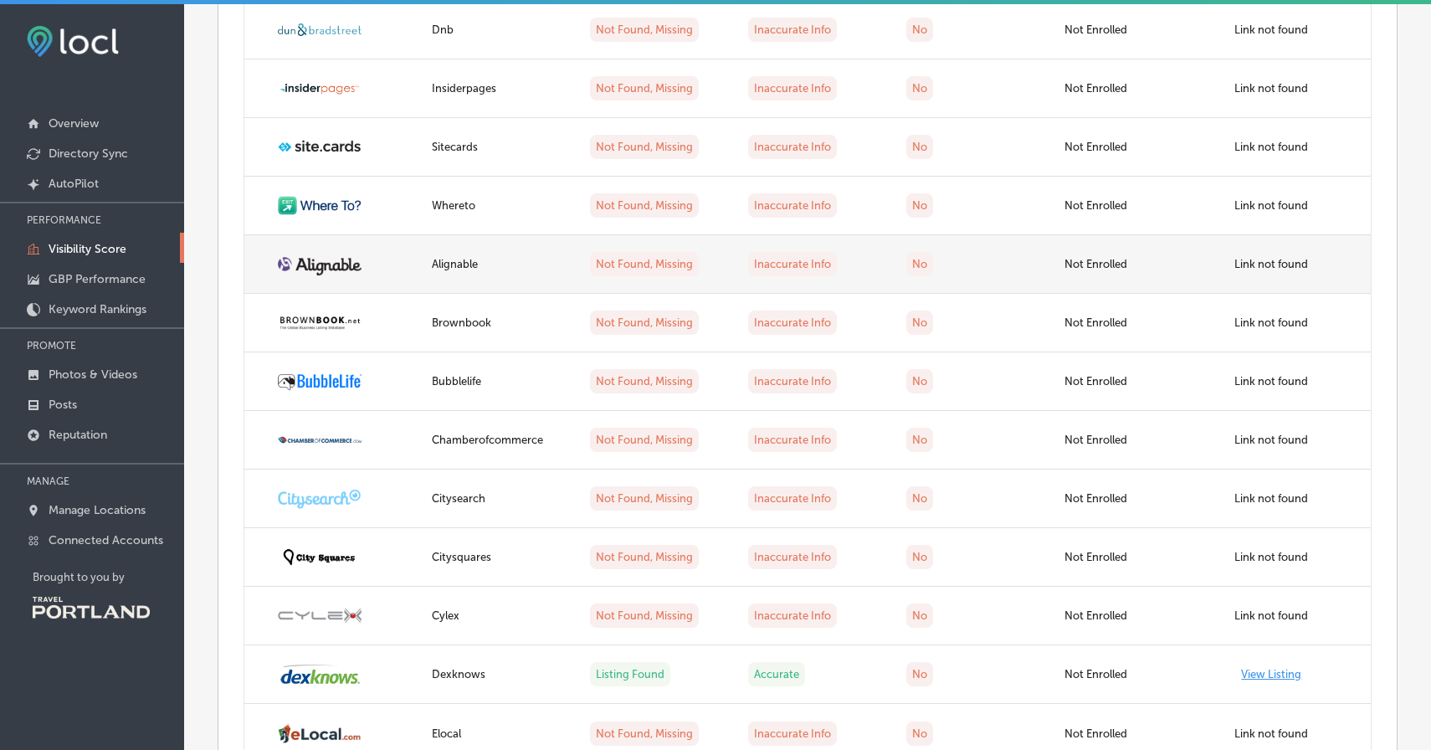
click at [863, 264] on td "Inaccurate Info" at bounding box center [817, 264] width 158 height 59
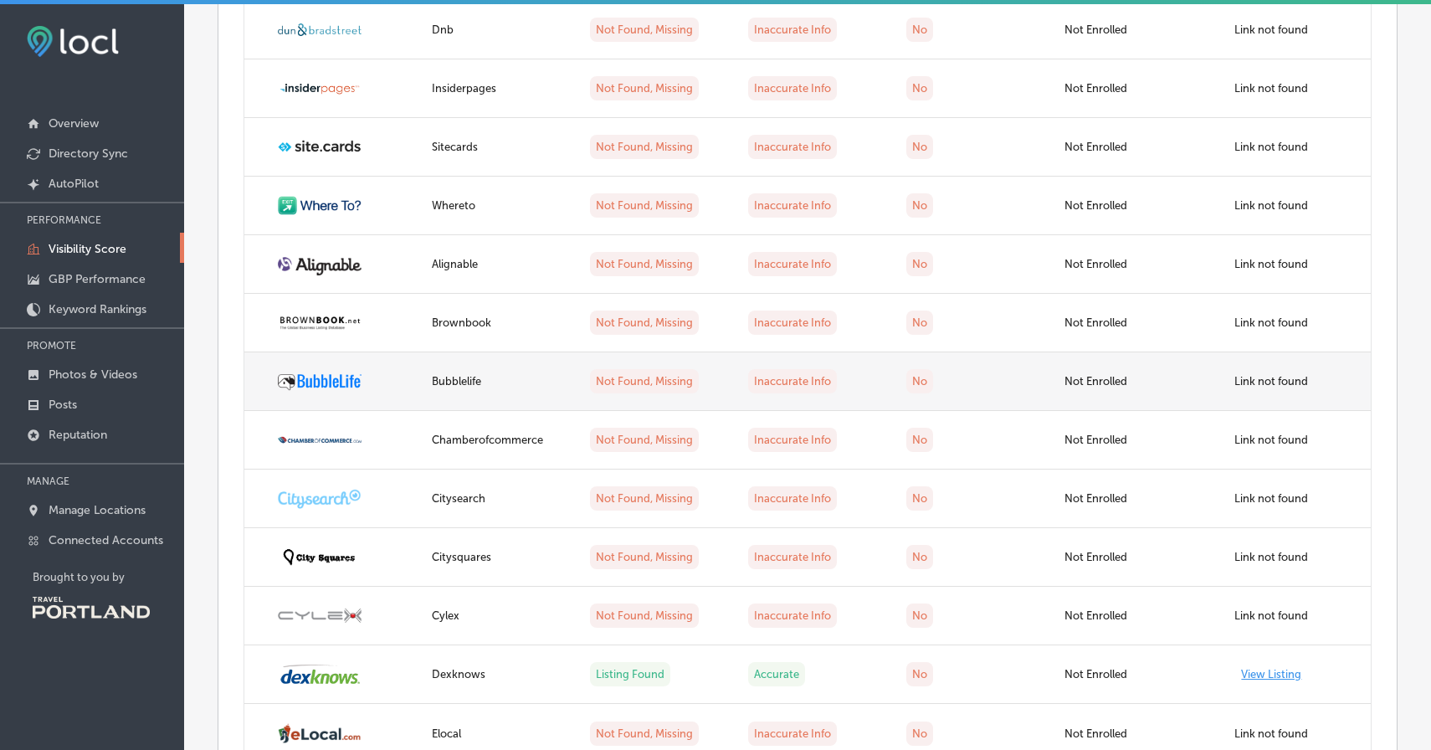
click at [1082, 386] on td "Not Enrolled" at bounding box center [1133, 381] width 158 height 59
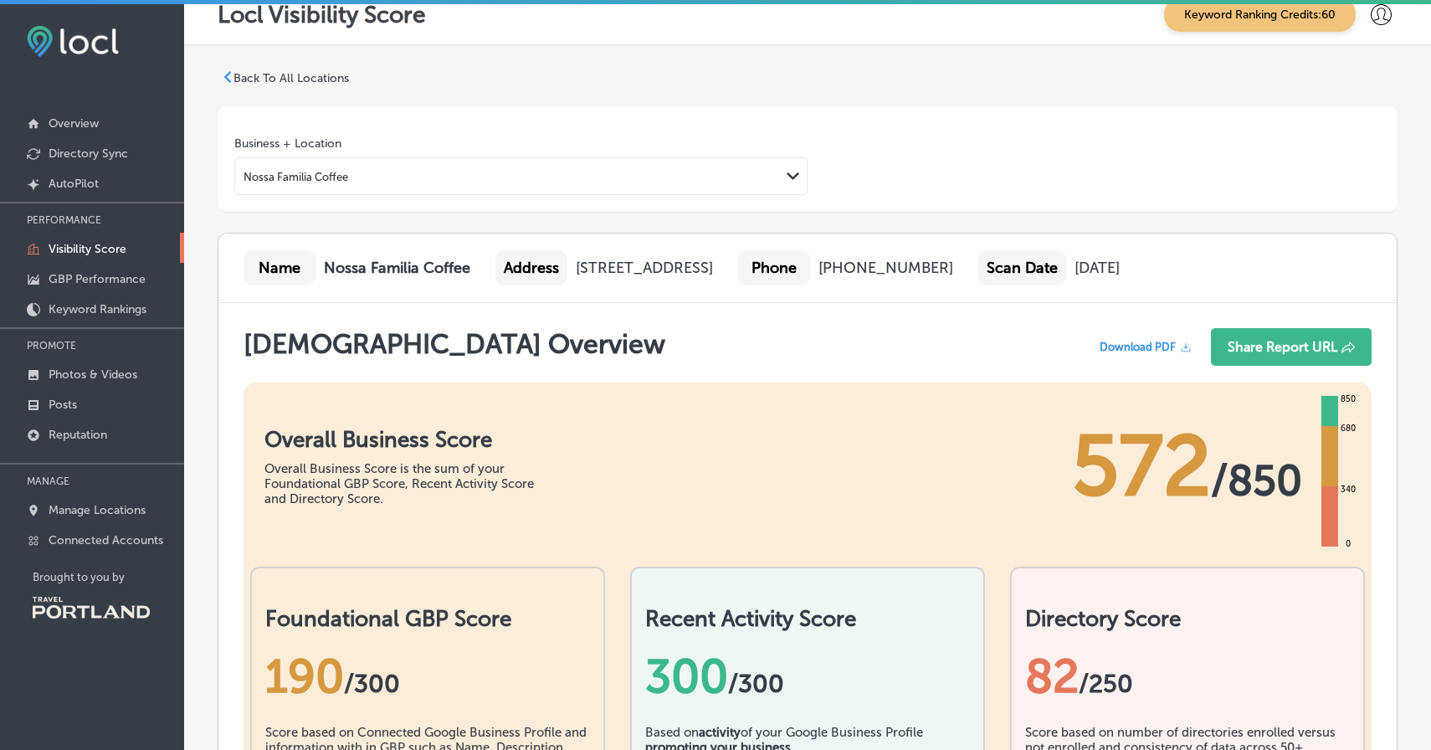
scroll to position [0, 0]
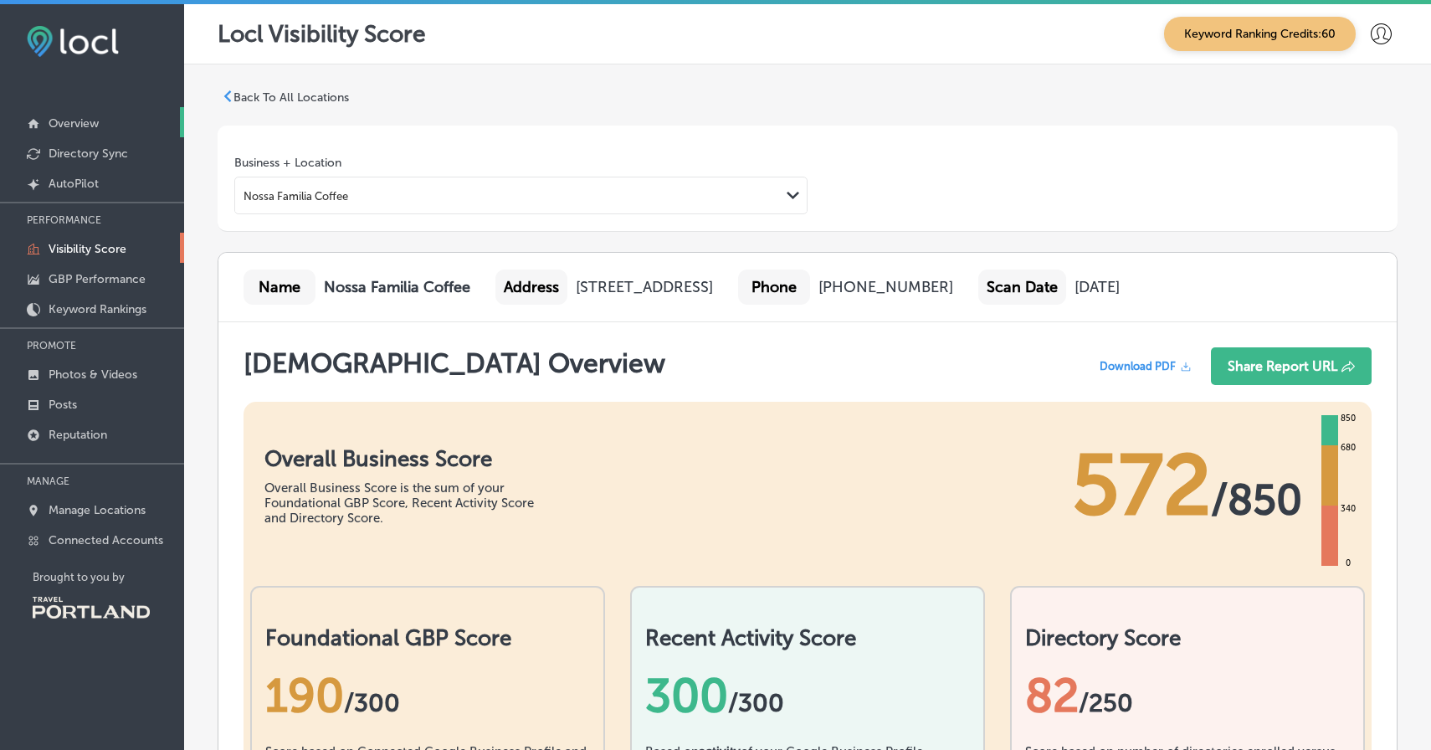
click at [107, 116] on link "Overview" at bounding box center [92, 122] width 184 height 30
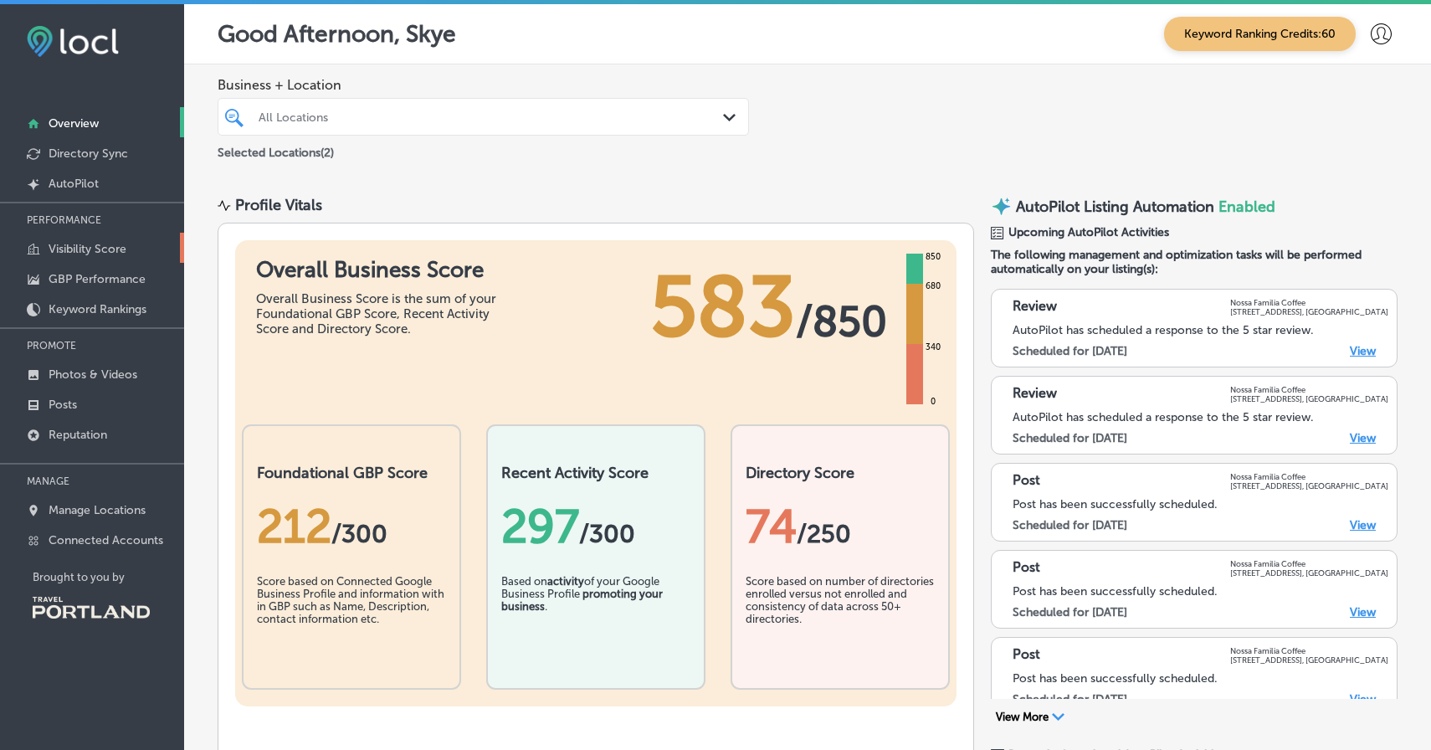
click at [114, 259] on link "Visibility Score" at bounding box center [92, 248] width 184 height 30
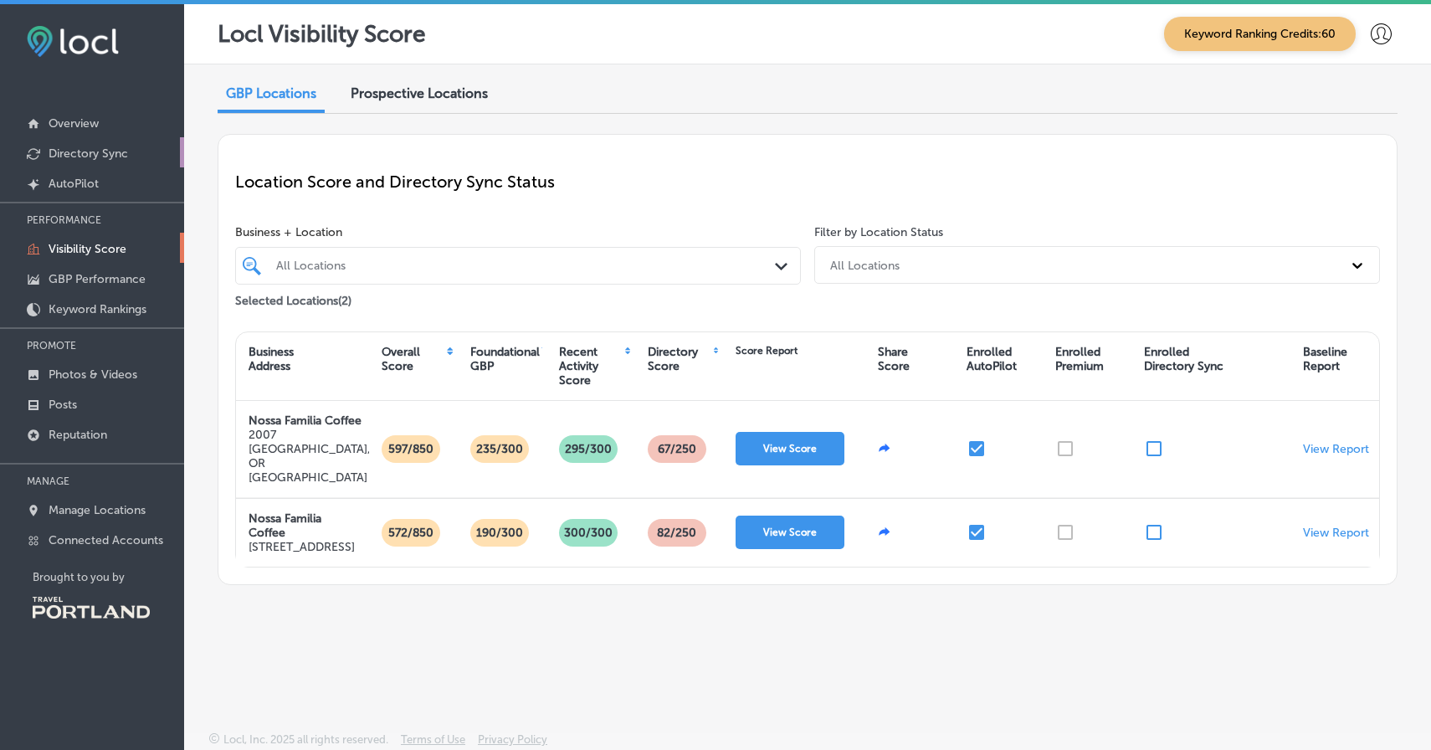
click at [117, 162] on link "Directory Sync" at bounding box center [92, 152] width 184 height 30
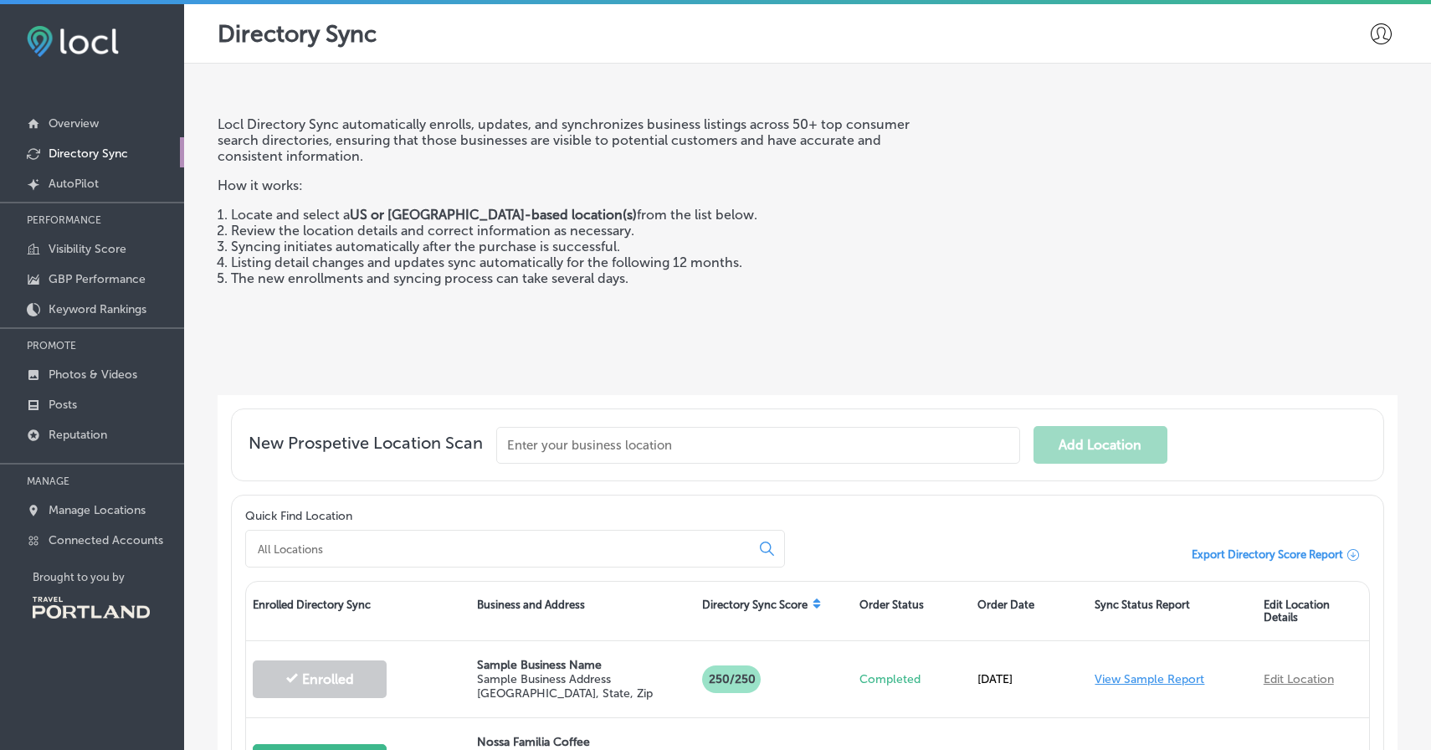
scroll to position [269, 0]
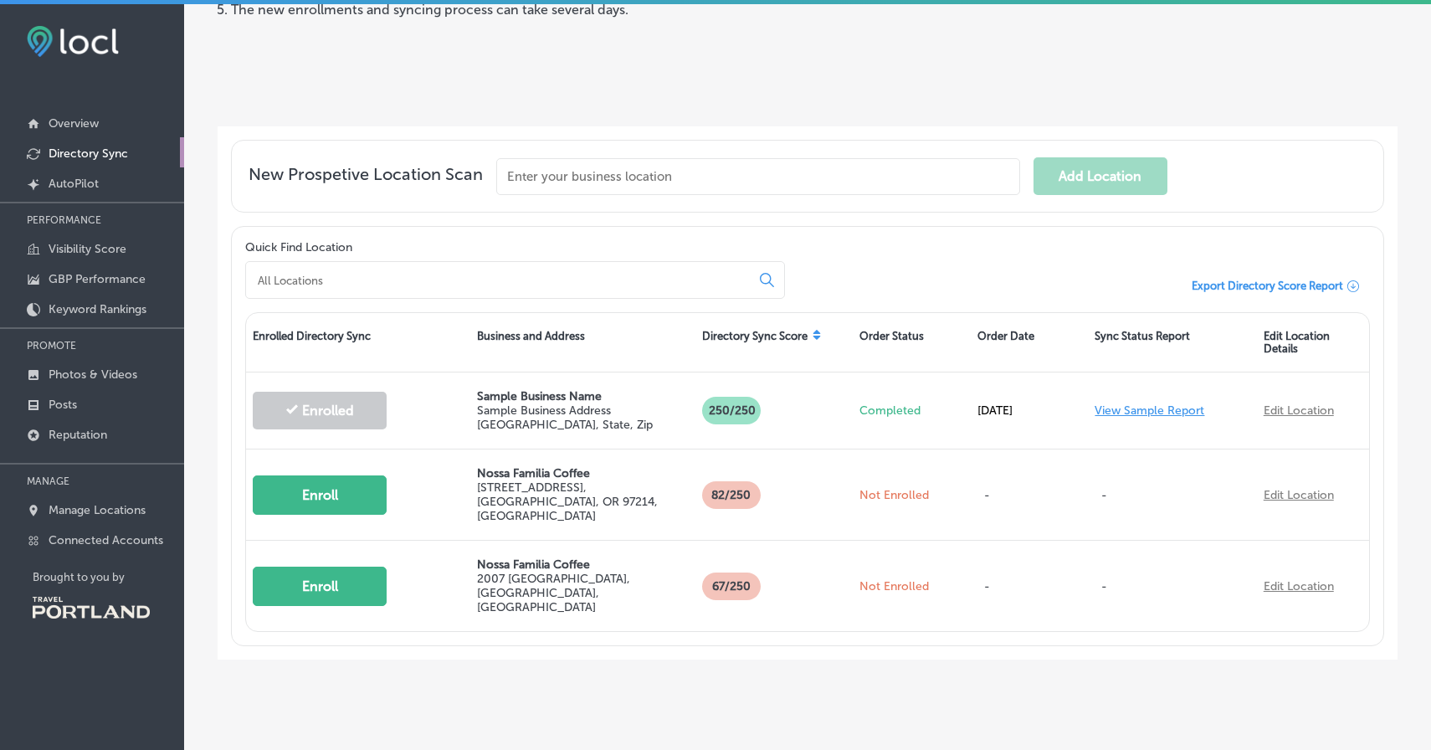
click at [109, 153] on p "Directory Sync" at bounding box center [88, 153] width 79 height 14
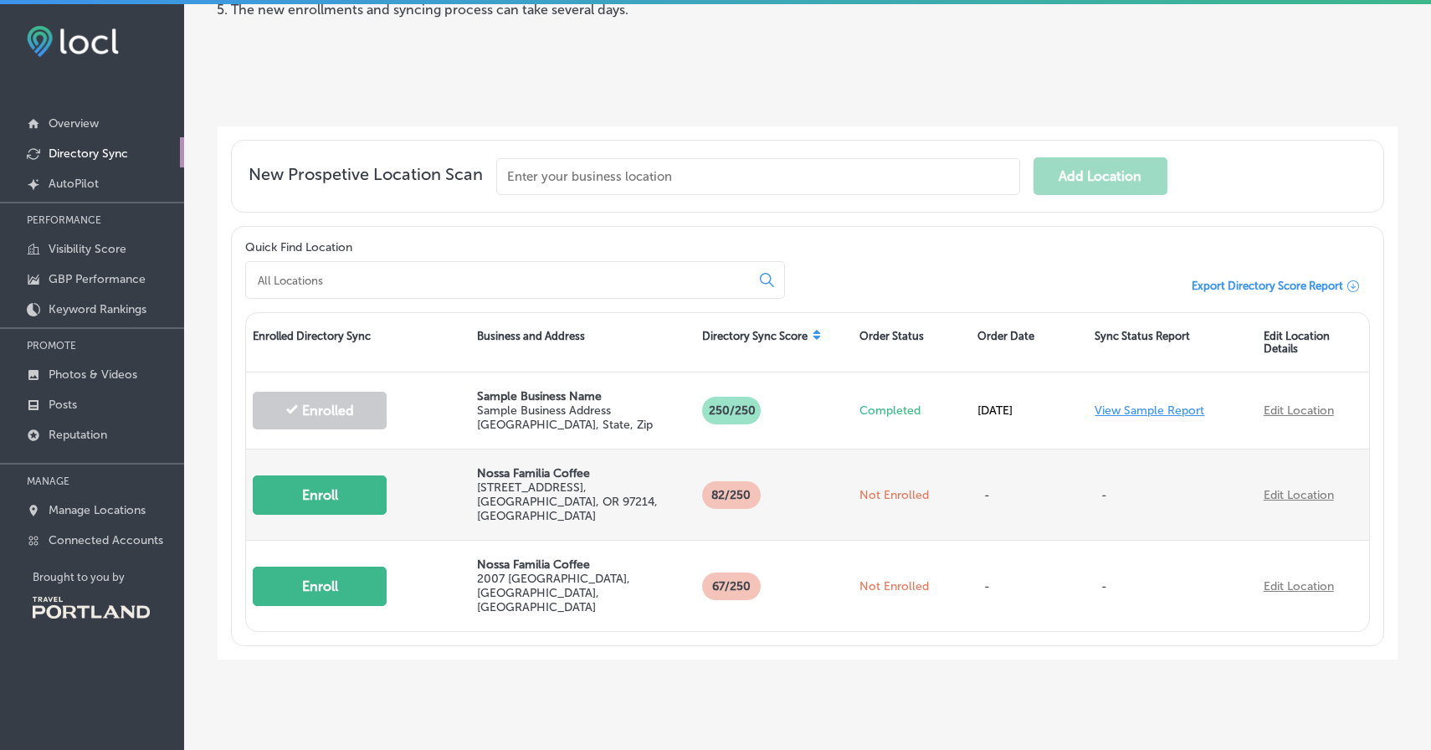
click at [1047, 478] on div "-" at bounding box center [1030, 494] width 118 height 81
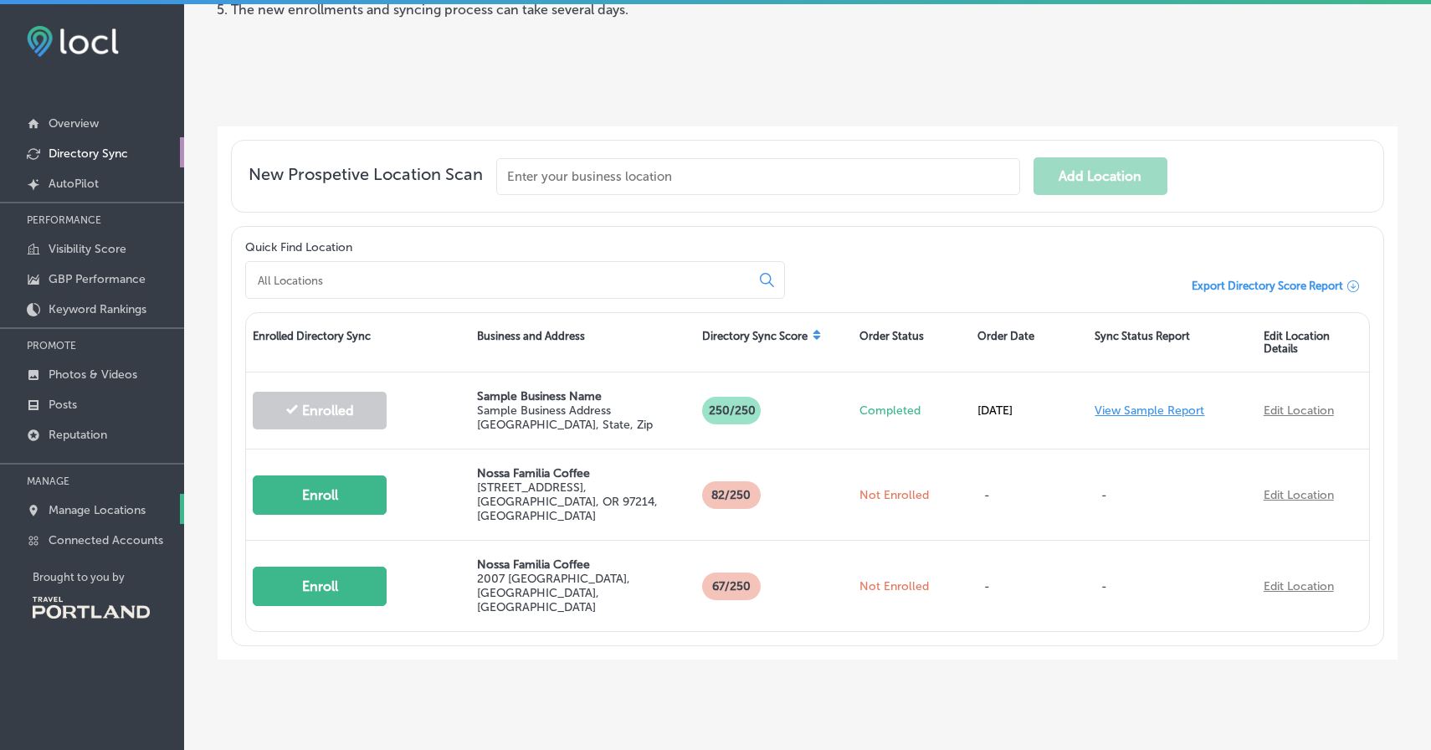
click at [104, 506] on p "Manage Locations" at bounding box center [97, 510] width 97 height 14
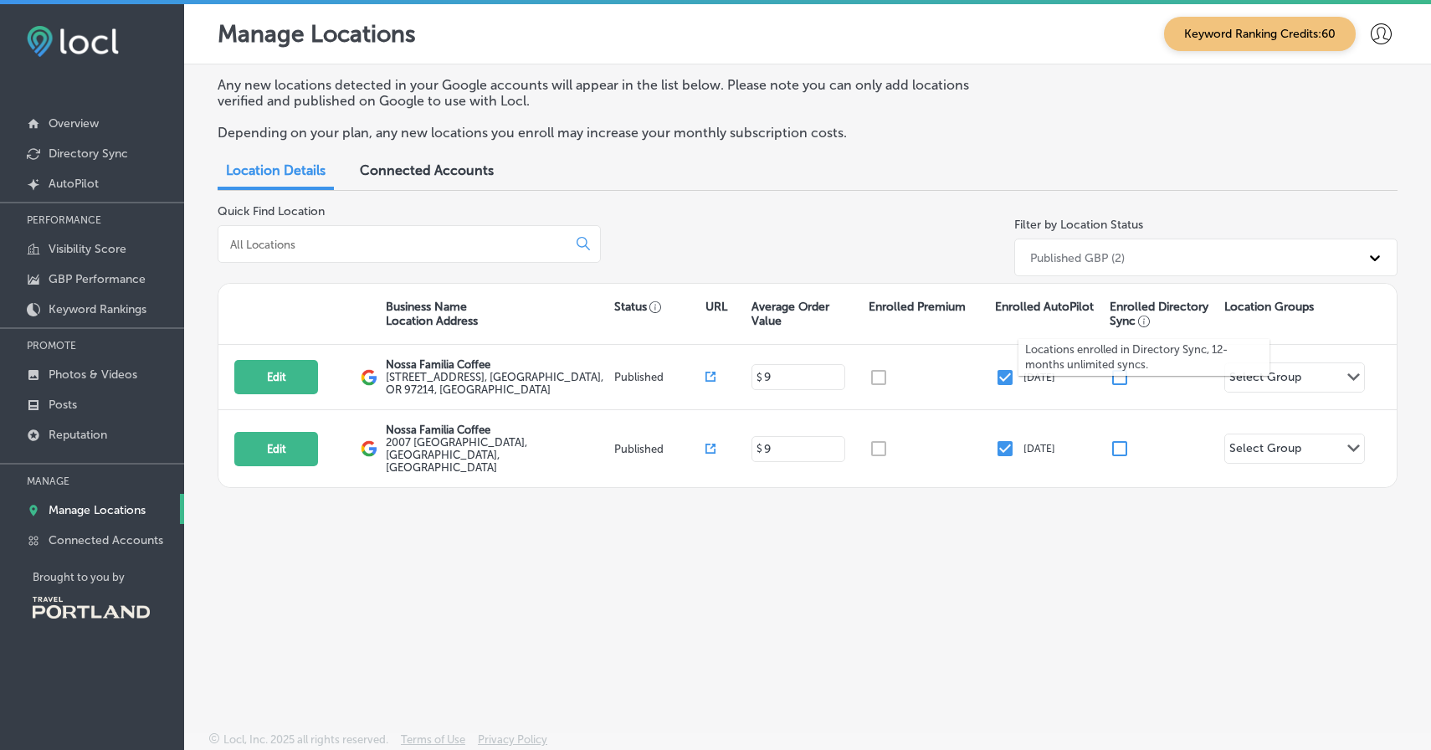
click at [1145, 321] on icon "button" at bounding box center [1144, 321] width 13 height 13
click at [1121, 377] on div "Locations enrolled in Directory Sync, 12-months unlimited syncs." at bounding box center [1143, 357] width 251 height 60
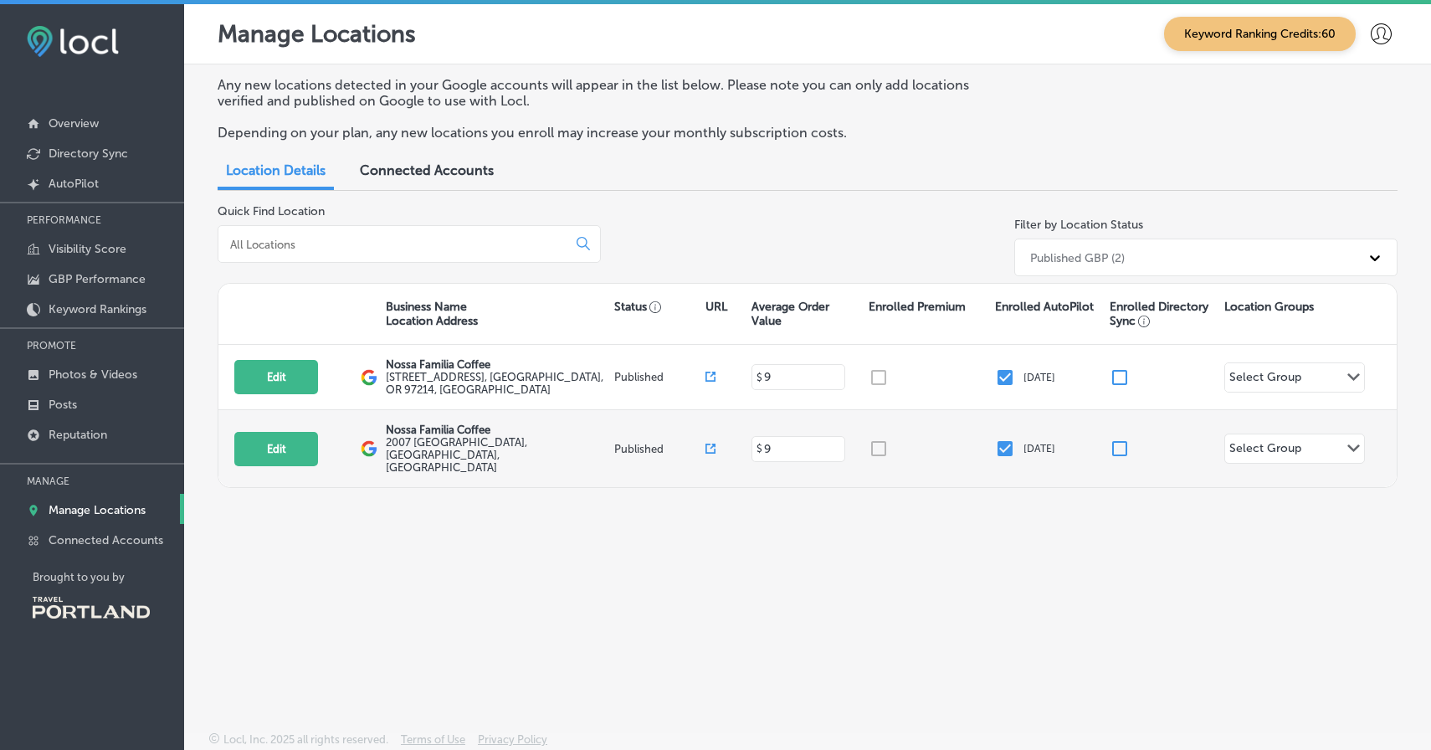
click at [1114, 443] on input "checkbox" at bounding box center [1119, 448] width 20 height 20
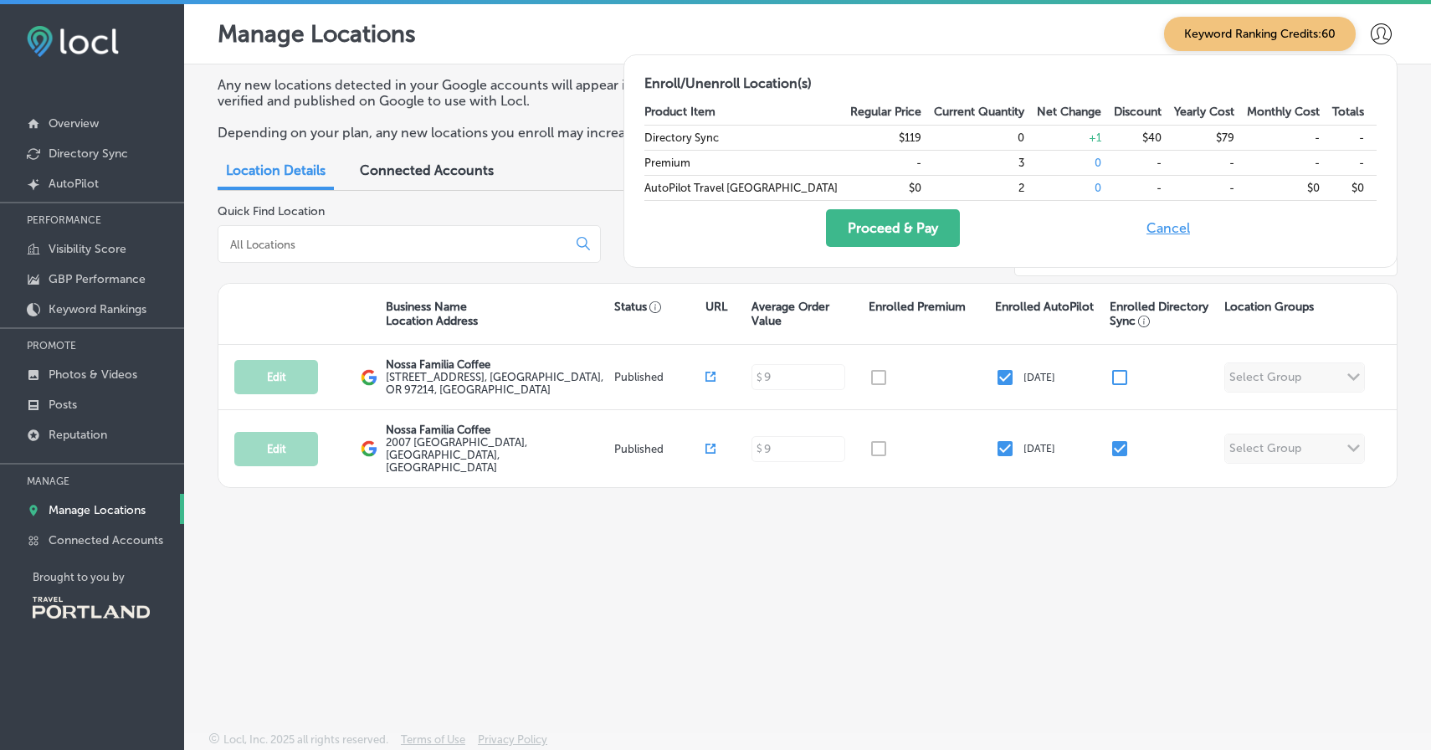
click at [1193, 228] on button "Cancel" at bounding box center [1168, 228] width 54 height 38
checkbox input "false"
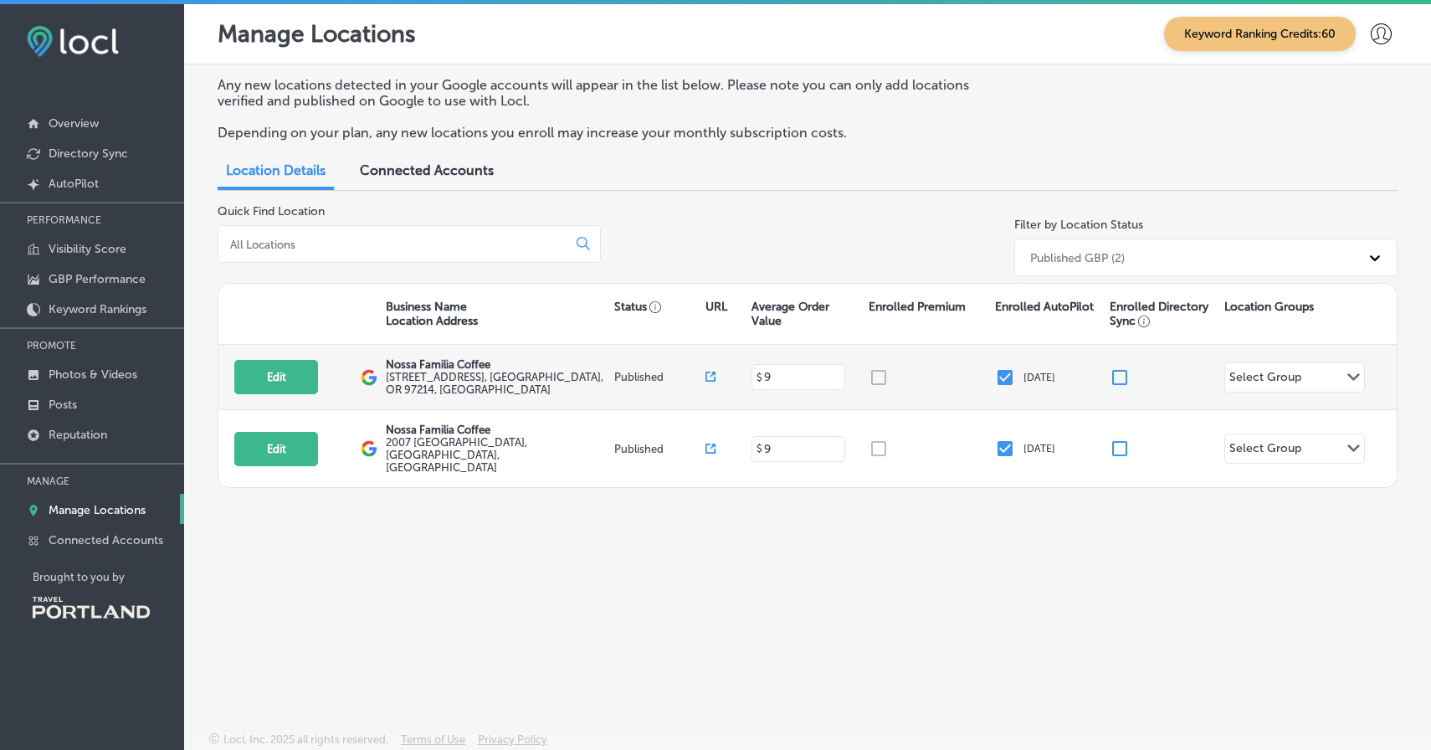
click at [1122, 372] on input "checkbox" at bounding box center [1119, 377] width 20 height 20
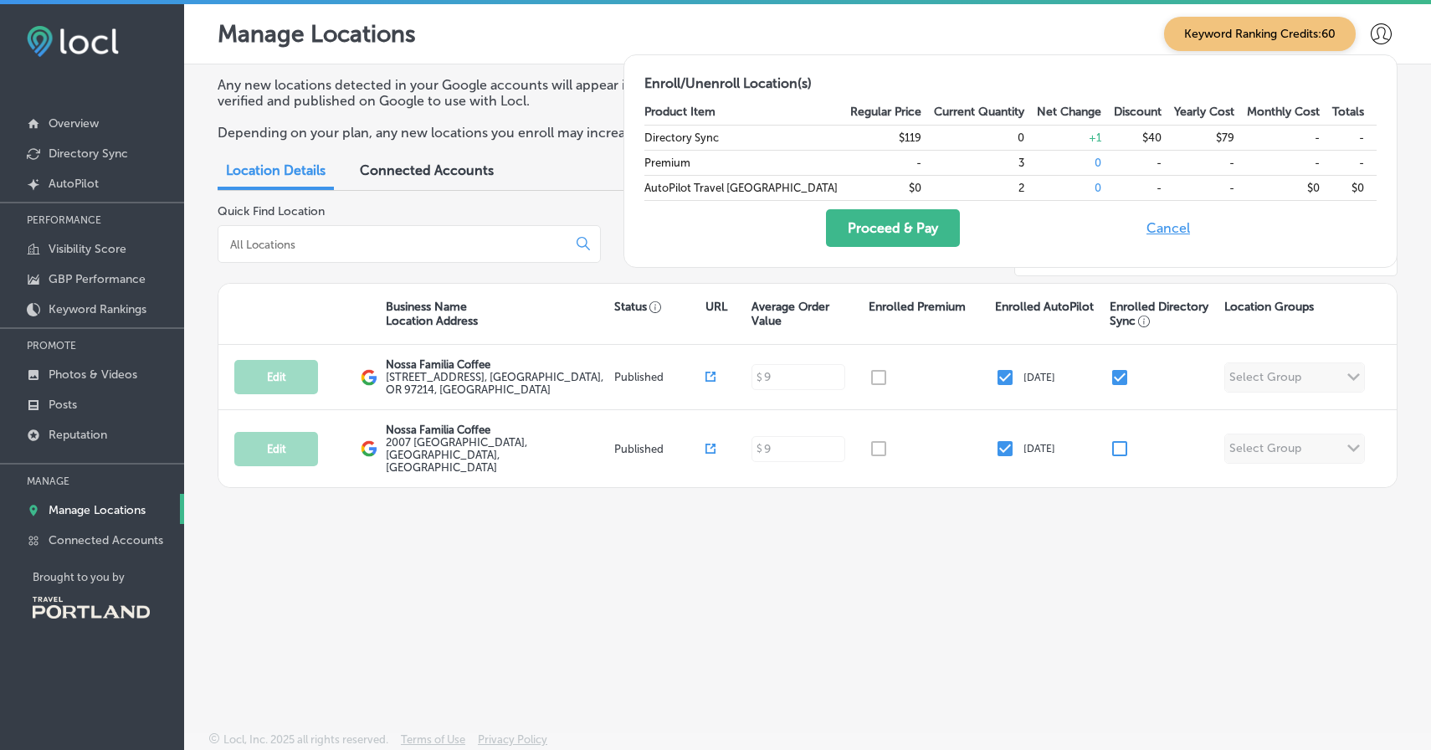
click at [1195, 226] on button "Cancel" at bounding box center [1168, 228] width 54 height 38
checkbox input "false"
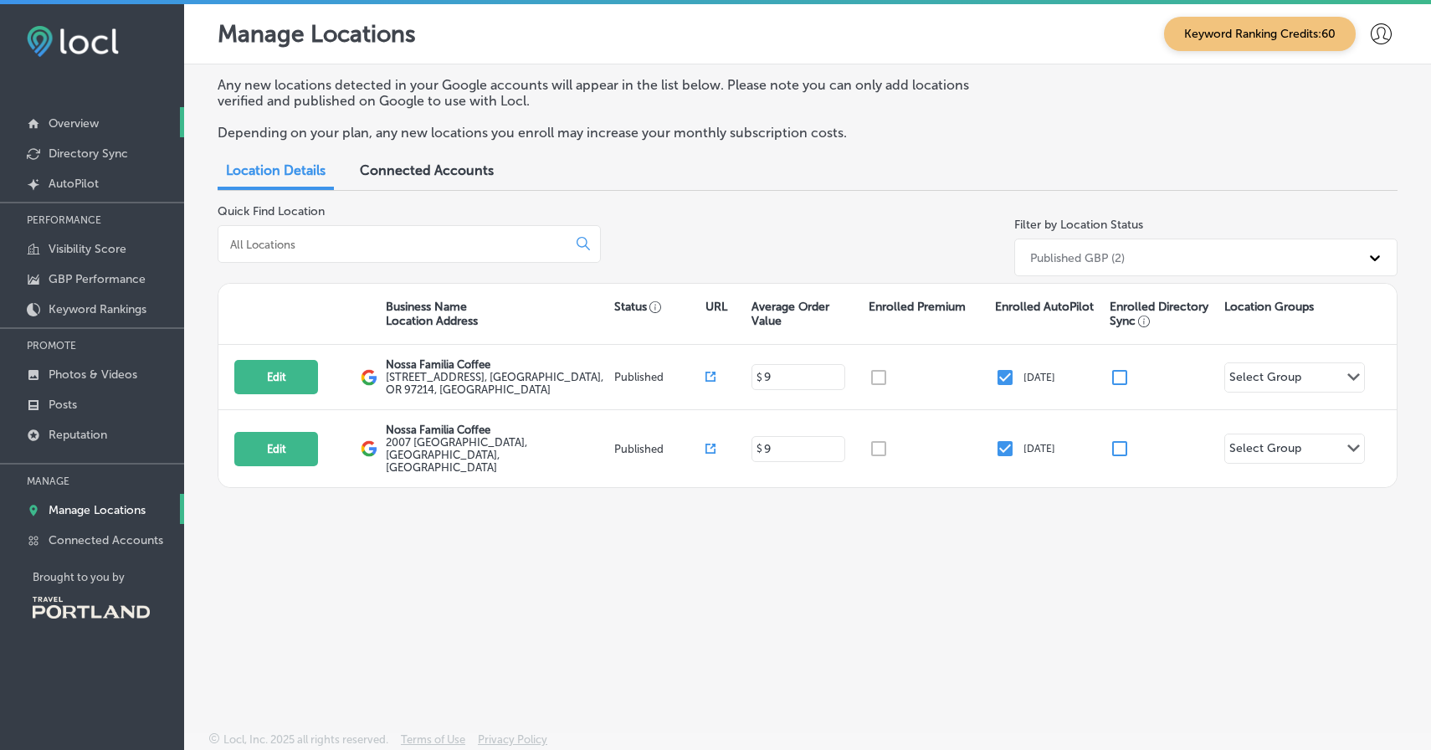
click at [89, 121] on p "Overview" at bounding box center [74, 123] width 50 height 14
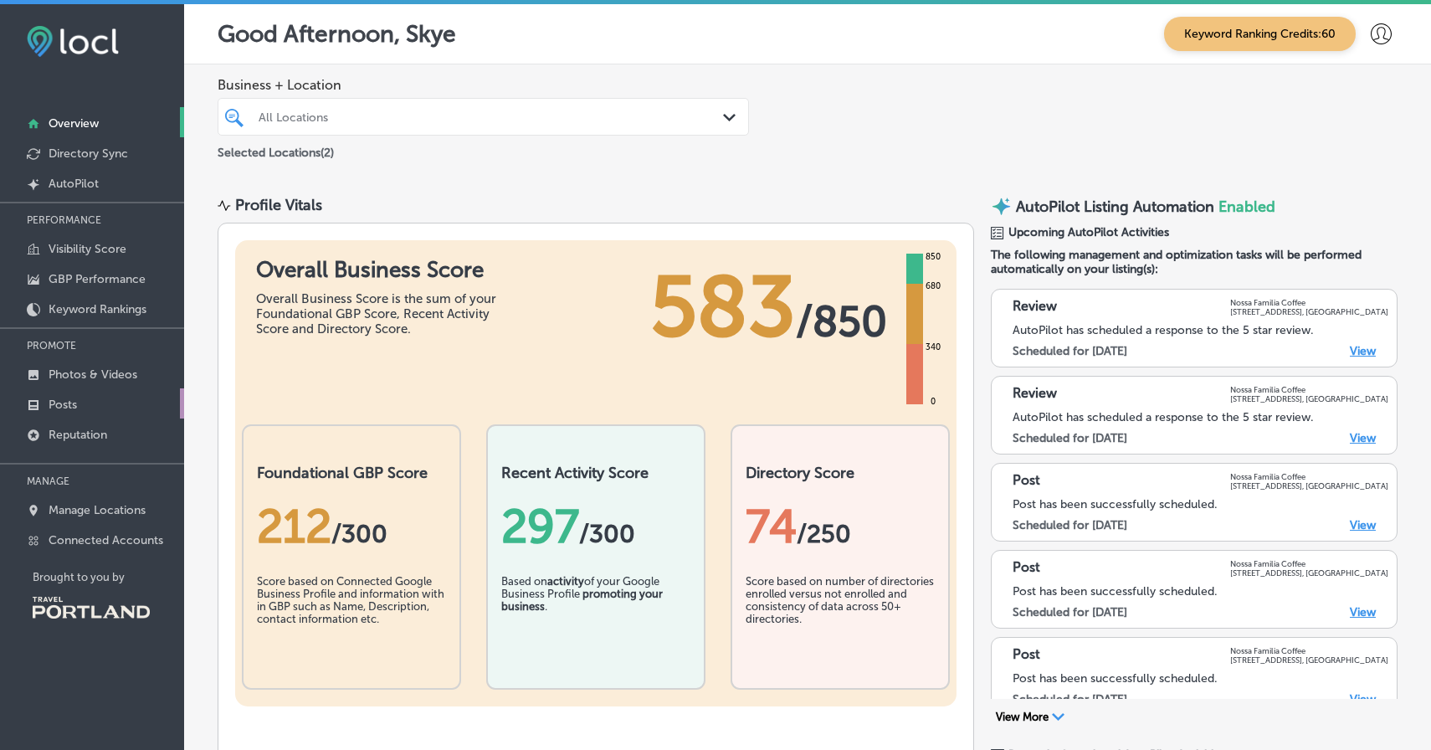
click at [78, 407] on link "Posts" at bounding box center [92, 403] width 184 height 30
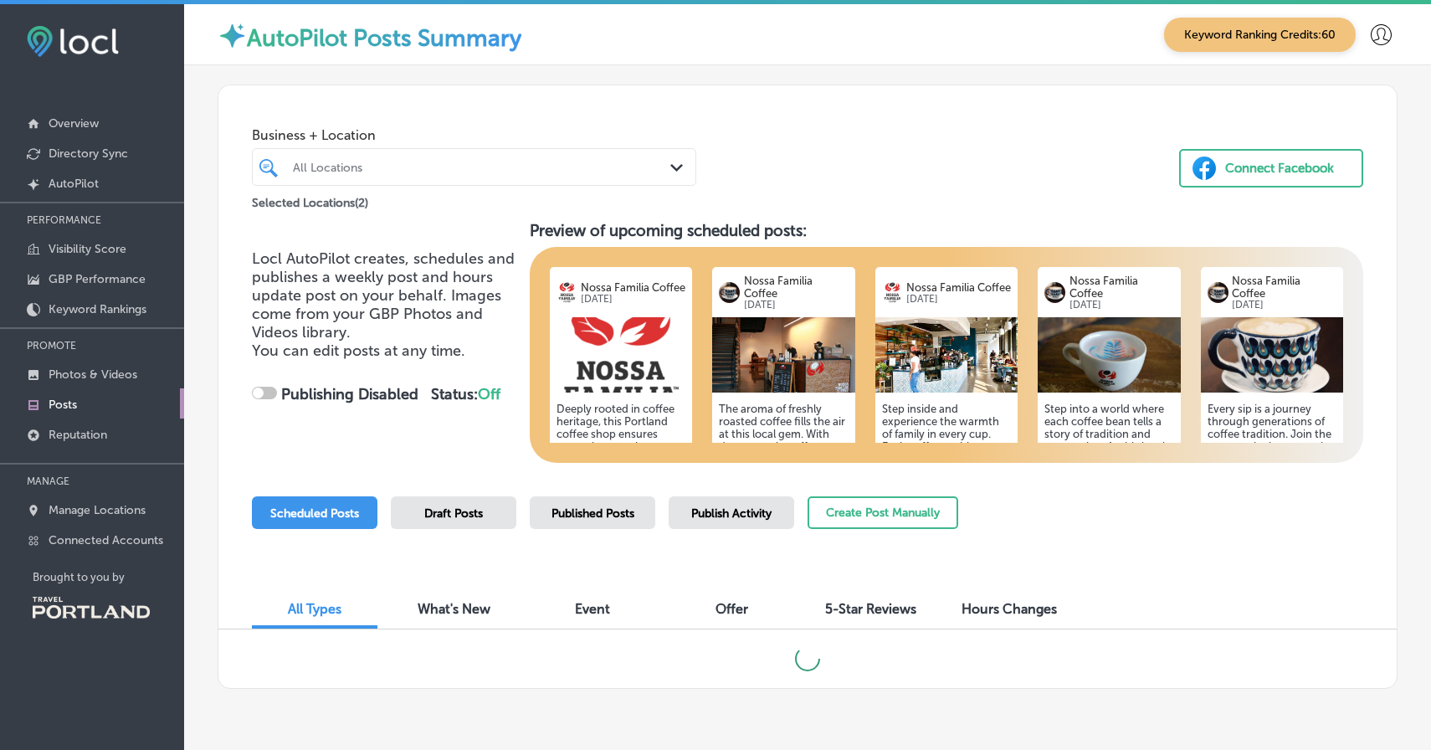
checkbox input "true"
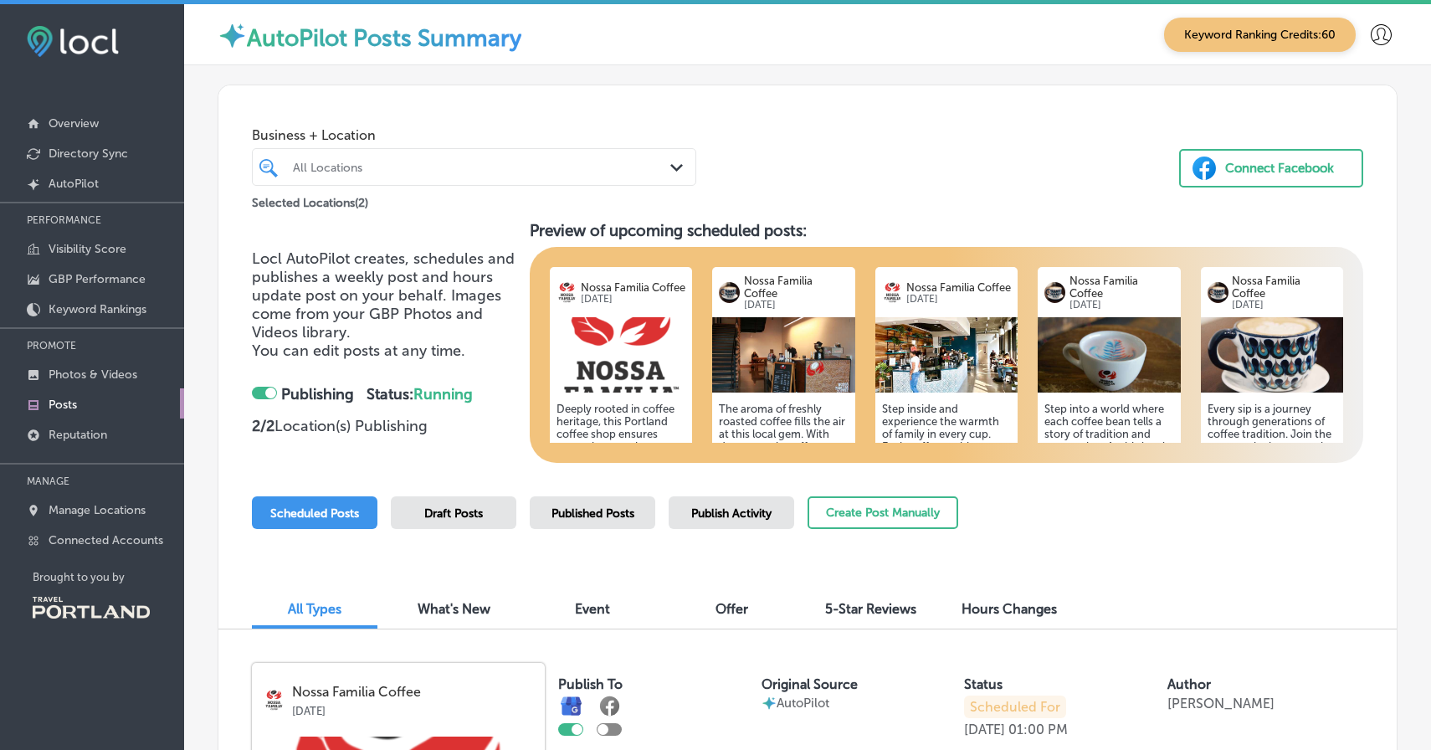
click at [405, 164] on div "All Locations" at bounding box center [482, 167] width 379 height 14
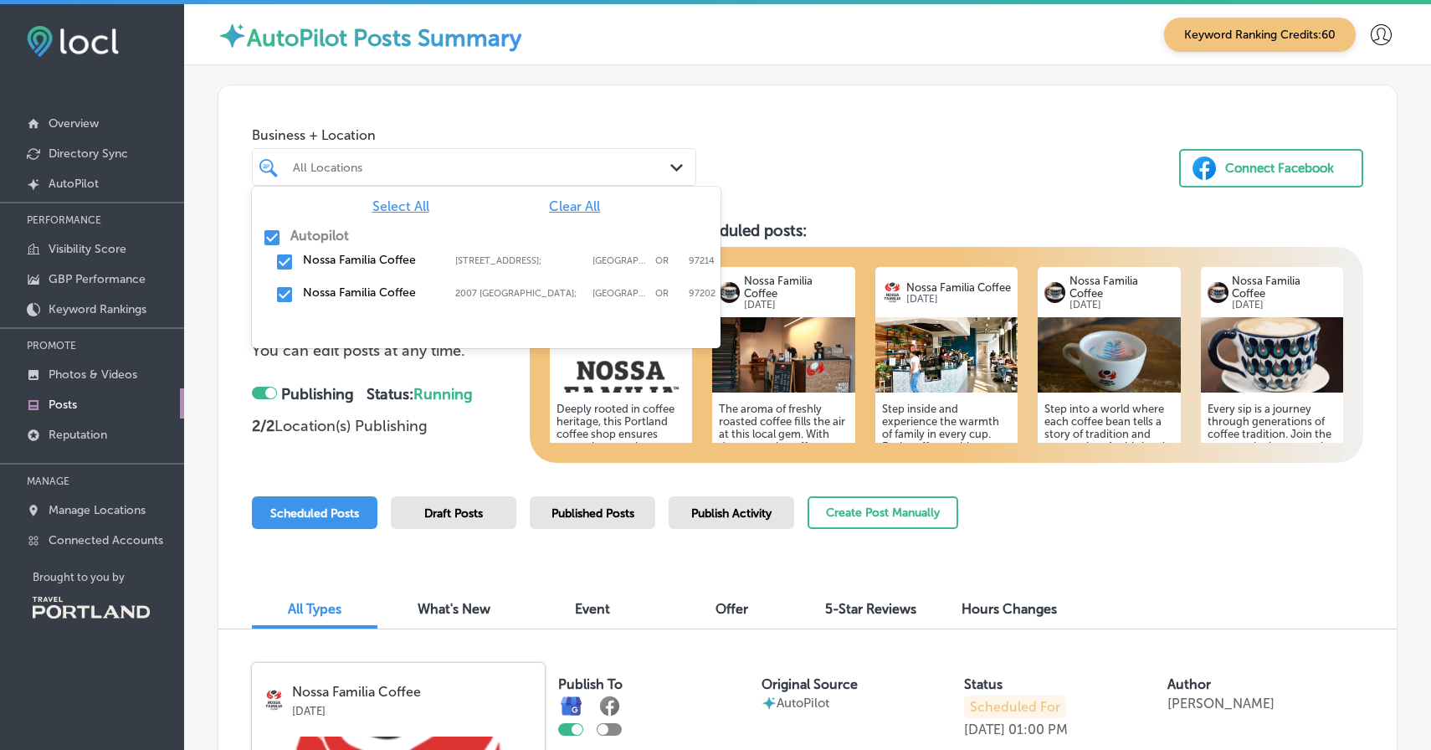
click at [567, 157] on div at bounding box center [455, 167] width 329 height 23
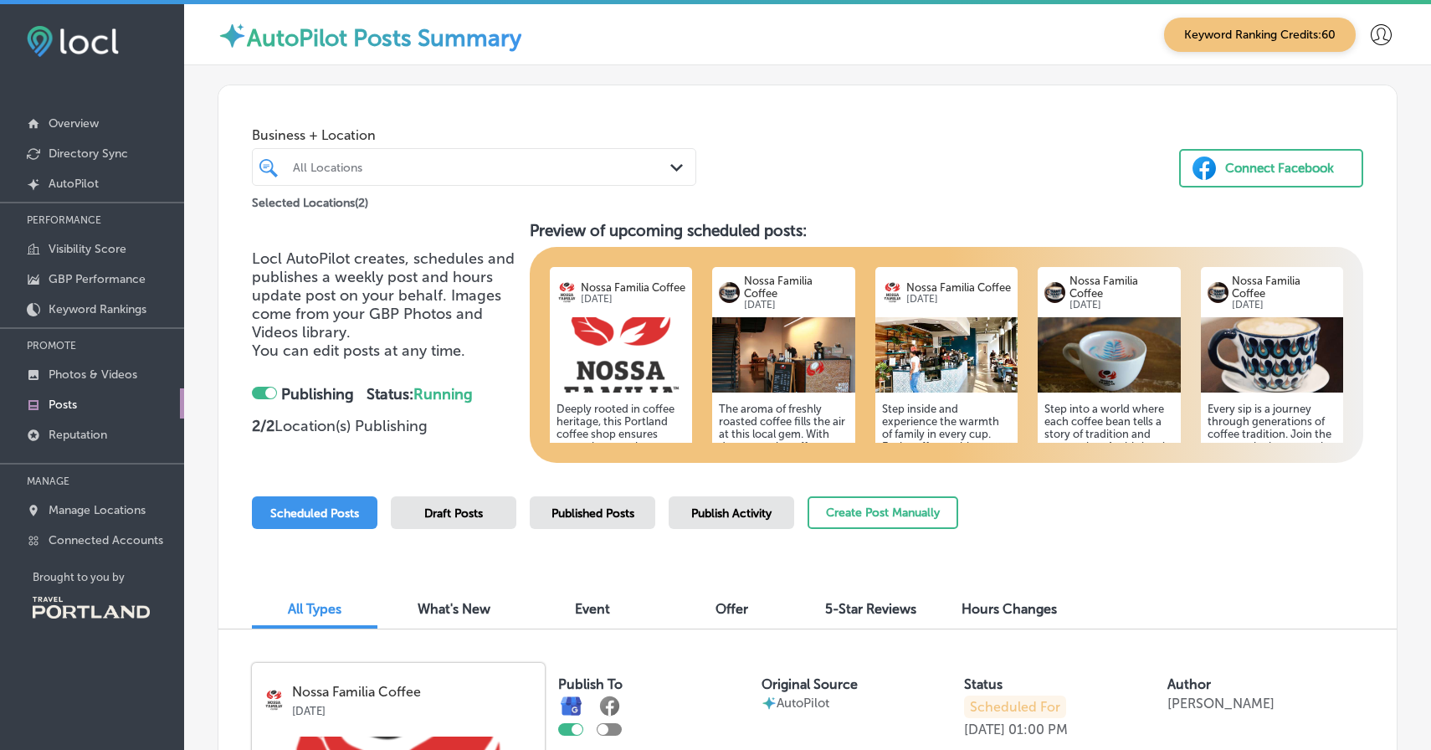
click at [650, 147] on div "Business + Location 0 results available. Select is focused ,type to refine list…" at bounding box center [474, 152] width 444 height 67
click at [801, 131] on div "Business + Location All Locations Path Created with Sketch. Selected Locations …" at bounding box center [807, 148] width 1178 height 127
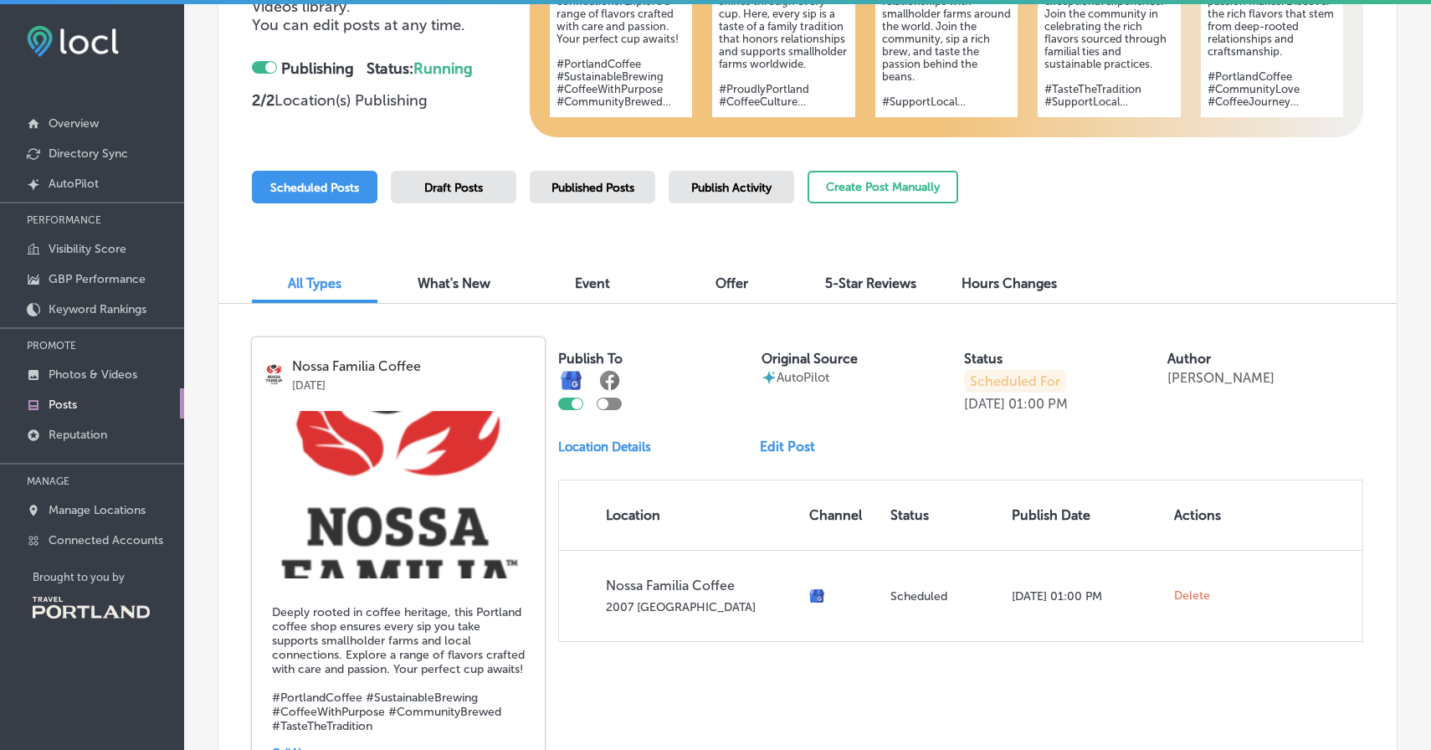
scroll to position [356, 0]
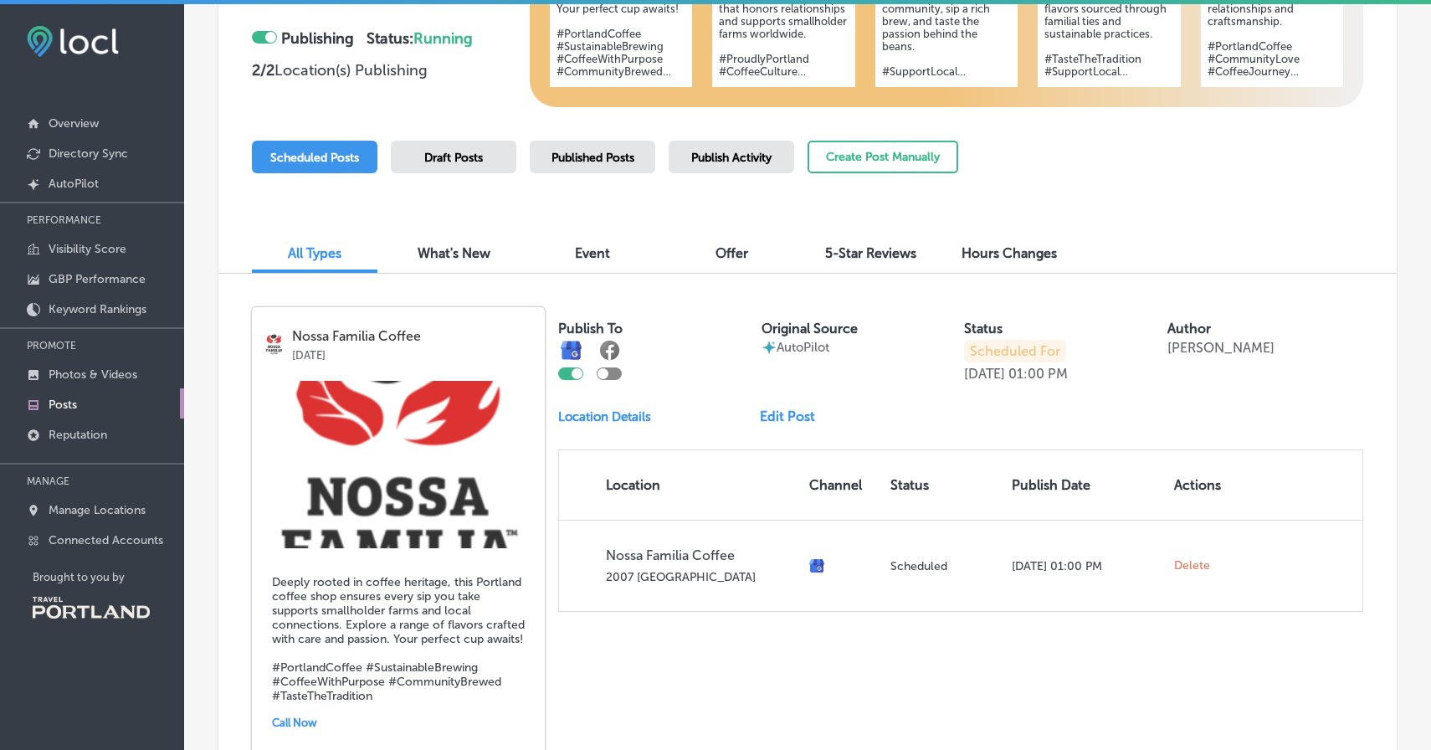
click at [844, 237] on div "5-Star Reviews" at bounding box center [869, 255] width 125 height 36
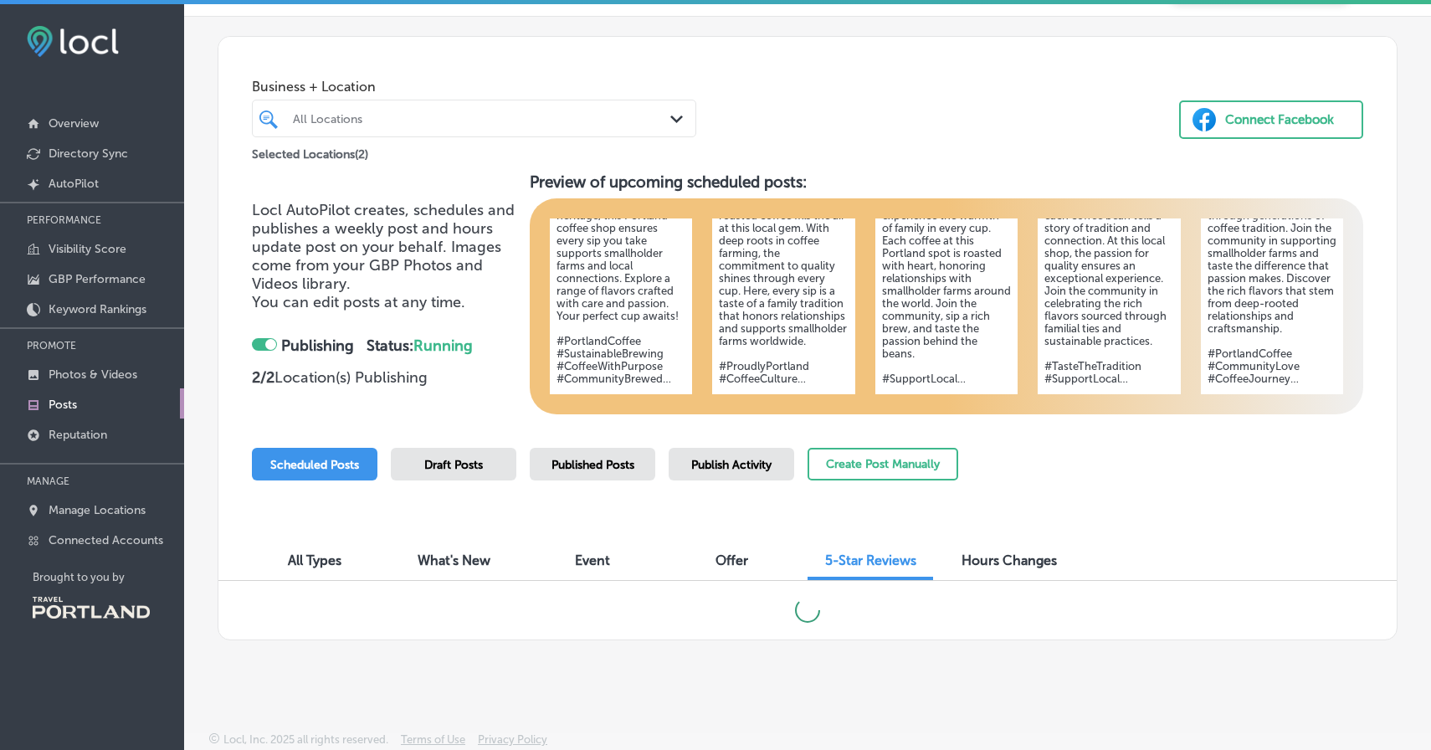
scroll to position [43, 0]
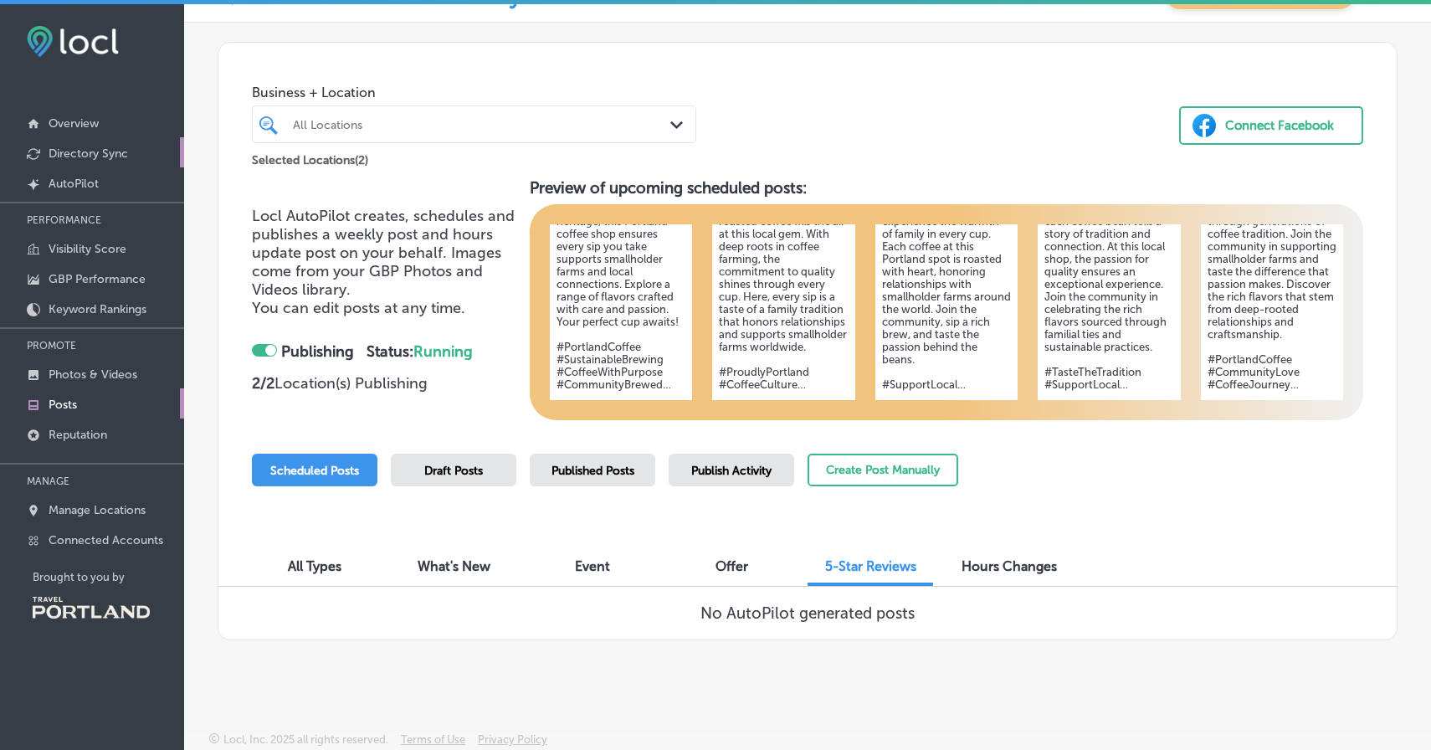
click at [96, 162] on link "Directory Sync" at bounding box center [92, 152] width 184 height 30
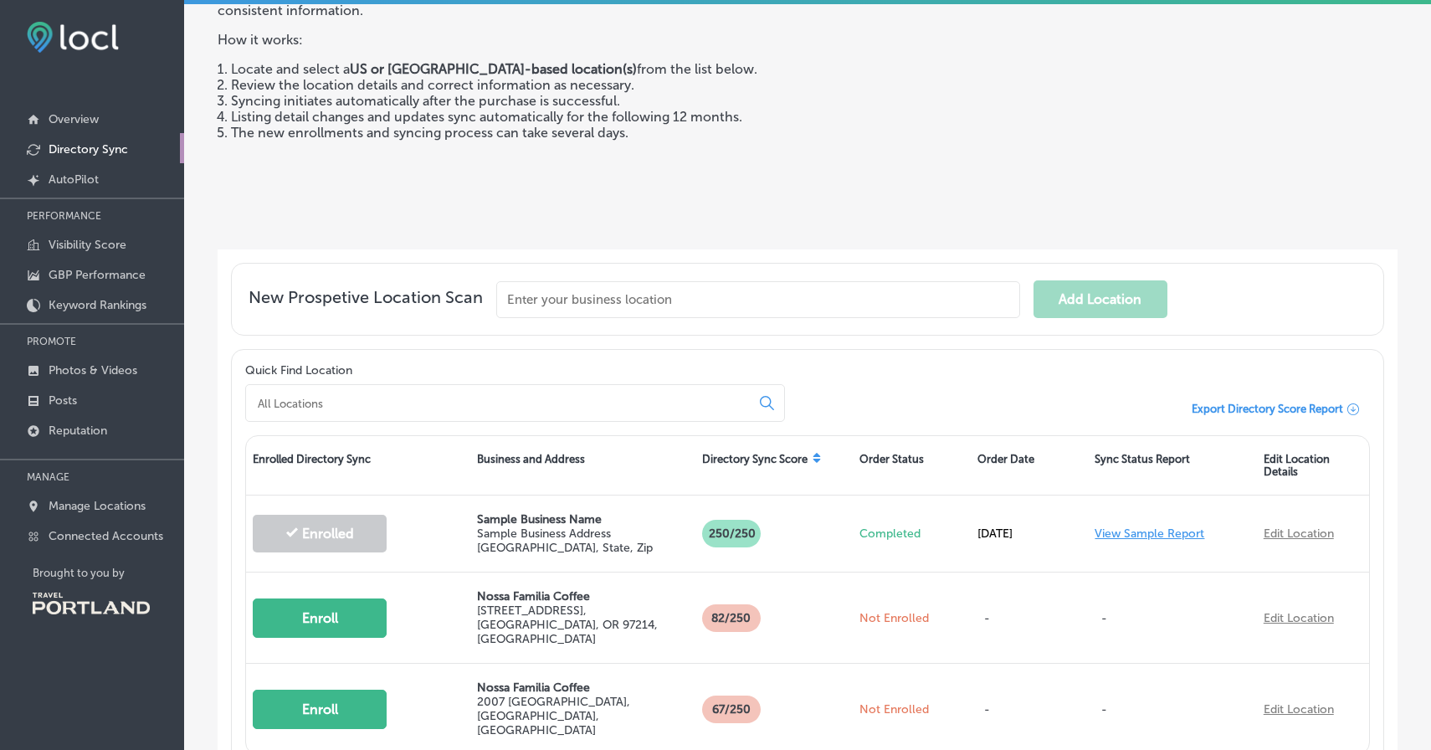
scroll to position [92, 0]
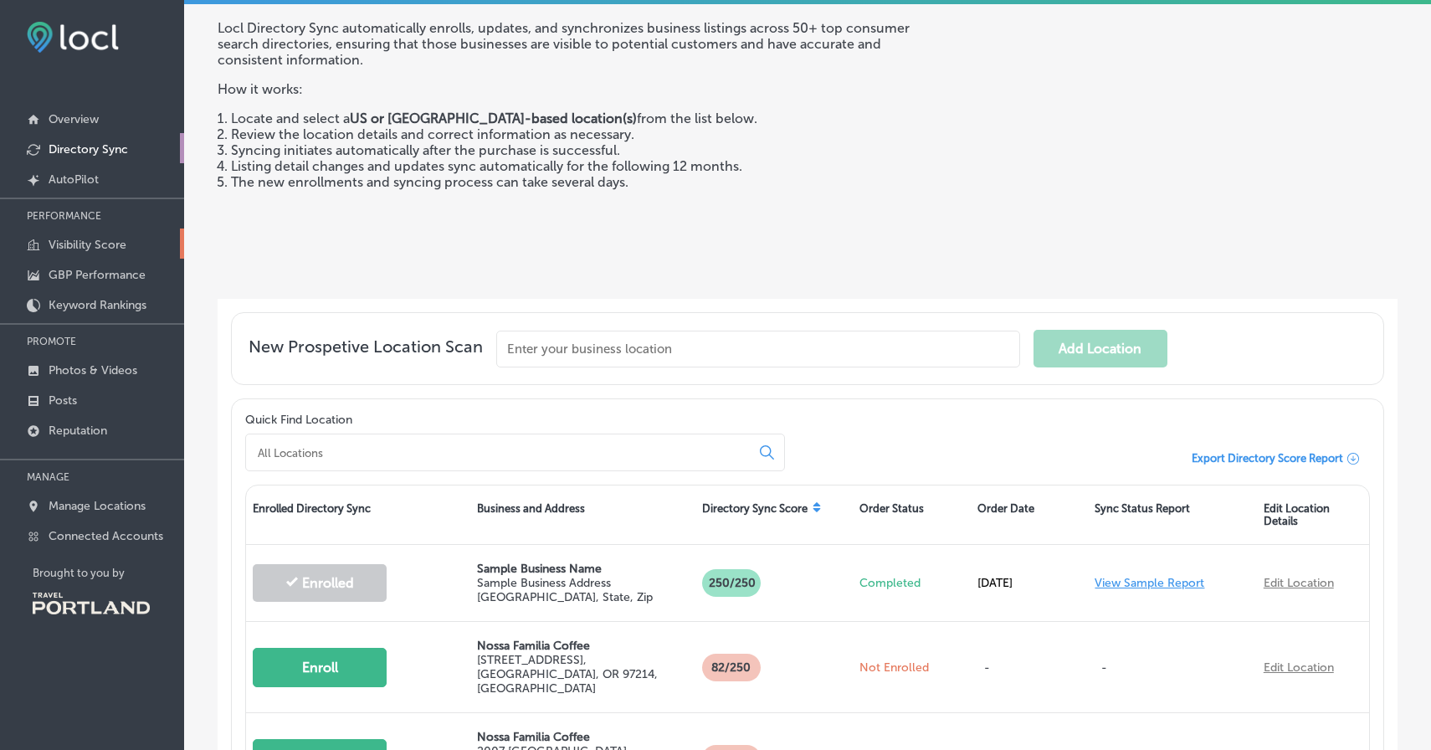
click at [94, 236] on link "Visibility Score" at bounding box center [92, 243] width 184 height 30
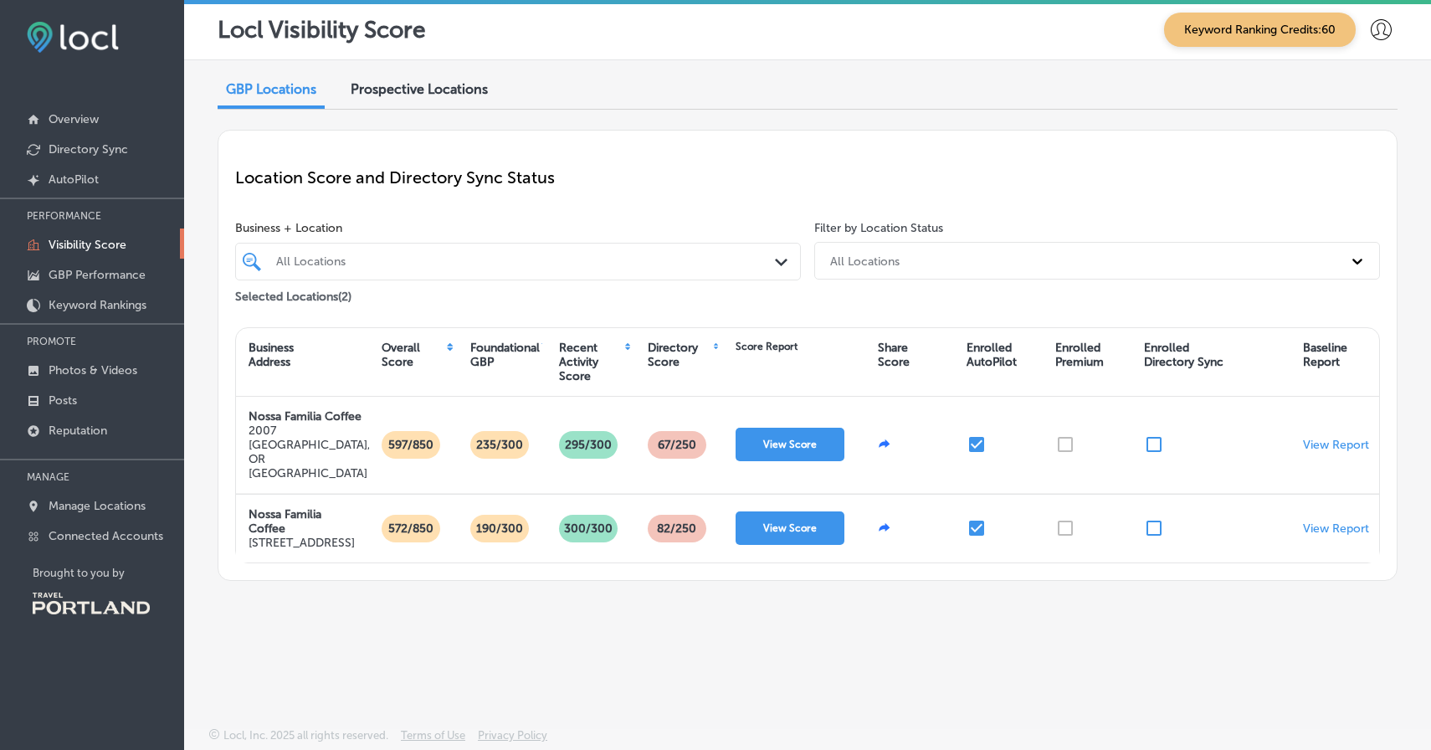
click at [504, 345] on div "Foundational GBP" at bounding box center [504, 355] width 69 height 28
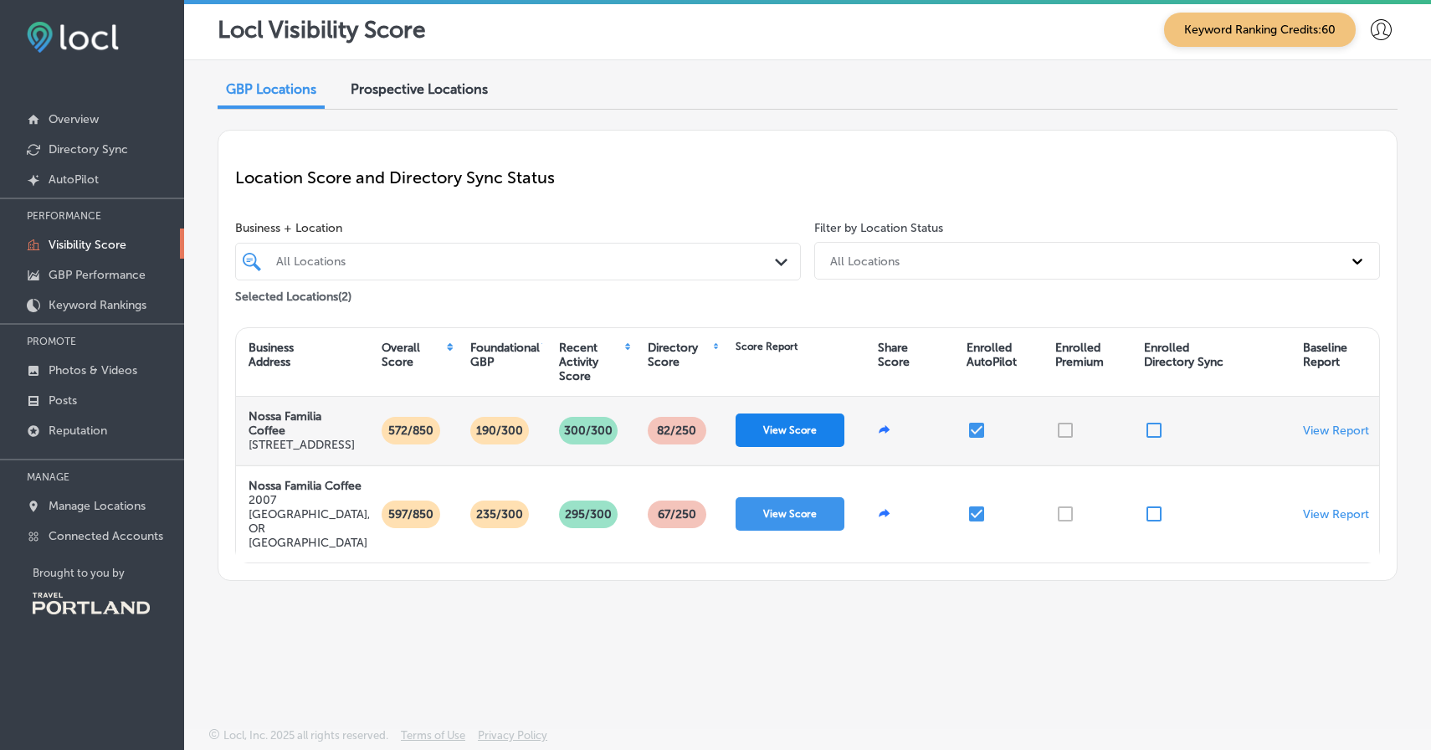
click at [781, 438] on button "View Score" at bounding box center [789, 429] width 109 height 33
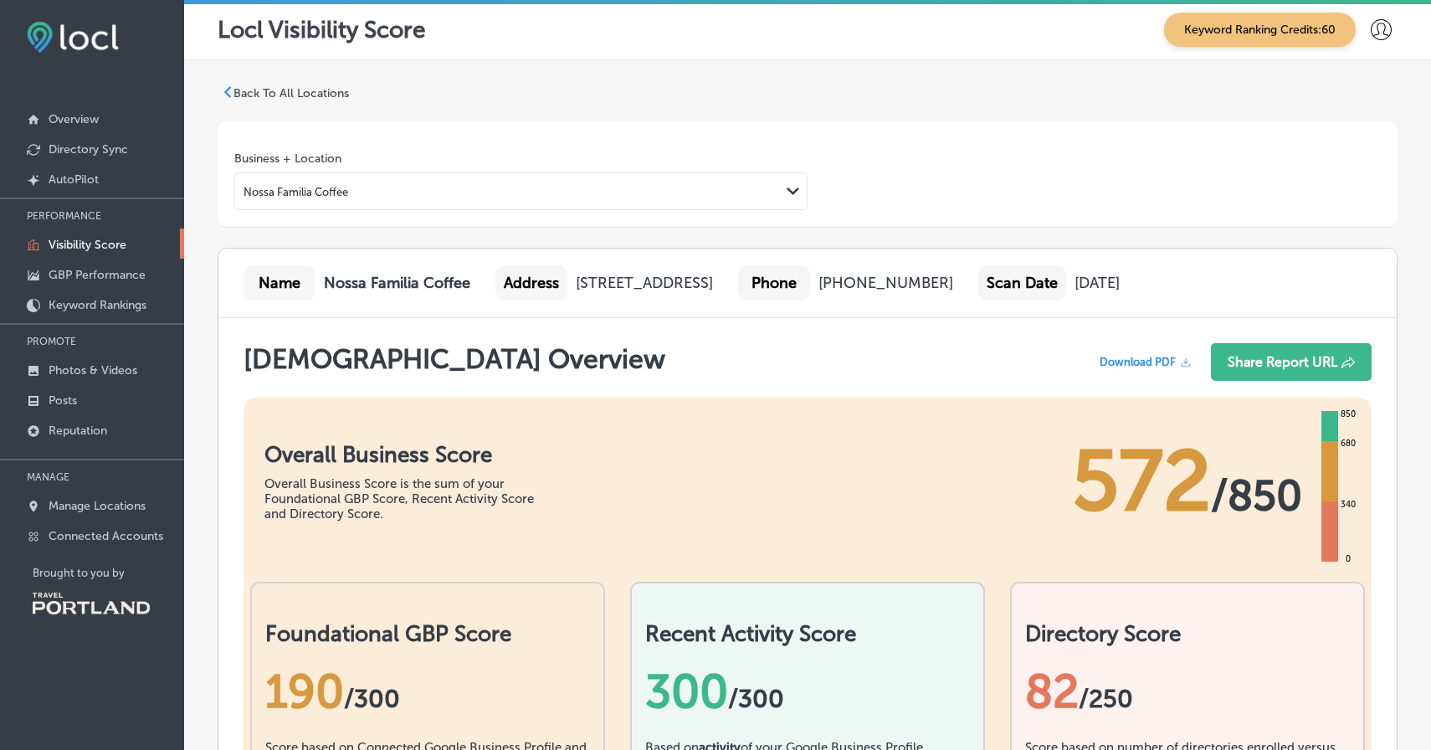
scroll to position [313, 0]
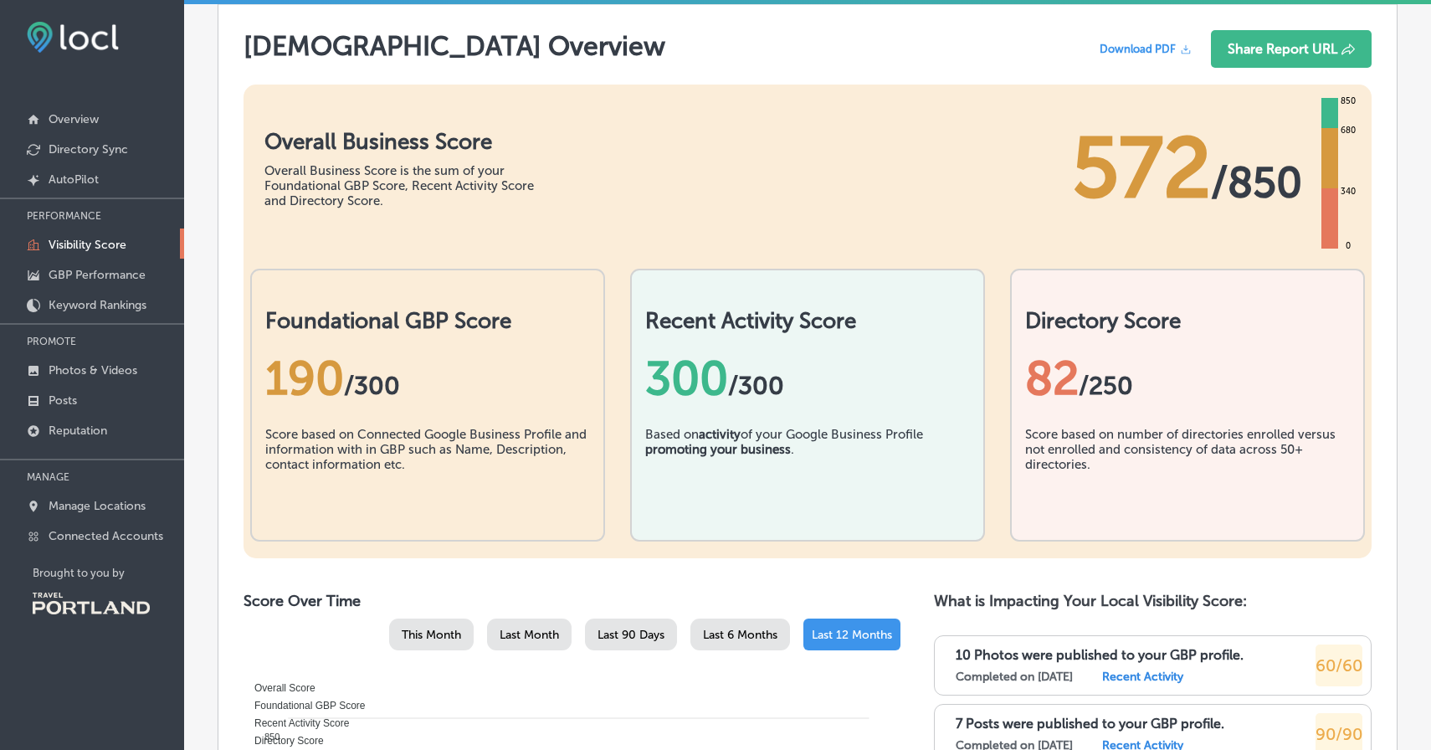
click at [516, 424] on div "Score based on Connected Google Business Profile and information with in GBP su…" at bounding box center [427, 469] width 325 height 92
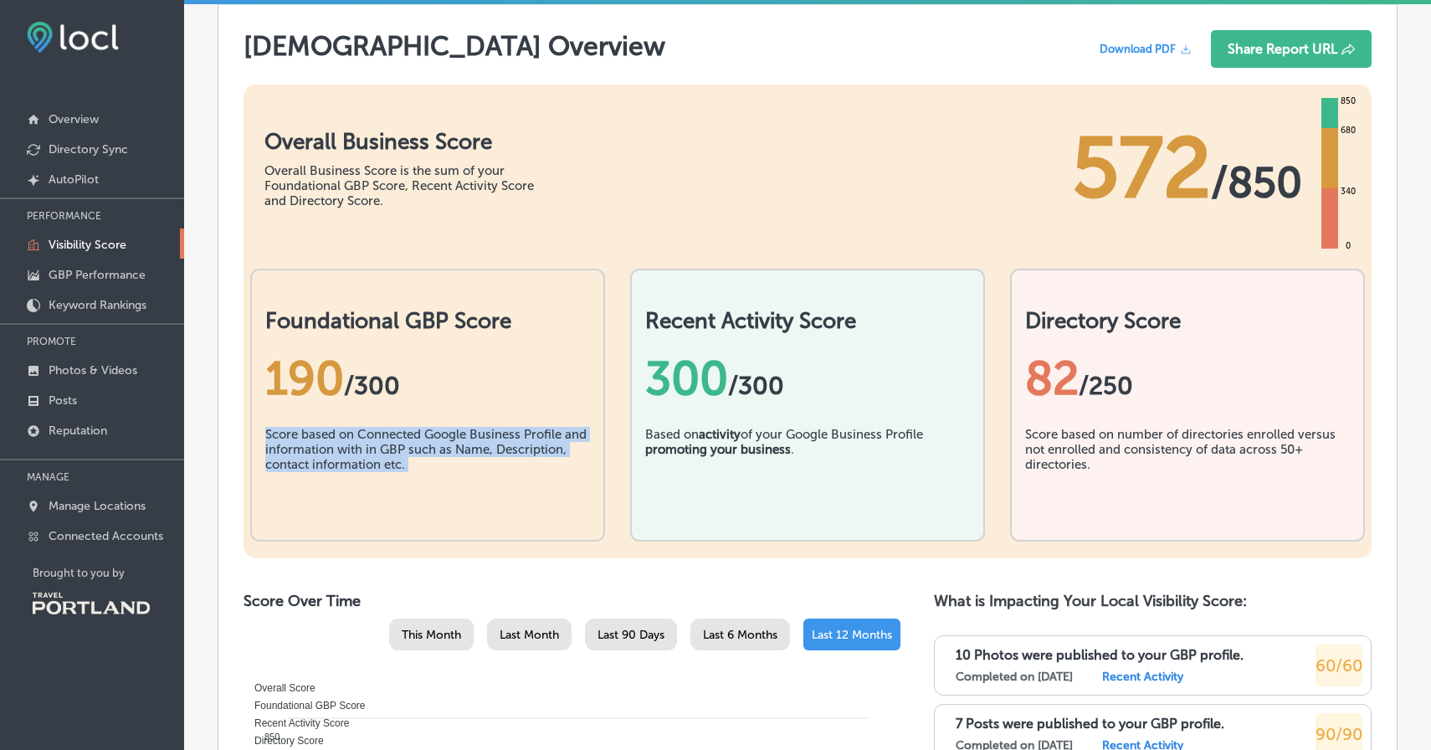
click at [520, 450] on div "Score based on Connected Google Business Profile and information with in GBP su…" at bounding box center [427, 469] width 325 height 84
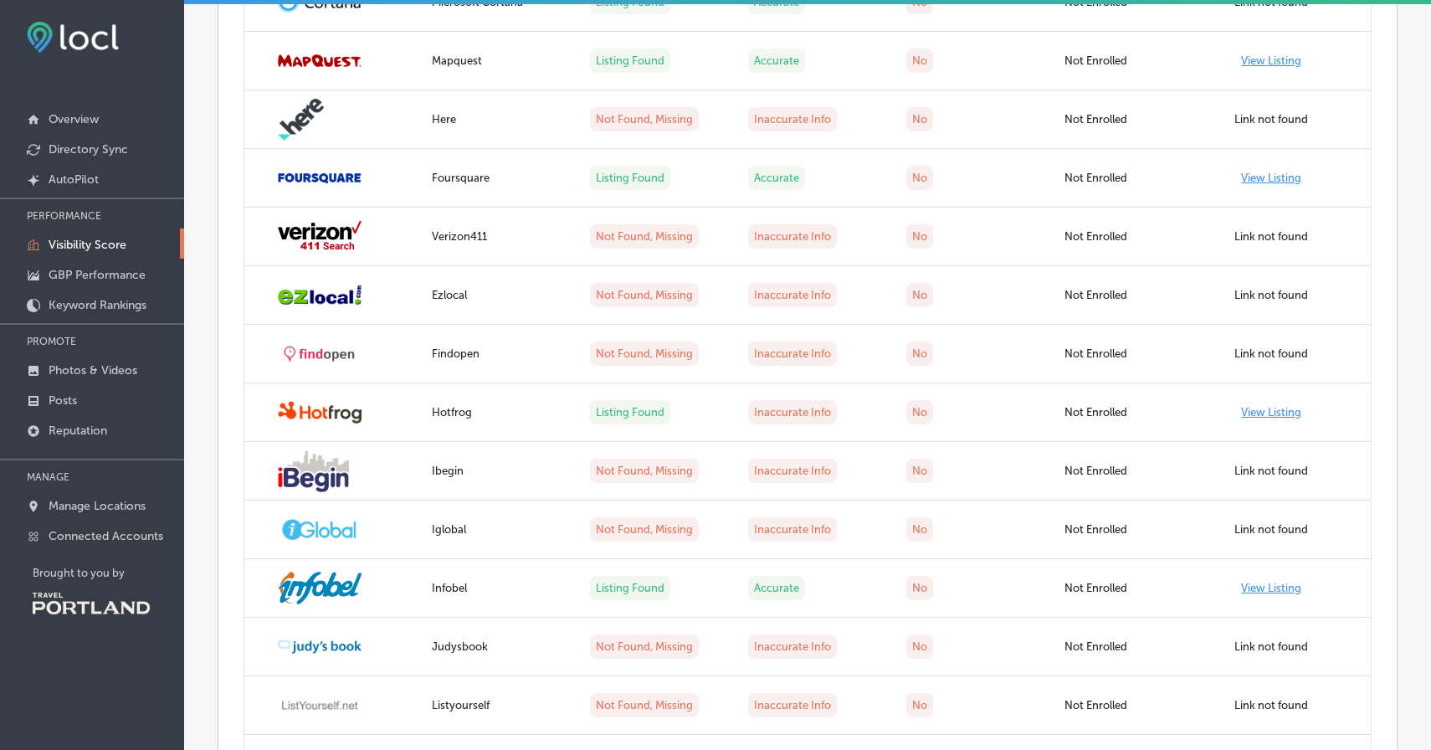
scroll to position [2182, 0]
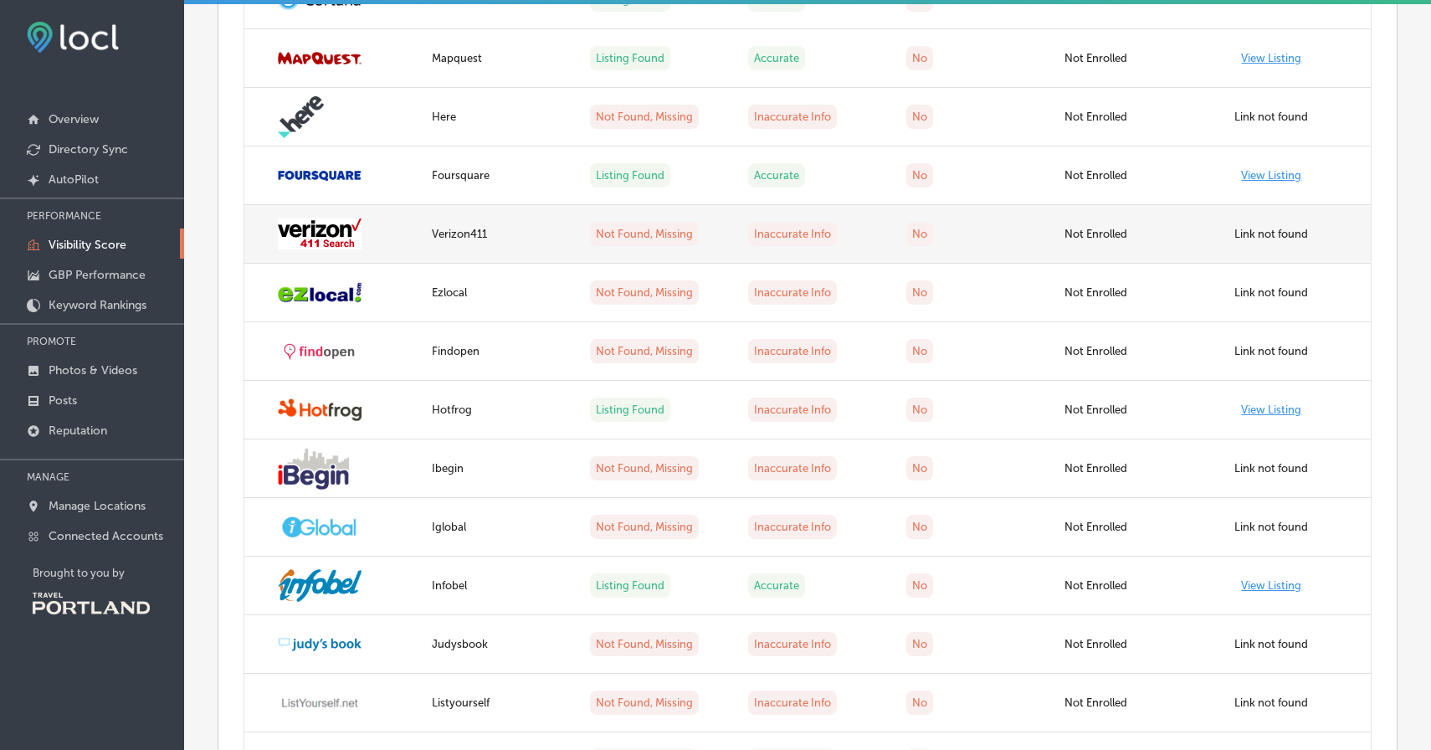
click at [521, 235] on div "Verizon411" at bounding box center [501, 234] width 138 height 13
copy div "Verizon411"
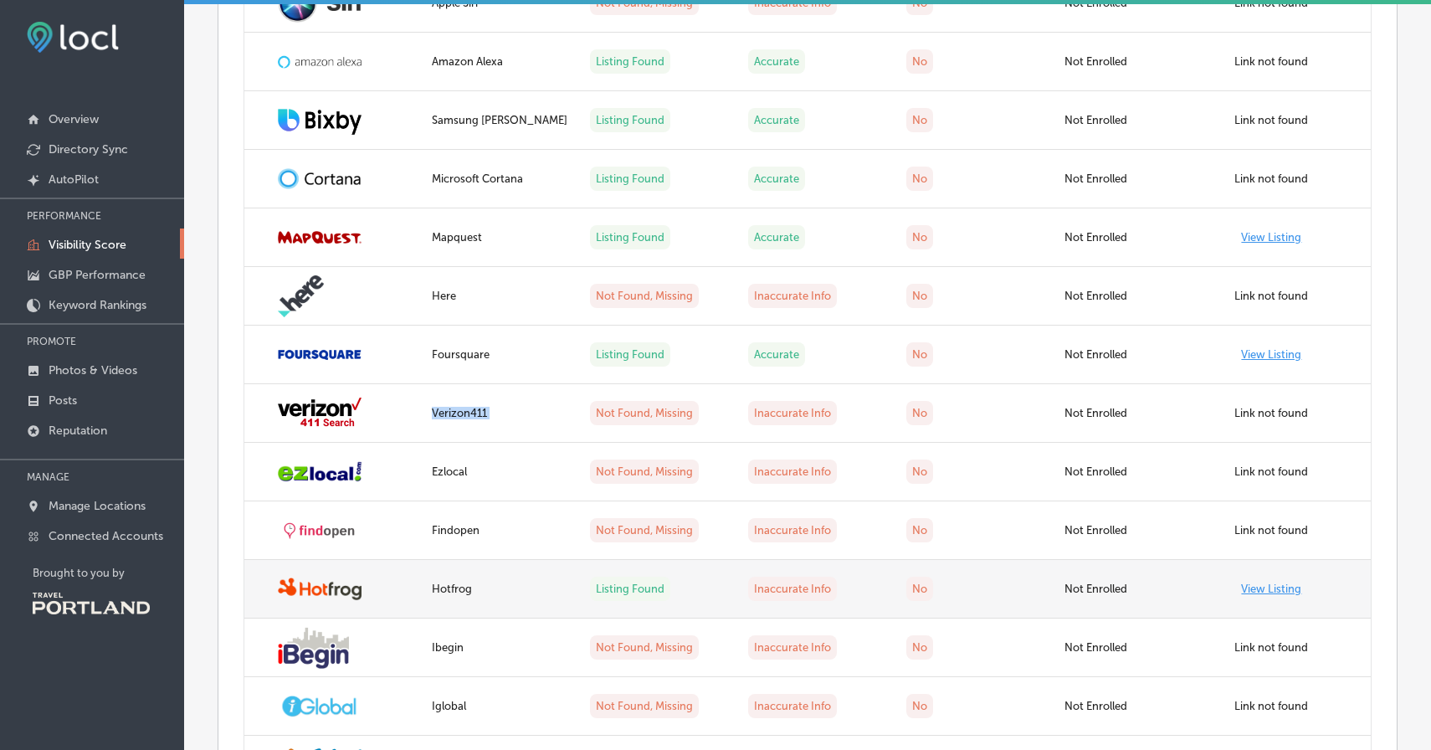
scroll to position [1928, 0]
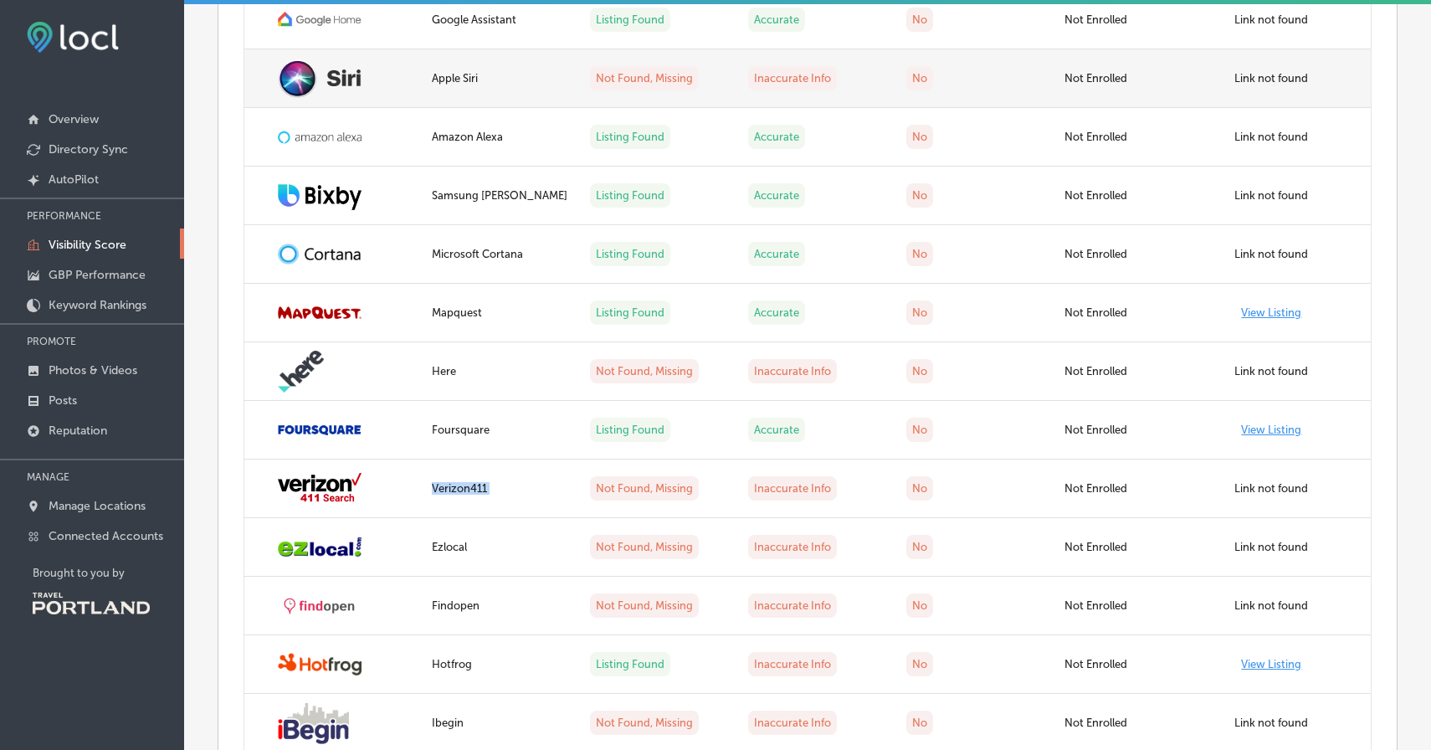
click at [777, 93] on td "Inaccurate Info" at bounding box center [817, 78] width 158 height 59
click at [774, 59] on td "Inaccurate Info" at bounding box center [817, 78] width 158 height 59
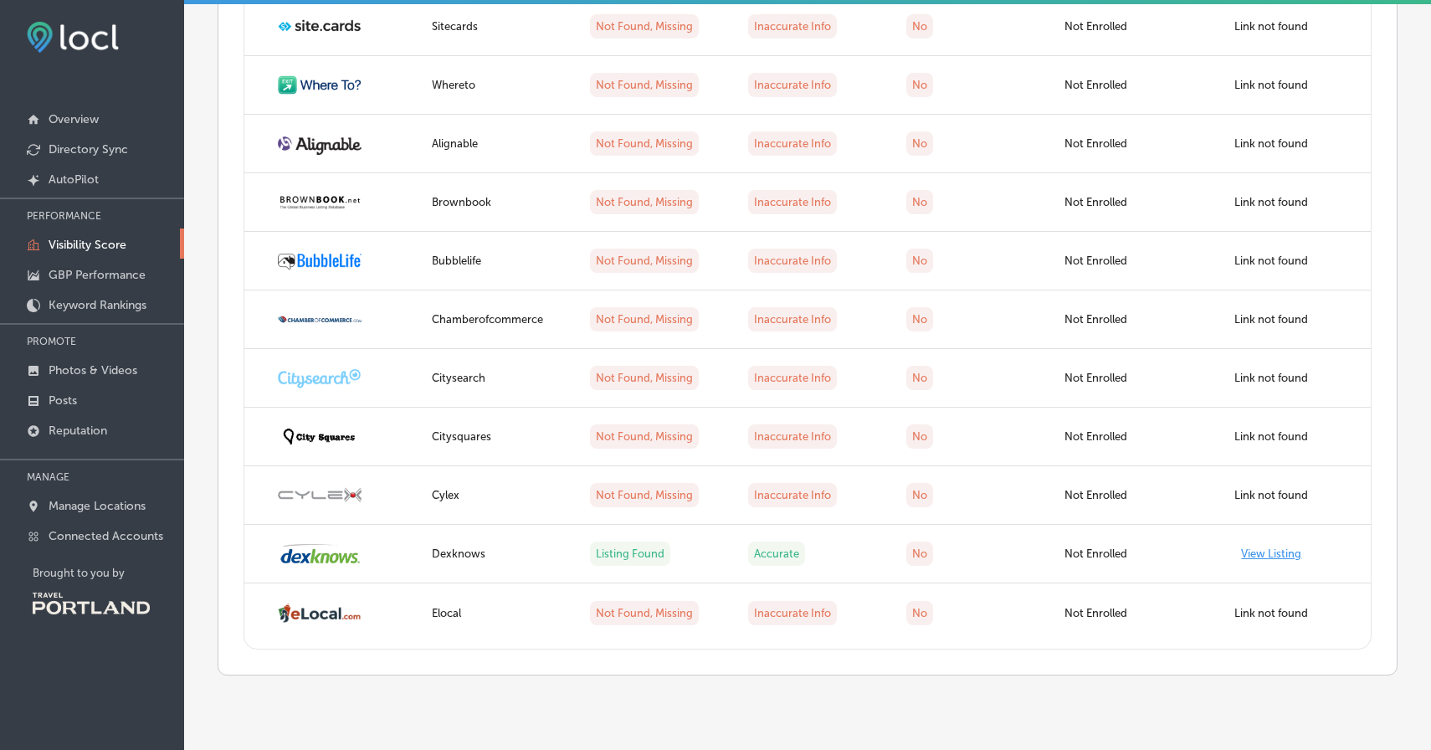
scroll to position [3987, 0]
